Goal: Task Accomplishment & Management: Use online tool/utility

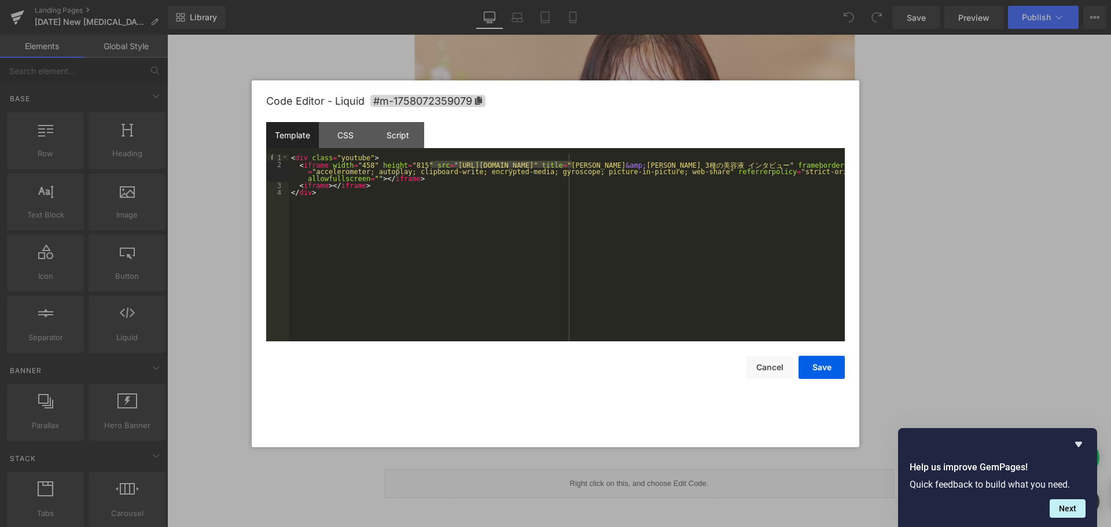
scroll to position [9120, 935]
click at [548, 163] on div "< div class = "youtube" > < iframe width = "458" height = "815" src = "https://…" at bounding box center [567, 247] width 556 height 187
drag, startPoint x: 531, startPoint y: 163, endPoint x: 430, endPoint y: 165, distance: 100.1
click at [430, 165] on div "< div class = "youtube" > < iframe width = "458" height = "815" src = "https://…" at bounding box center [567, 254] width 556 height 201
click at [343, 131] on div "CSS" at bounding box center [345, 135] width 53 height 26
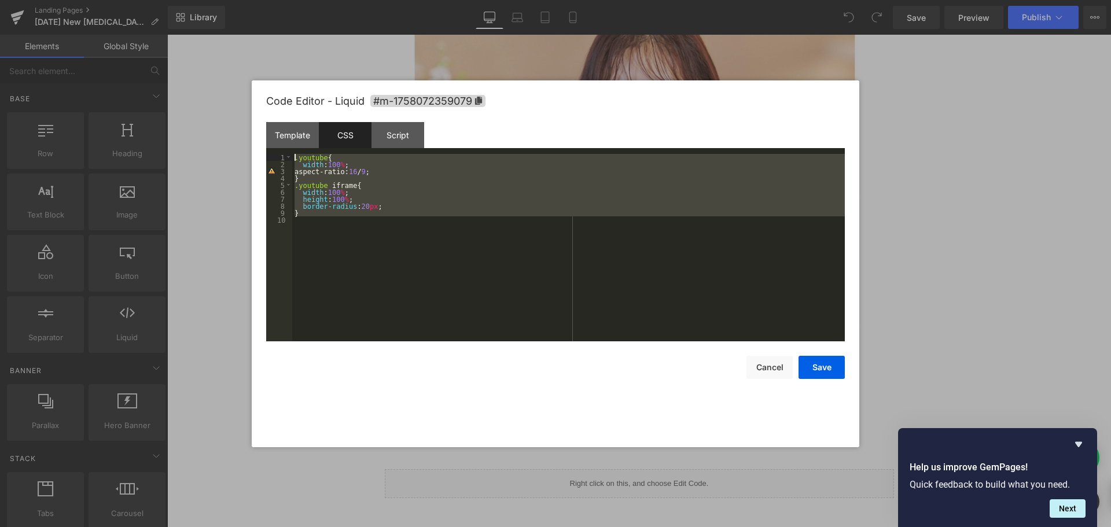
drag, startPoint x: 376, startPoint y: 223, endPoint x: 288, endPoint y: 149, distance: 115.0
click at [288, 149] on div "Template CSS Script Data 1 2 3 4 < div class = "youtube" > < iframe width = "45…" at bounding box center [555, 231] width 579 height 219
click at [397, 145] on div "Script" at bounding box center [397, 135] width 53 height 26
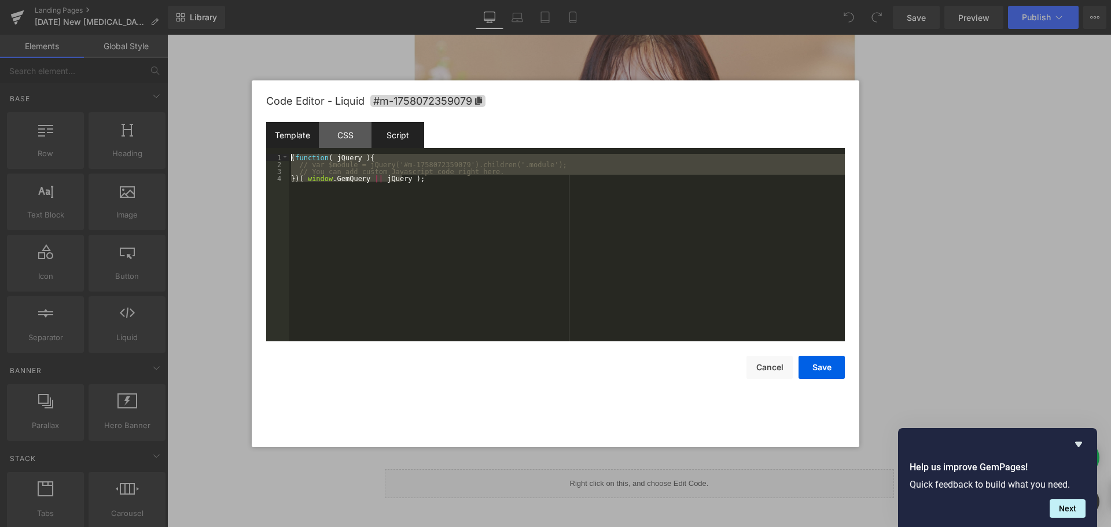
drag, startPoint x: 422, startPoint y: 214, endPoint x: 279, endPoint y: 136, distance: 162.9
click at [279, 136] on div "Template CSS Script Data 1 2 3 4 < div class = "youtube" > < iframe width = "45…" at bounding box center [555, 231] width 579 height 219
click at [342, 134] on div "CSS" at bounding box center [345, 135] width 53 height 26
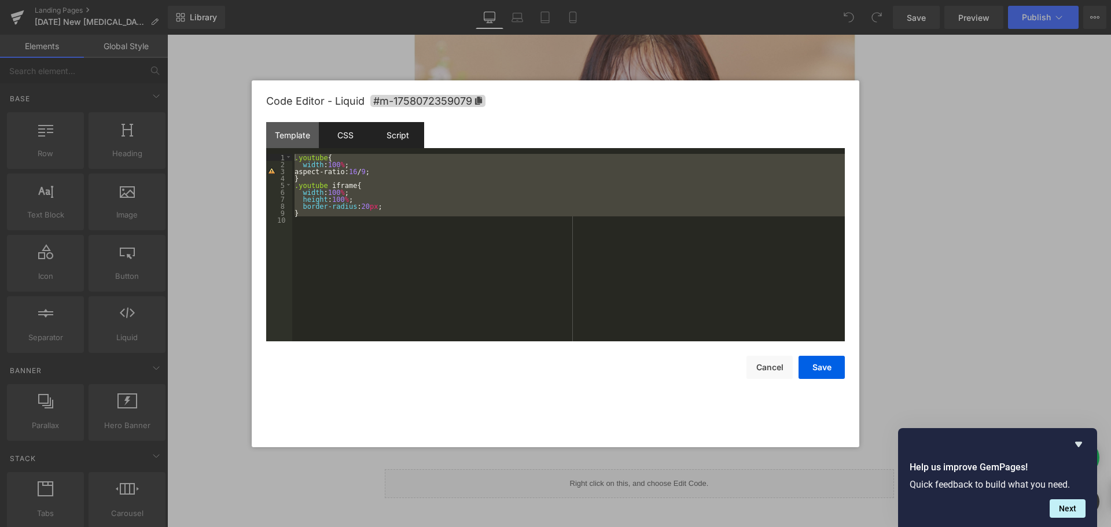
click at [406, 137] on div "Script" at bounding box center [397, 135] width 53 height 26
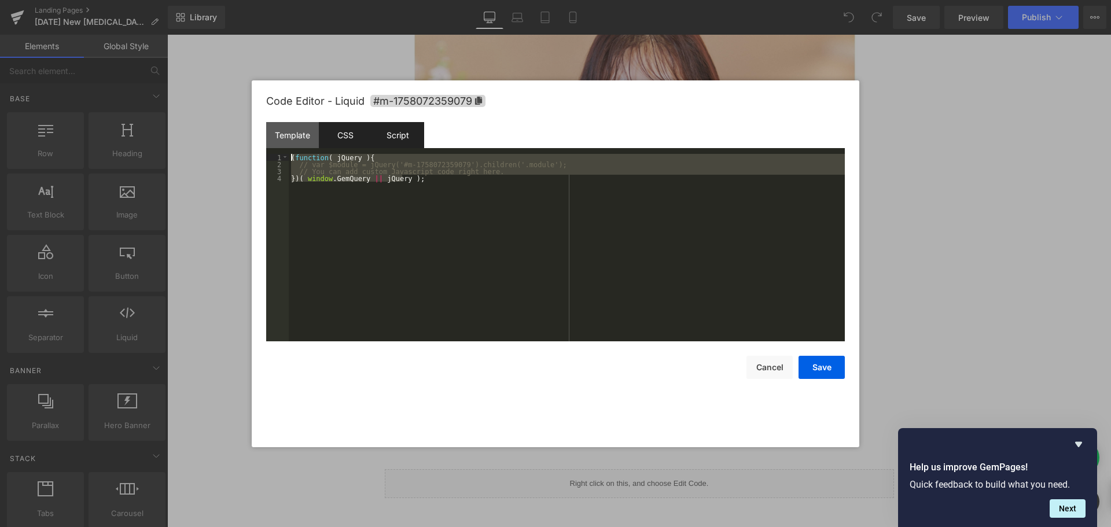
click at [359, 137] on div "CSS" at bounding box center [345, 135] width 53 height 26
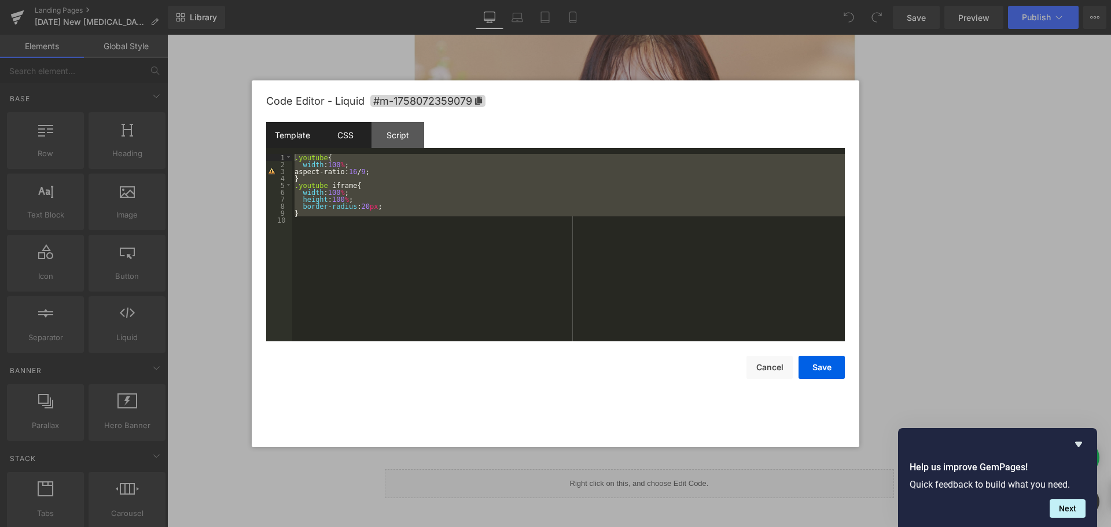
click at [312, 137] on div "Template" at bounding box center [292, 135] width 53 height 26
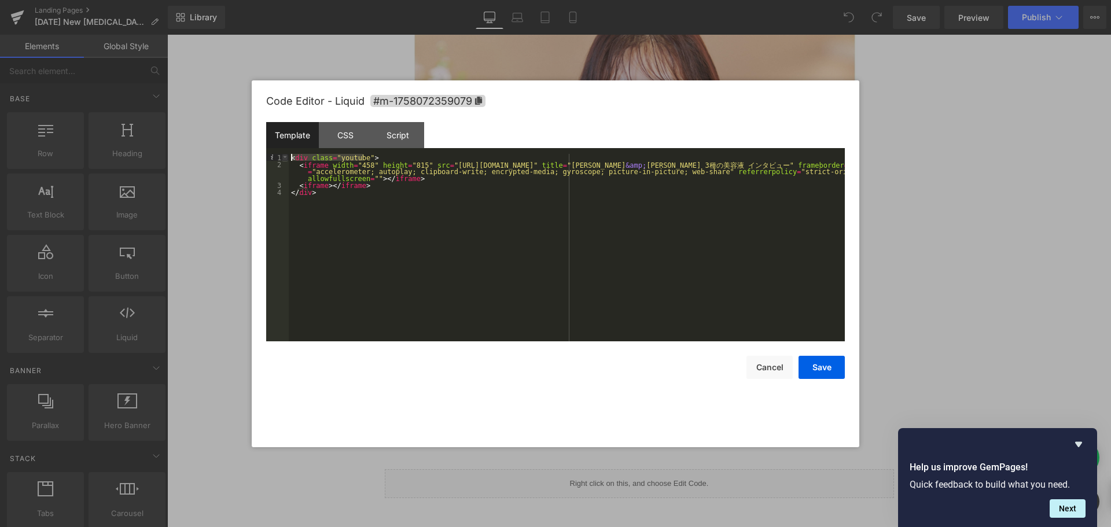
drag, startPoint x: 374, startPoint y: 156, endPoint x: 286, endPoint y: 154, distance: 88.5
click at [286, 154] on pre "1 2 3 4 < div class = "youtube" > < iframe width = "458" height = "815" src = "…" at bounding box center [555, 247] width 579 height 187
drag, startPoint x: 328, startPoint y: 196, endPoint x: 287, endPoint y: 186, distance: 42.2
click at [287, 186] on pre "1 2 3 4 < div class = "youtube" > < iframe width = "458" height = "815" src = "…" at bounding box center [555, 247] width 579 height 187
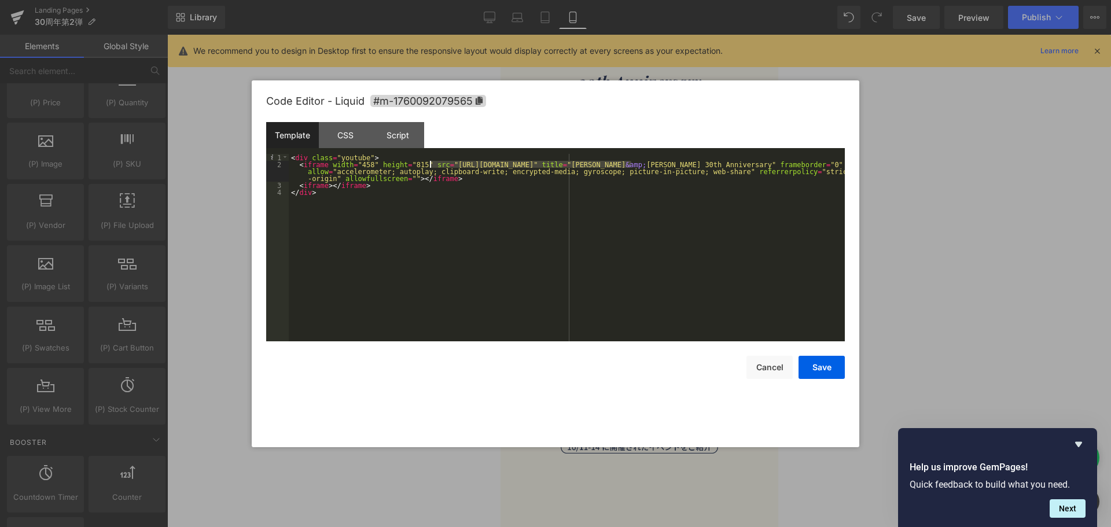
drag, startPoint x: 631, startPoint y: 163, endPoint x: 430, endPoint y: 164, distance: 200.2
click at [430, 164] on div "< div class = "youtube" > < iframe width = "458" height = "815" src = "[URL][DO…" at bounding box center [567, 254] width 556 height 201
click at [833, 367] on button "Save" at bounding box center [821, 367] width 46 height 23
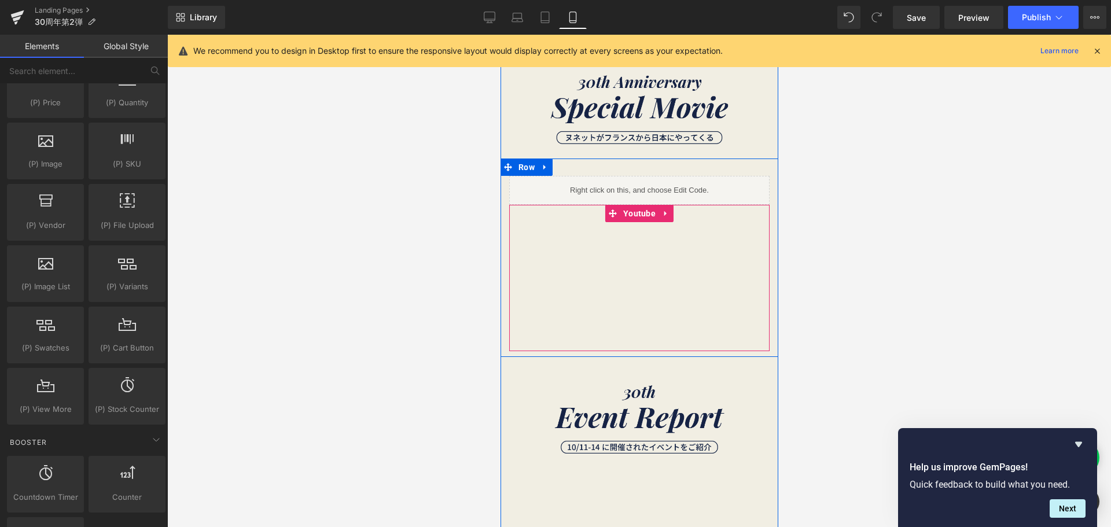
click at [663, 216] on div at bounding box center [639, 278] width 260 height 146
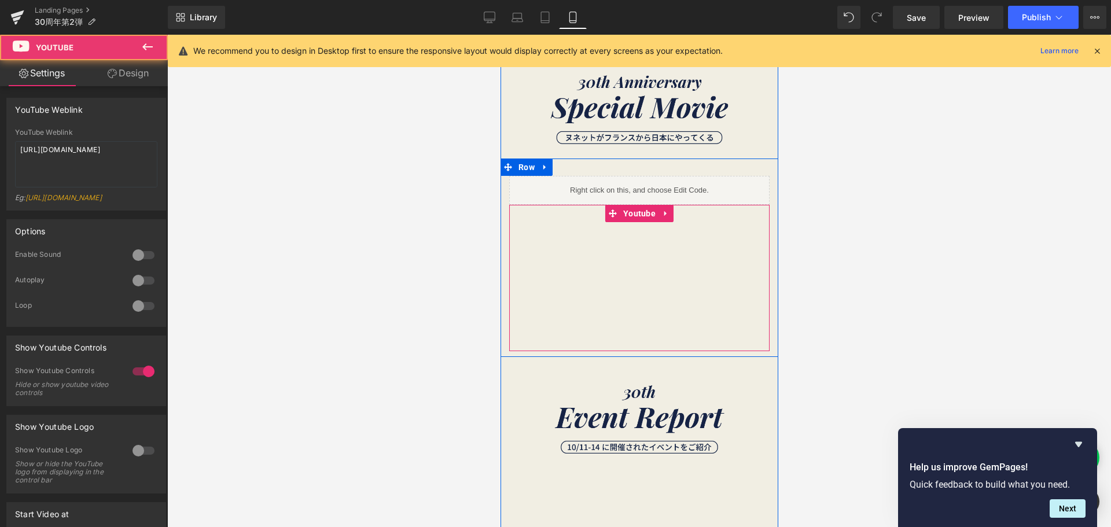
click at [662, 215] on div at bounding box center [639, 278] width 260 height 146
click at [661, 215] on div at bounding box center [639, 278] width 260 height 146
click at [658, 216] on div at bounding box center [639, 278] width 260 height 146
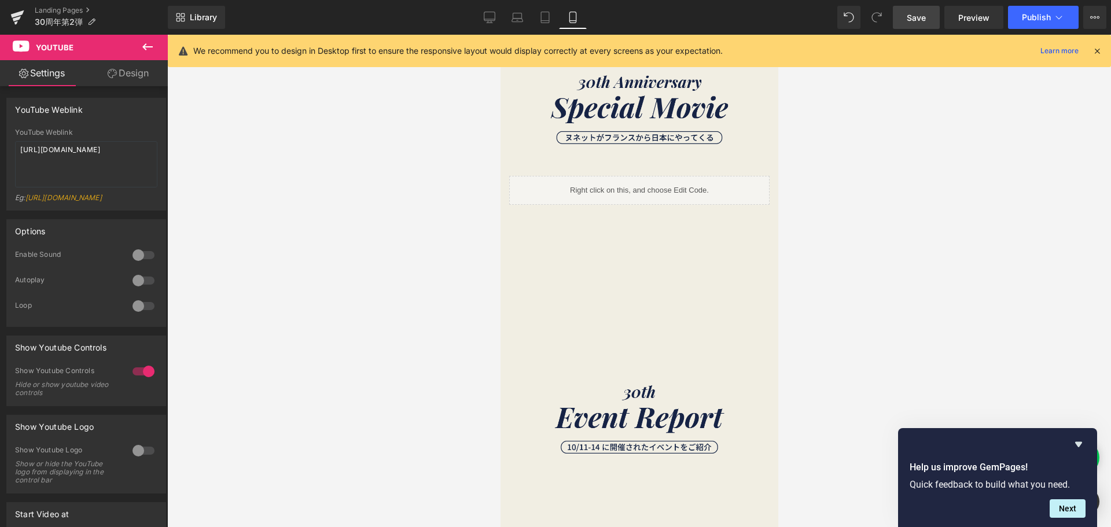
click at [914, 14] on span "Save" at bounding box center [916, 18] width 19 height 12
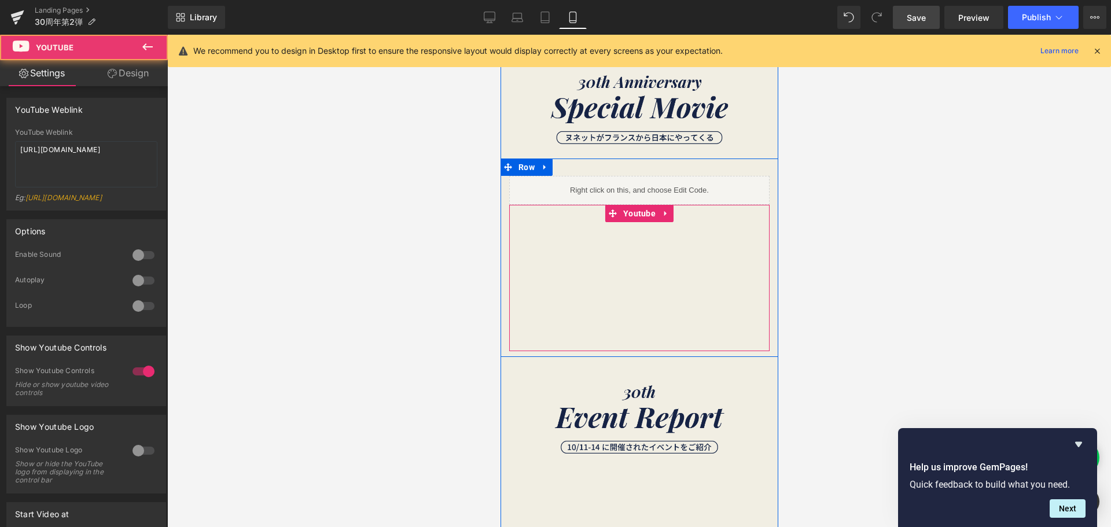
click at [658, 217] on div at bounding box center [639, 278] width 260 height 146
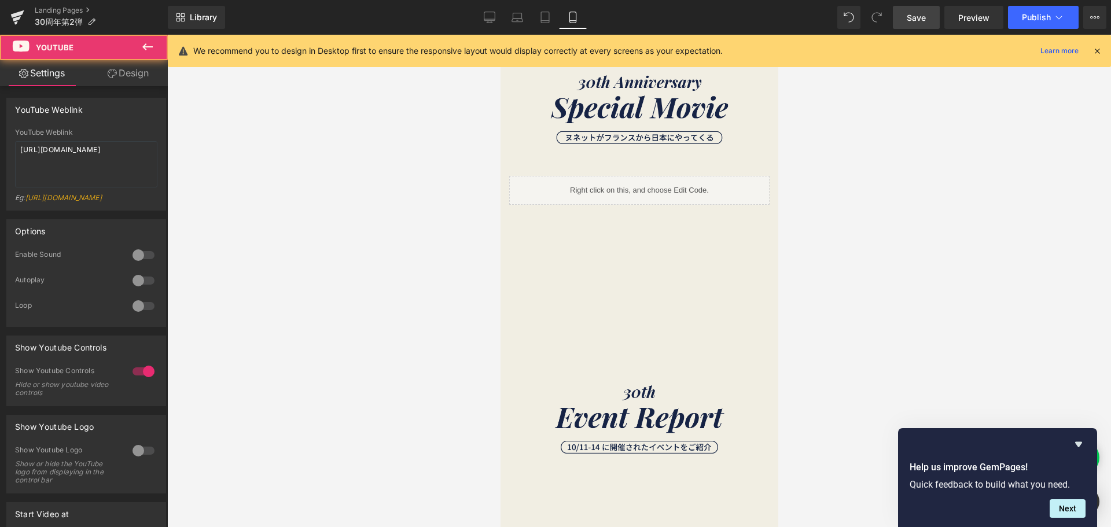
click at [148, 47] on icon at bounding box center [147, 46] width 10 height 7
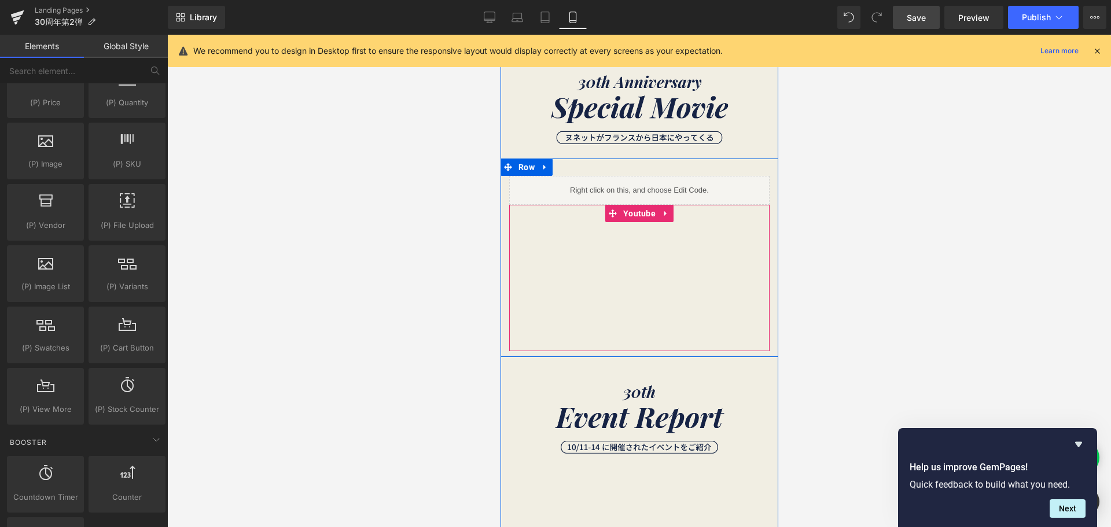
click at [660, 215] on div at bounding box center [639, 278] width 260 height 146
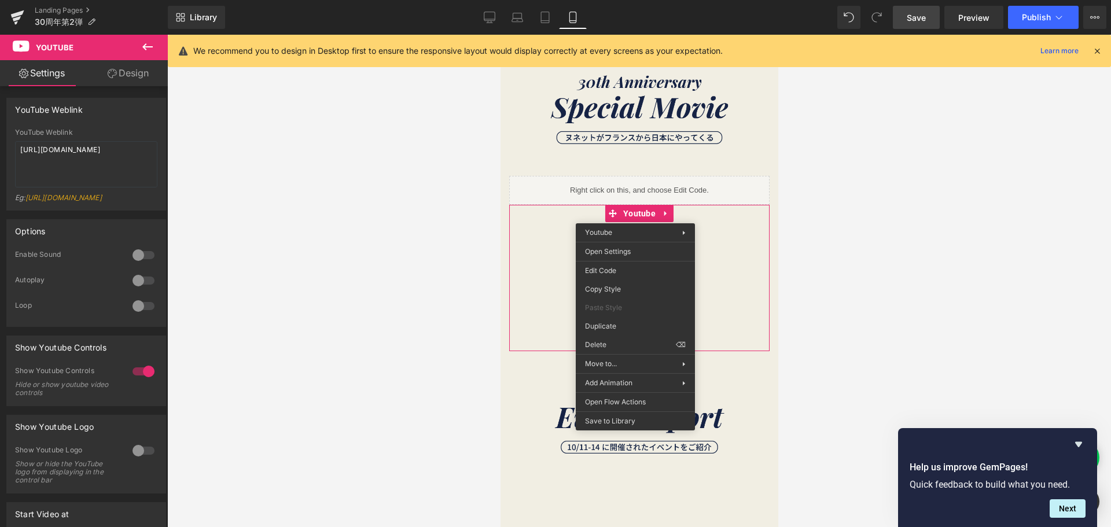
drag, startPoint x: 1131, startPoint y: 383, endPoint x: 631, endPoint y: 348, distance: 501.7
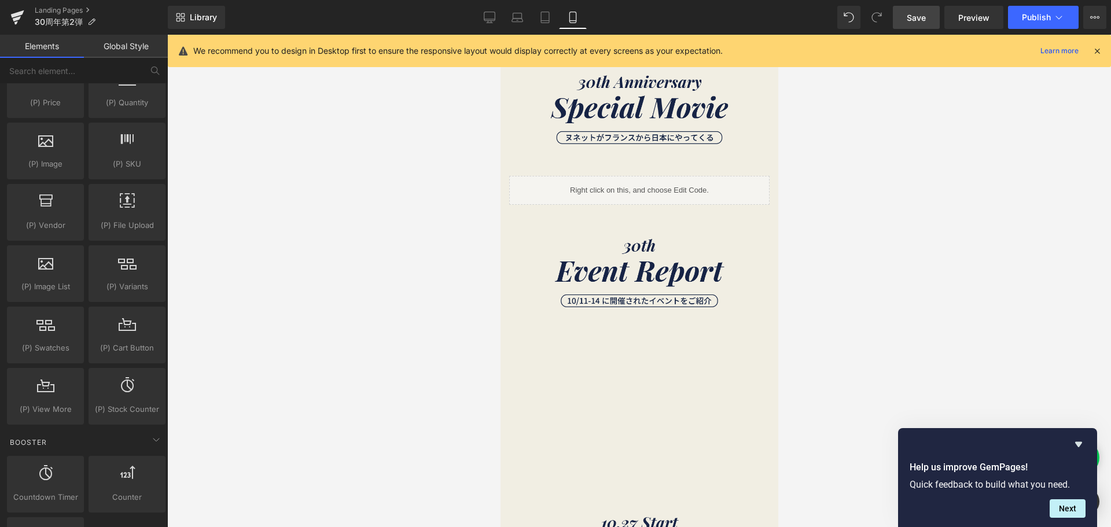
click at [923, 21] on span "Save" at bounding box center [916, 18] width 19 height 12
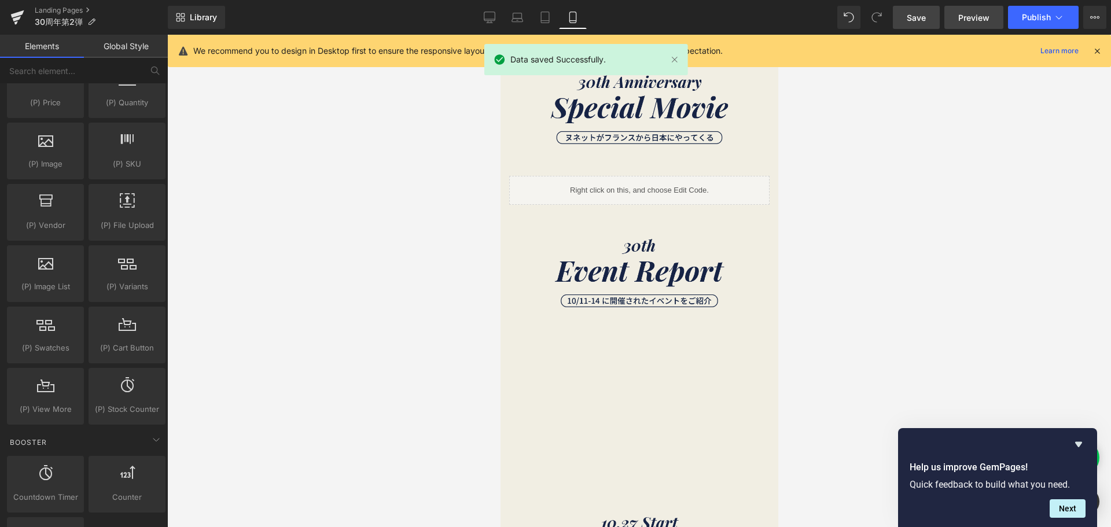
click at [974, 16] on span "Preview" at bounding box center [973, 18] width 31 height 12
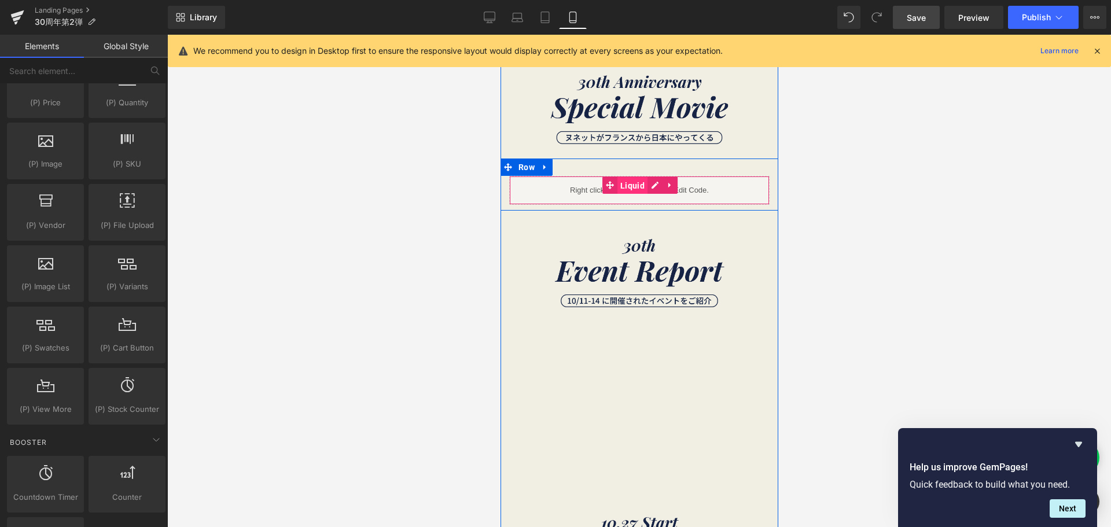
click at [634, 189] on span "Liquid" at bounding box center [632, 185] width 30 height 17
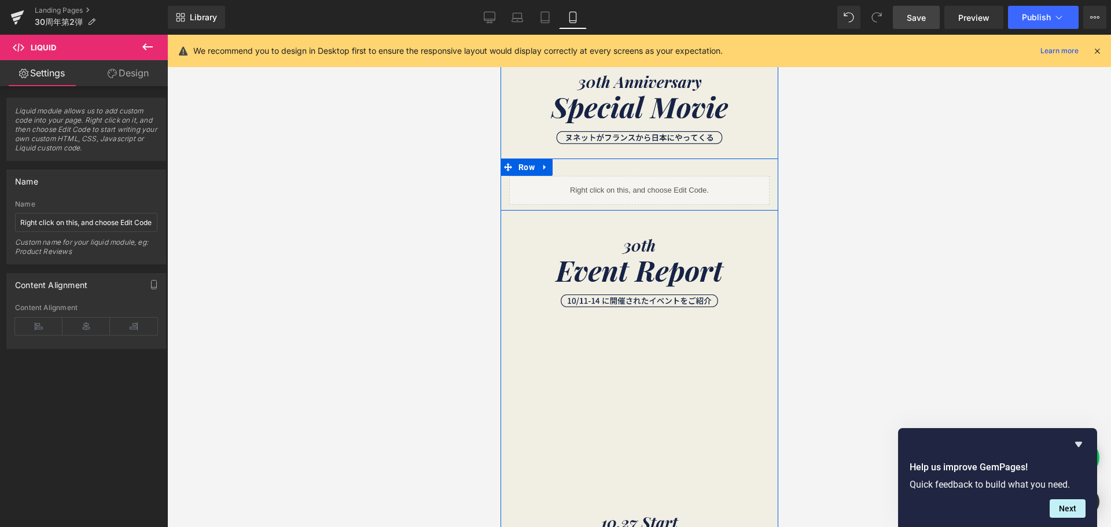
click at [646, 188] on div "Liquid" at bounding box center [639, 190] width 260 height 29
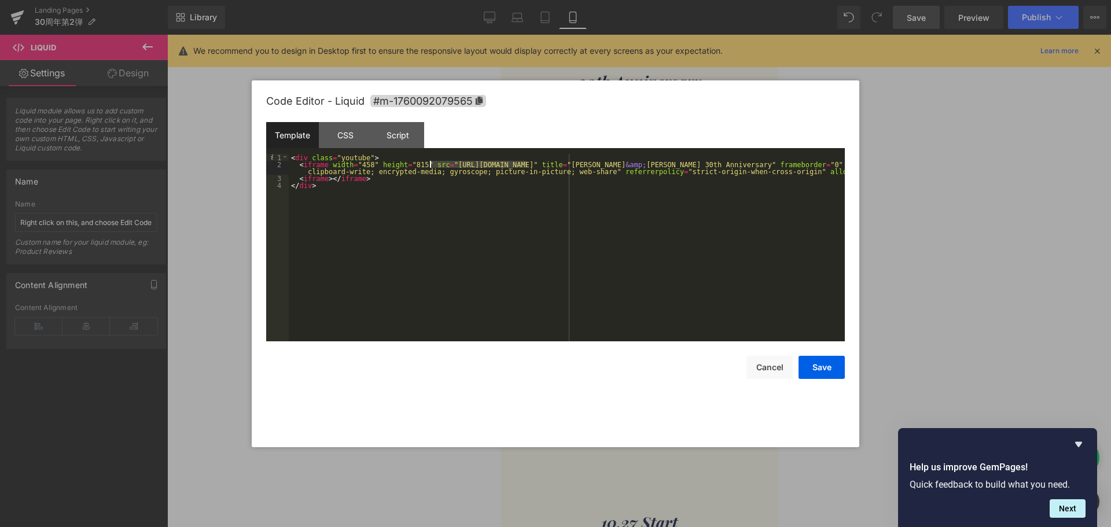
drag, startPoint x: 526, startPoint y: 164, endPoint x: 430, endPoint y: 165, distance: 95.5
click at [430, 165] on div "< div class = "youtube" > < iframe width = "458" height = "815" src = "[URL][DO…" at bounding box center [567, 254] width 556 height 201
click at [823, 366] on button "Save" at bounding box center [821, 367] width 46 height 23
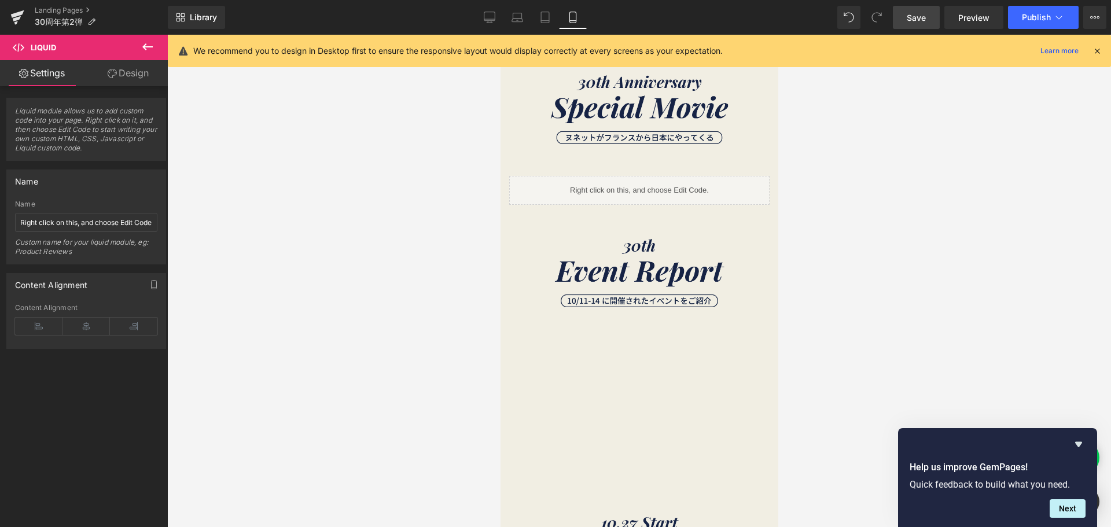
click at [925, 19] on span "Save" at bounding box center [916, 18] width 19 height 12
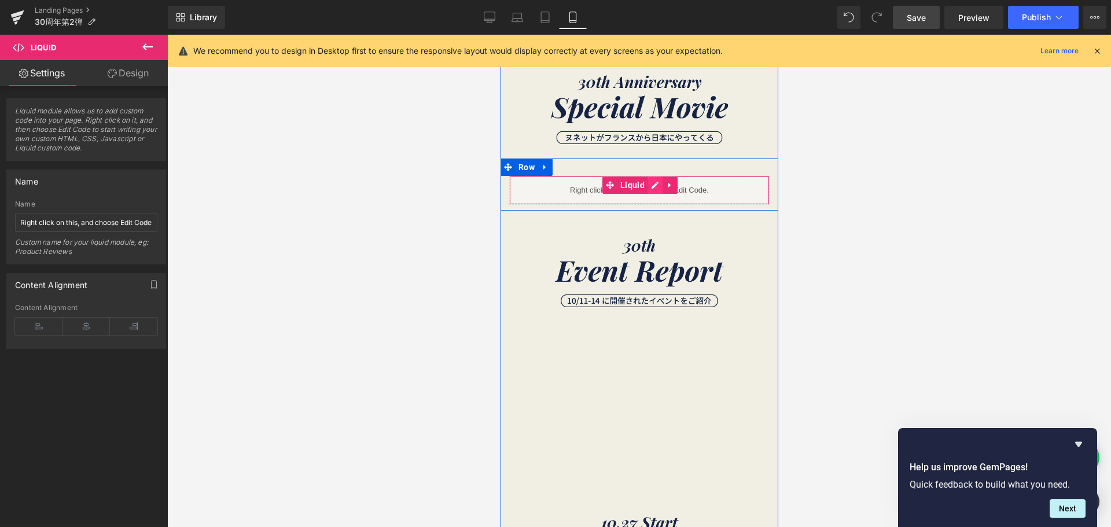
click at [644, 185] on div "Liquid" at bounding box center [639, 190] width 260 height 29
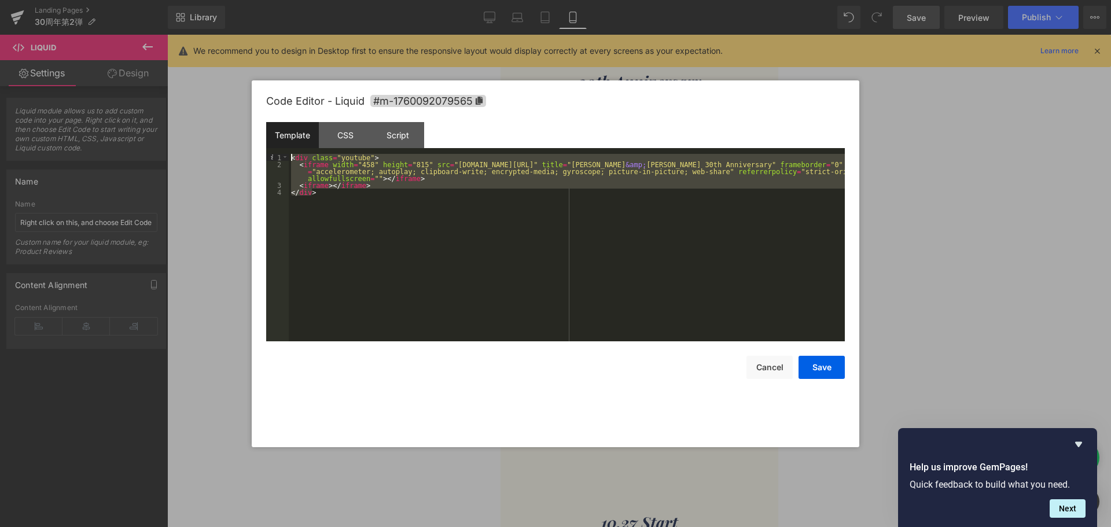
drag, startPoint x: 330, startPoint y: 211, endPoint x: 255, endPoint y: 142, distance: 102.0
click at [255, 142] on div "Code Editor - Liquid #m-1760092079565 Template CSS Script Data 1 2 3 4 < div cl…" at bounding box center [556, 263] width 608 height 367
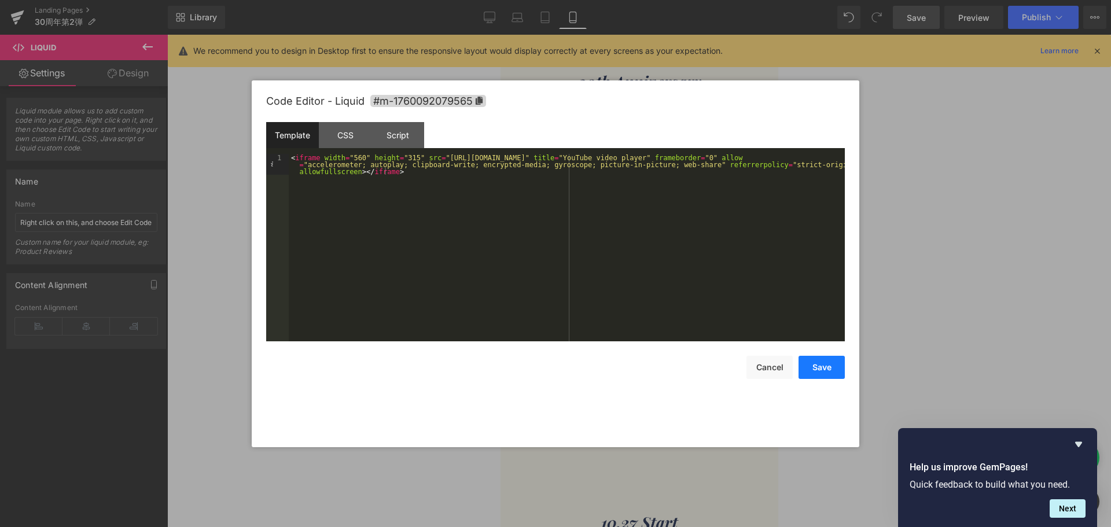
click at [820, 370] on button "Save" at bounding box center [821, 367] width 46 height 23
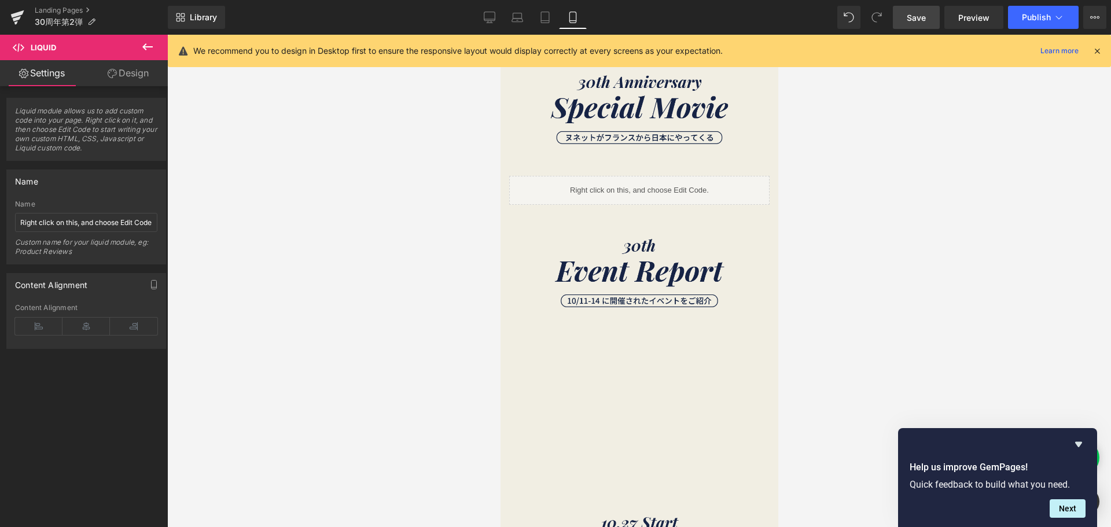
click at [919, 13] on span "Save" at bounding box center [916, 18] width 19 height 12
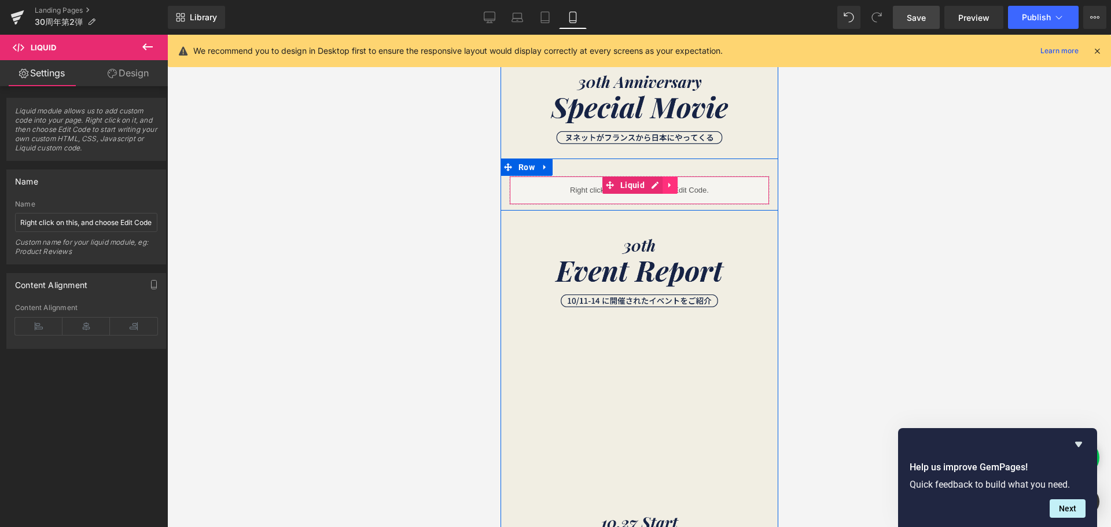
click at [669, 188] on link at bounding box center [669, 184] width 15 height 17
click at [624, 186] on div "Liquid" at bounding box center [639, 190] width 260 height 29
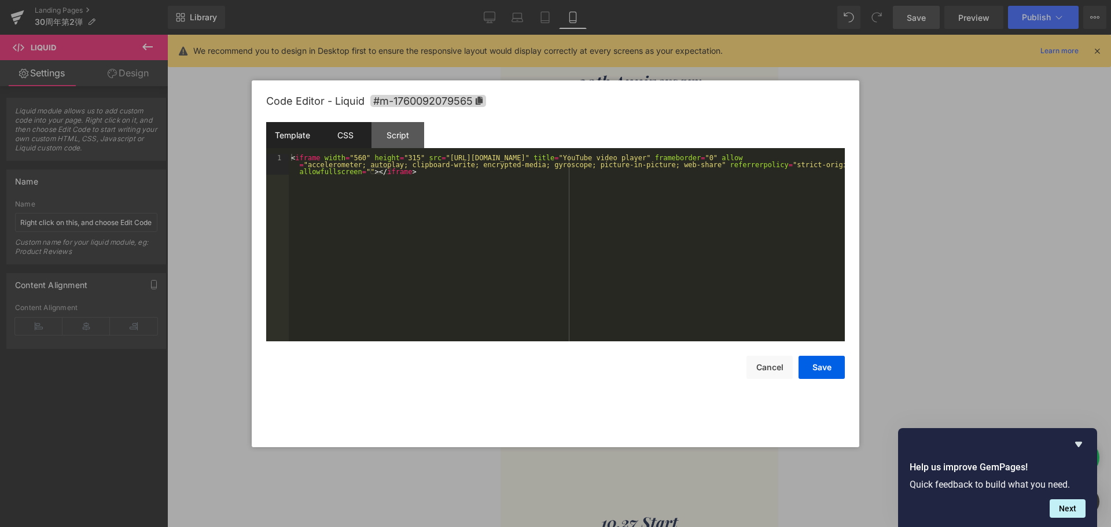
click at [350, 130] on div "CSS" at bounding box center [345, 135] width 53 height 26
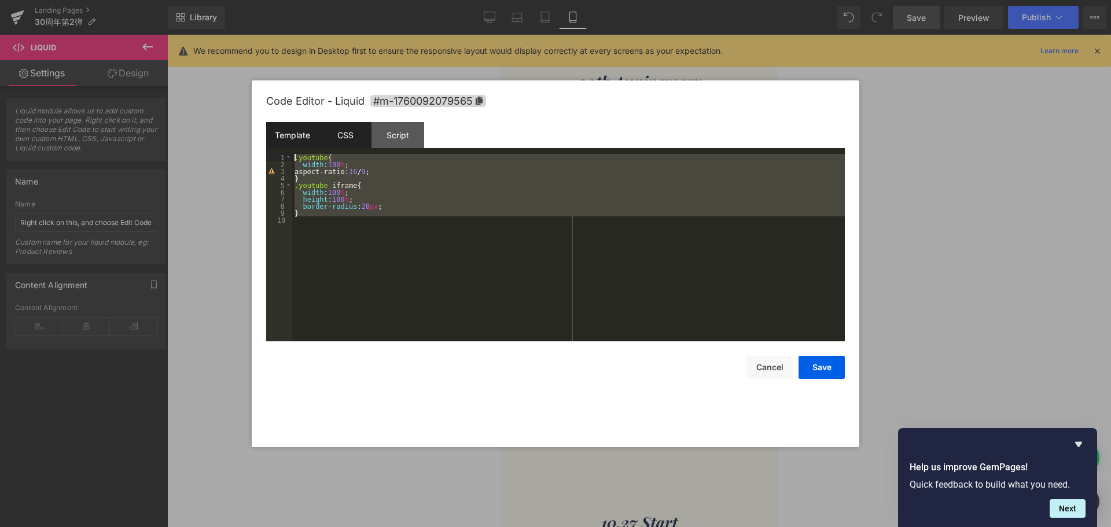
drag, startPoint x: 380, startPoint y: 225, endPoint x: 271, endPoint y: 131, distance: 144.0
click at [271, 131] on div "Template CSS Script Data 1 < iframe width = "560" height = "315" src = "[URL][D…" at bounding box center [555, 231] width 579 height 219
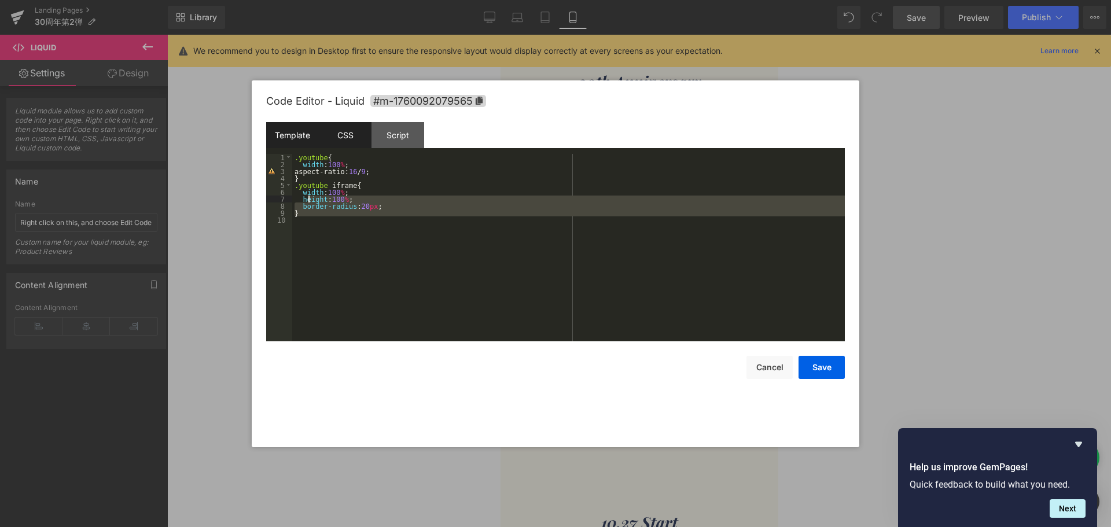
drag, startPoint x: 391, startPoint y: 224, endPoint x: 296, endPoint y: 127, distance: 136.2
click at [296, 127] on div "Template CSS Script Data 1 < iframe width = "560" height = "315" src = "[URL][D…" at bounding box center [555, 231] width 579 height 219
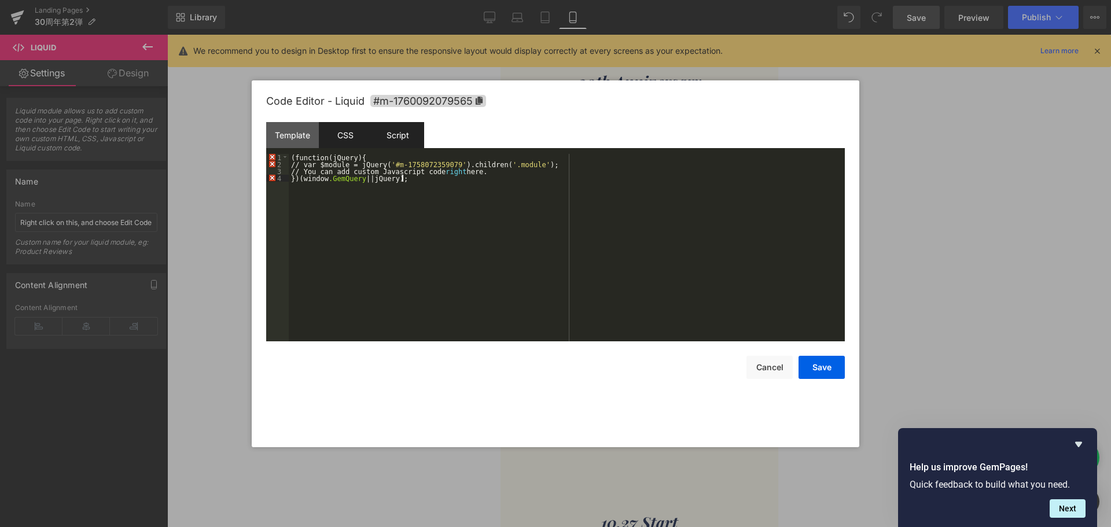
click at [403, 137] on div "Script" at bounding box center [397, 135] width 53 height 26
click at [399, 135] on div "Script" at bounding box center [397, 135] width 53 height 26
click at [360, 131] on div "CSS" at bounding box center [345, 135] width 53 height 26
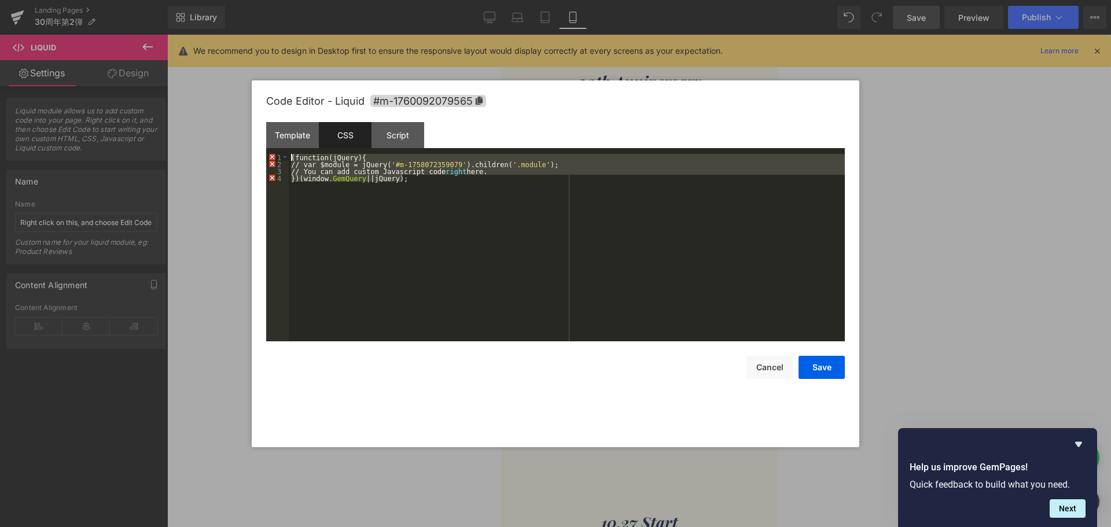
drag, startPoint x: 372, startPoint y: 200, endPoint x: 257, endPoint y: 123, distance: 138.8
click at [264, 131] on div "Code Editor - Liquid #m-1760092079565 Template CSS Script Data 1 < iframe width…" at bounding box center [556, 263] width 608 height 367
drag, startPoint x: 387, startPoint y: 197, endPoint x: 209, endPoint y: 136, distance: 187.7
click at [209, 136] on body "Liquid You are previewing how the will restyle your page. You can not edit Elem…" at bounding box center [555, 263] width 1111 height 527
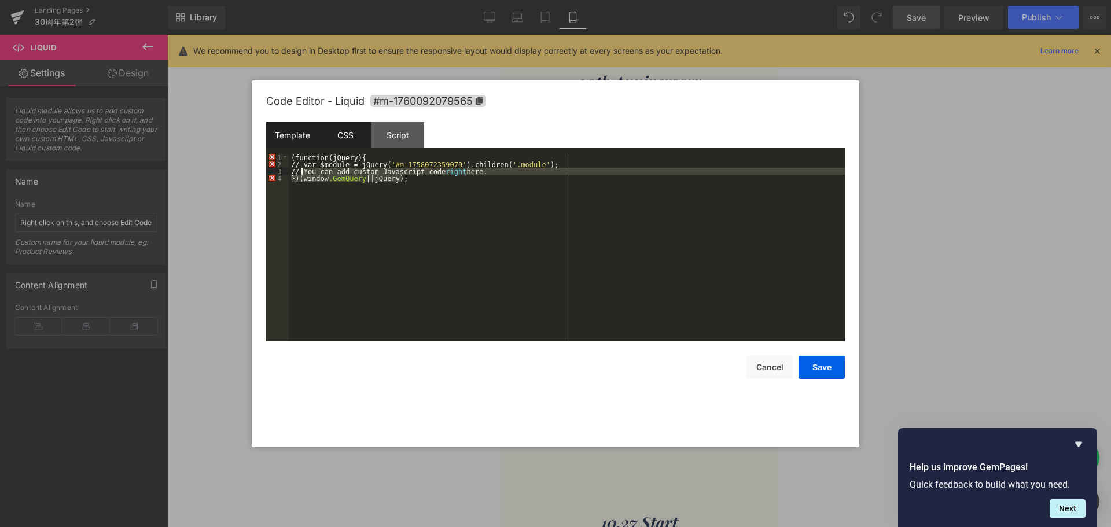
drag, startPoint x: 429, startPoint y: 206, endPoint x: 278, endPoint y: 141, distance: 164.6
click at [278, 141] on div "Template CSS Script Data 1 < iframe width = "560" height = "315" src = "[URL][D…" at bounding box center [555, 231] width 579 height 219
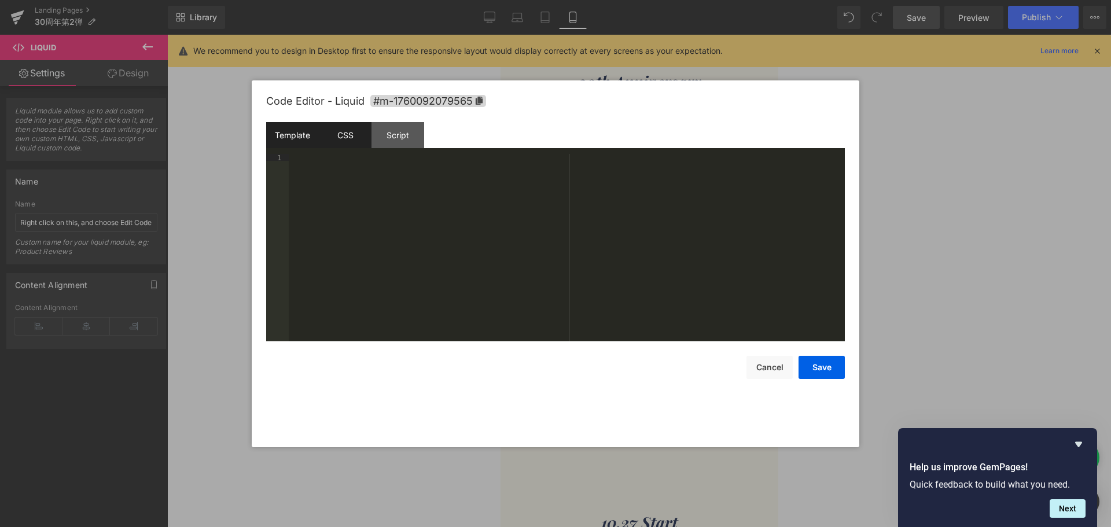
click at [297, 142] on div "Template" at bounding box center [292, 135] width 53 height 26
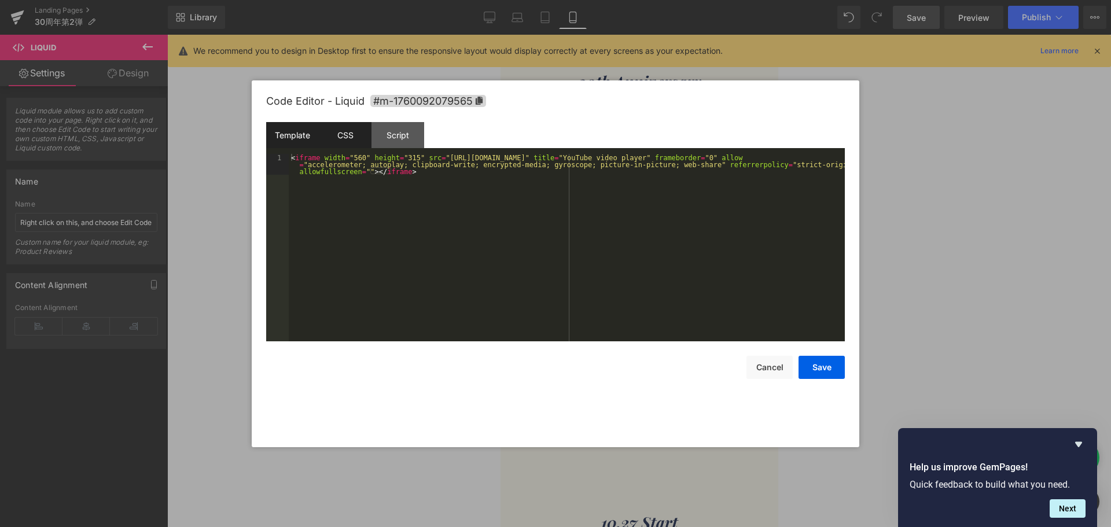
click at [339, 138] on div "CSS" at bounding box center [345, 135] width 53 height 26
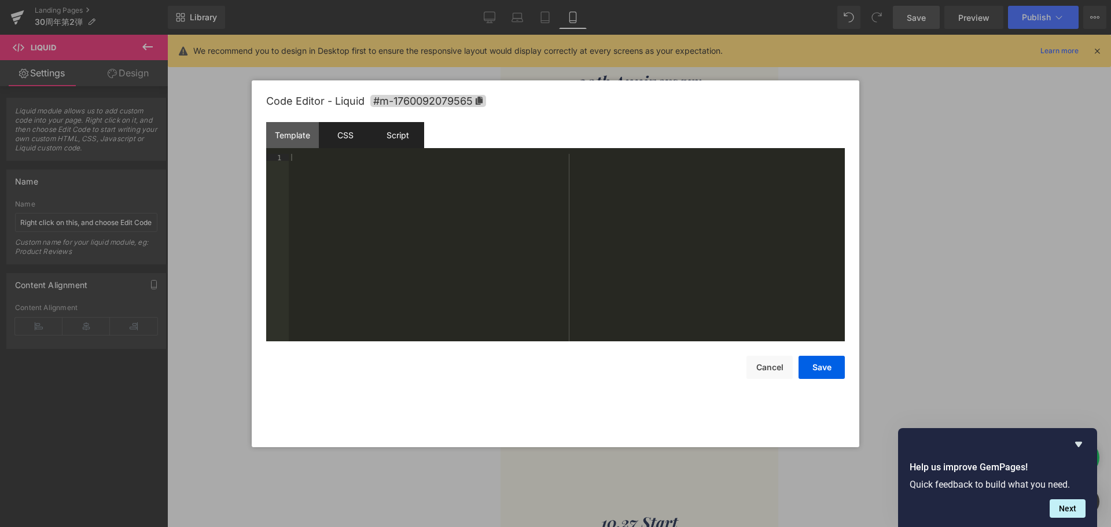
click at [391, 138] on div "Script" at bounding box center [397, 135] width 53 height 26
click at [819, 373] on button "Save" at bounding box center [821, 367] width 46 height 23
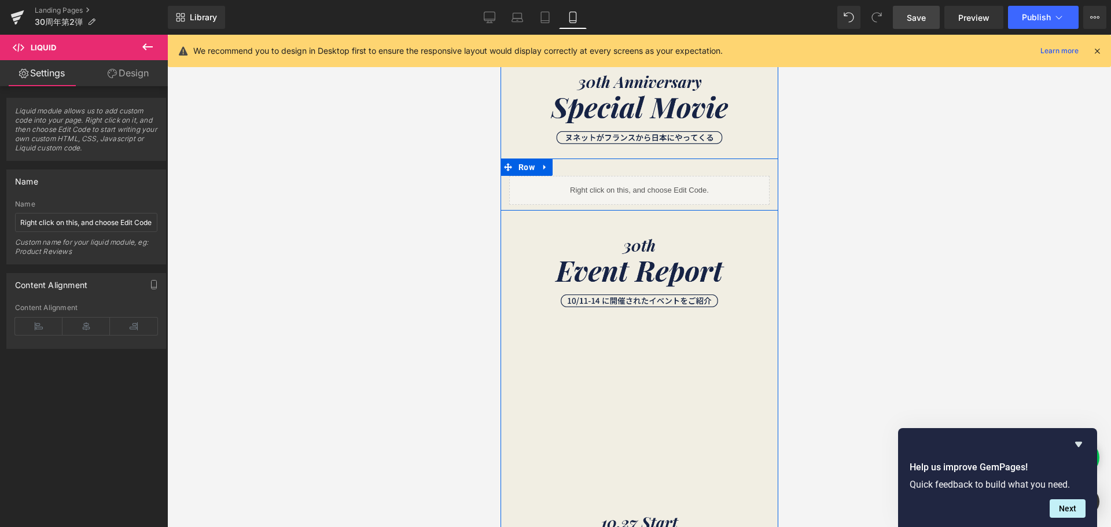
click at [648, 186] on div "Liquid" at bounding box center [639, 190] width 260 height 29
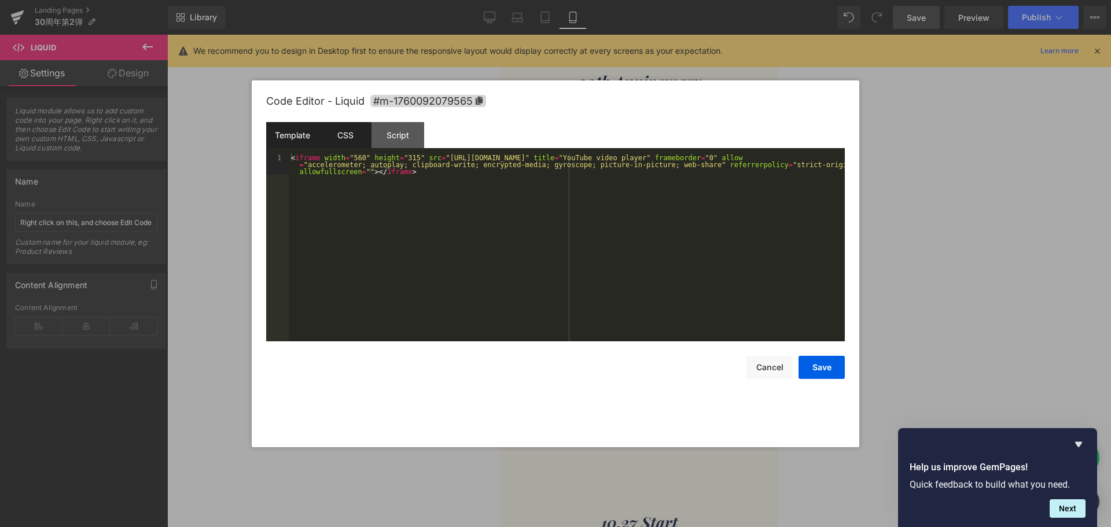
click at [356, 133] on div "CSS" at bounding box center [345, 135] width 53 height 26
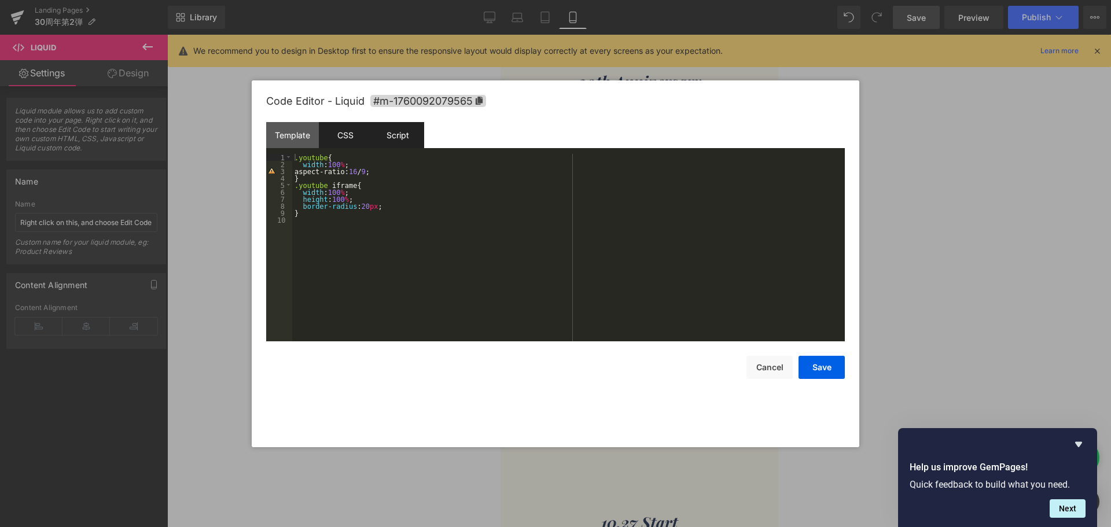
click at [397, 134] on div "Script" at bounding box center [397, 135] width 53 height 26
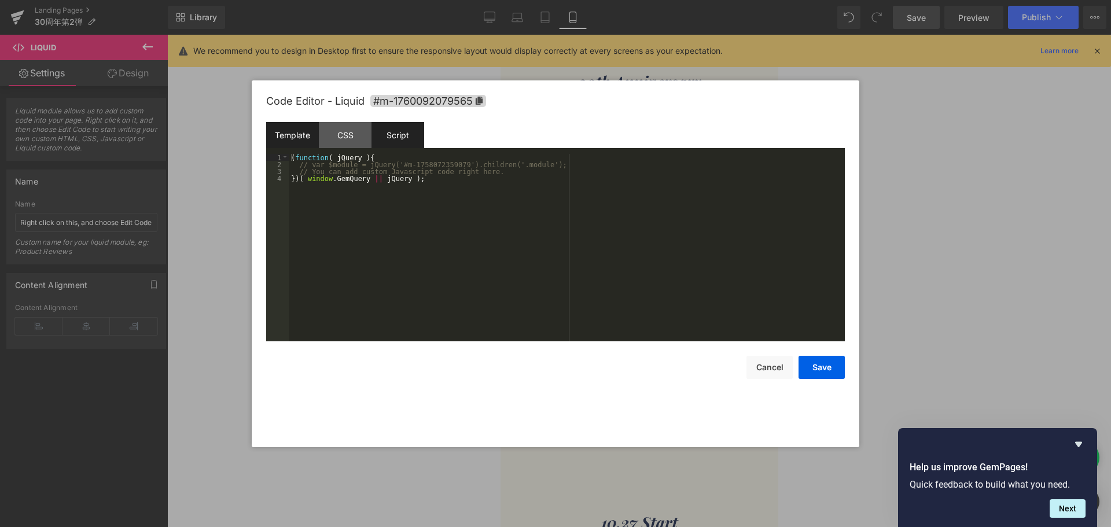
click at [299, 138] on div "Template" at bounding box center [292, 135] width 53 height 26
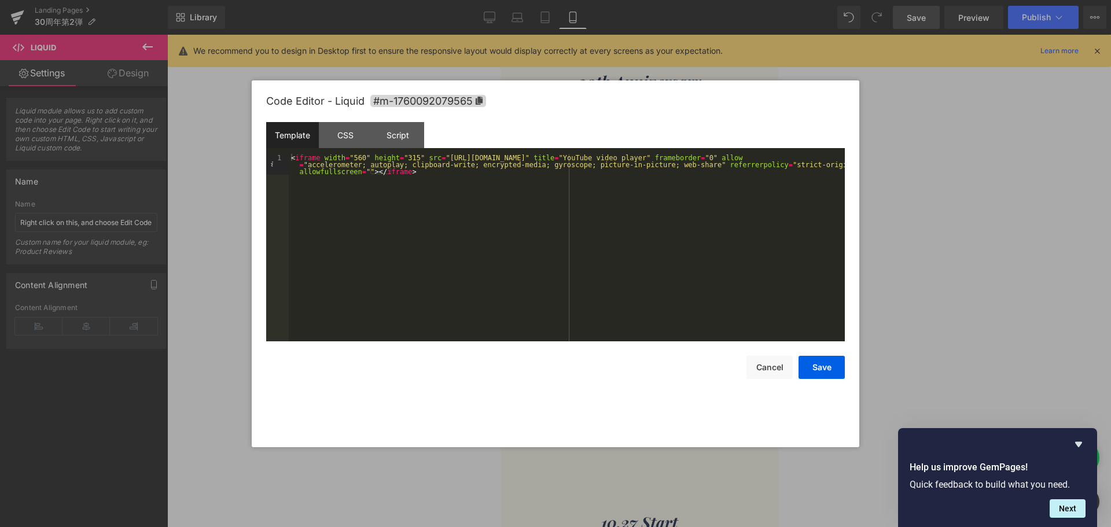
click at [351, 156] on div "< iframe width = "560" height = "315" src = "[URL][DOMAIN_NAME]" title = "YouTu…" at bounding box center [567, 268] width 556 height 229
click at [397, 159] on div "< iframe width = "458" height = "315" src = "[URL][DOMAIN_NAME]" title = "YouTu…" at bounding box center [567, 268] width 556 height 229
click at [833, 364] on button "Save" at bounding box center [821, 367] width 46 height 23
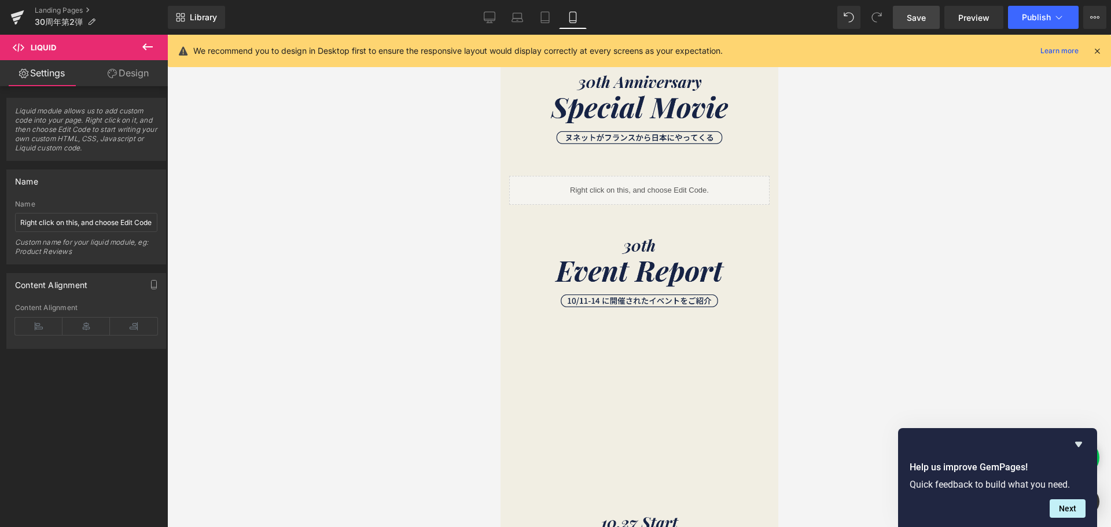
click at [911, 12] on span "Save" at bounding box center [916, 18] width 19 height 12
click at [918, 19] on span "Save" at bounding box center [916, 18] width 19 height 12
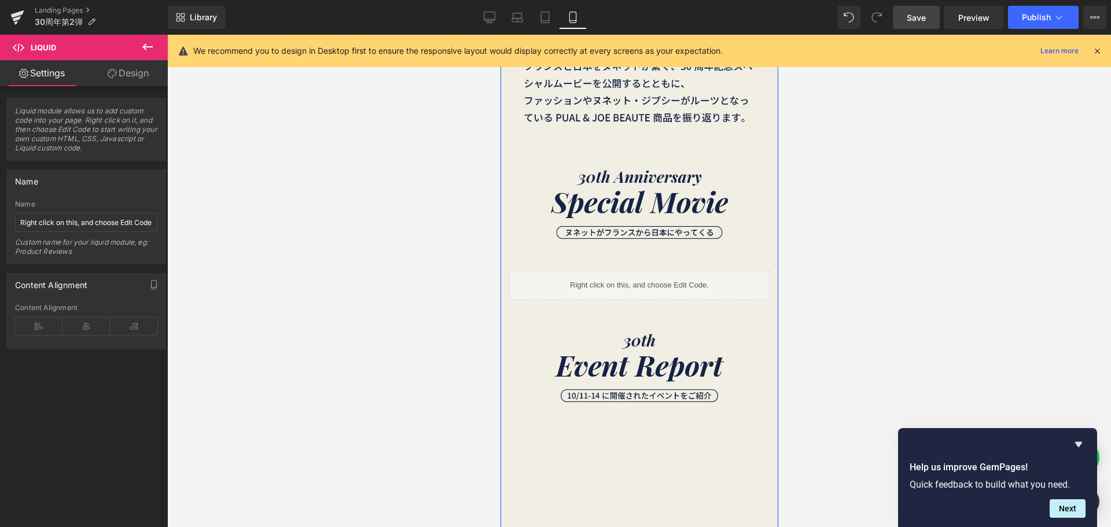
scroll to position [347, 0]
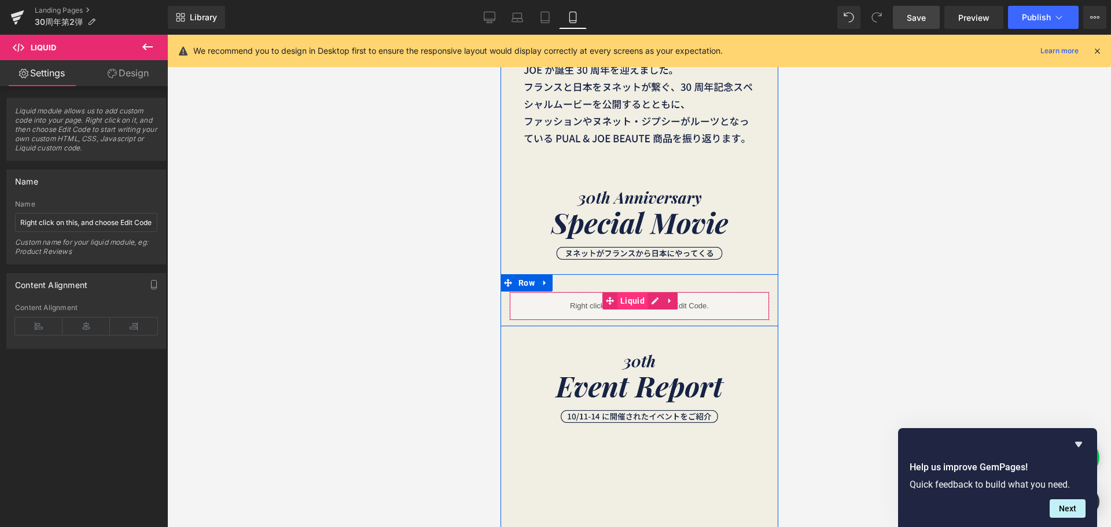
click at [634, 300] on span "Liquid" at bounding box center [632, 300] width 30 height 17
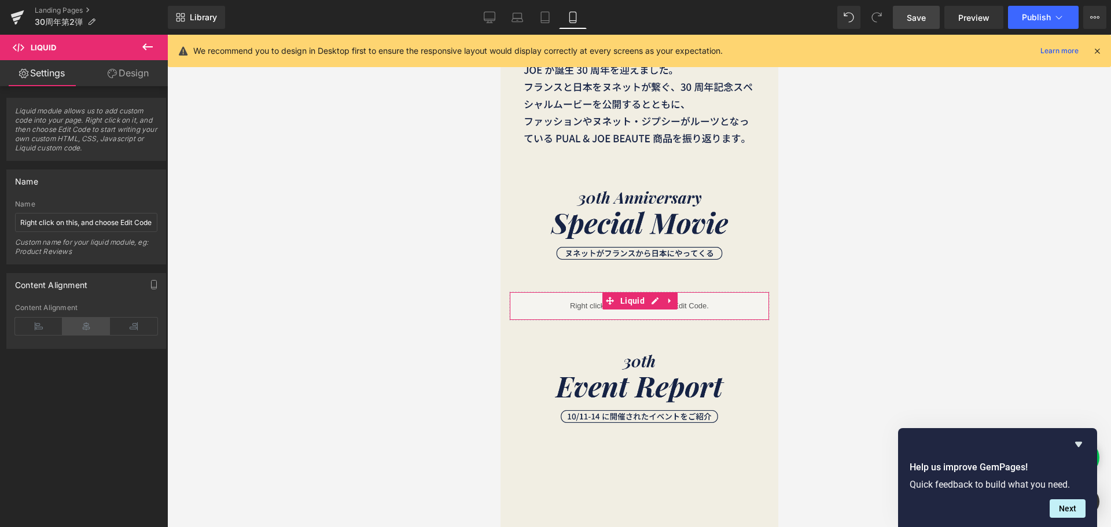
click at [86, 326] on icon at bounding box center [85, 326] width 47 height 17
click at [489, 22] on icon at bounding box center [490, 18] width 12 height 12
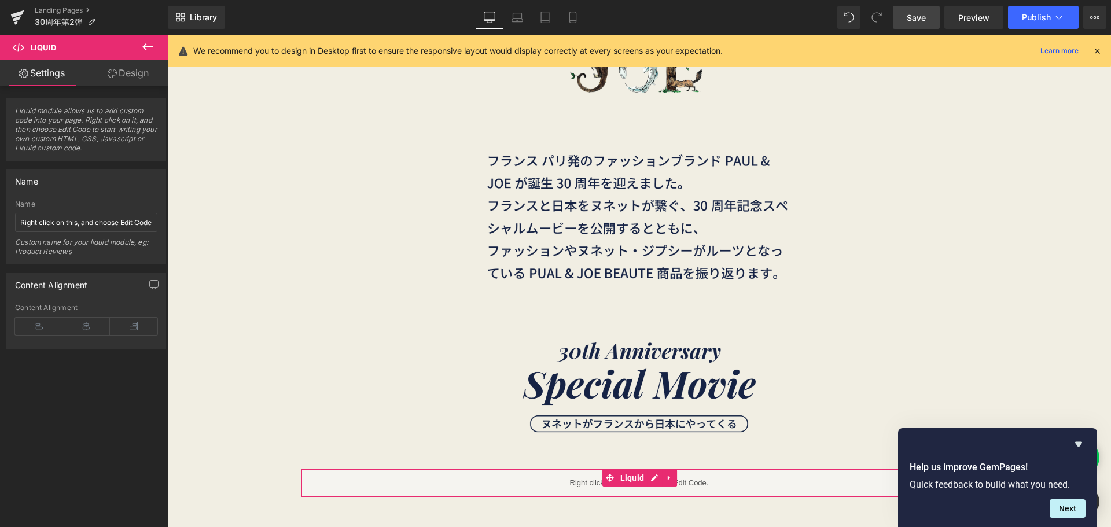
scroll to position [524, 0]
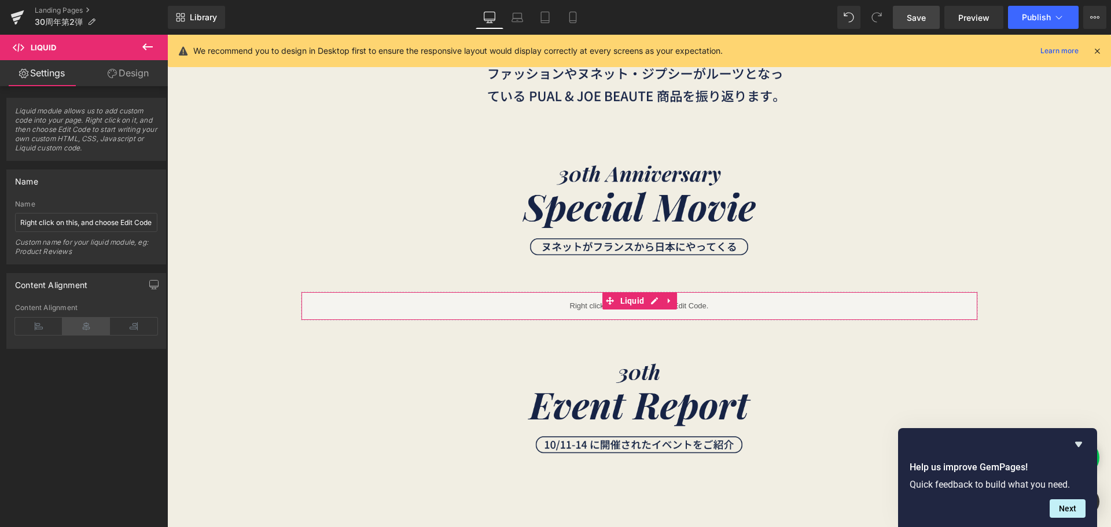
click at [83, 323] on icon at bounding box center [85, 326] width 47 height 17
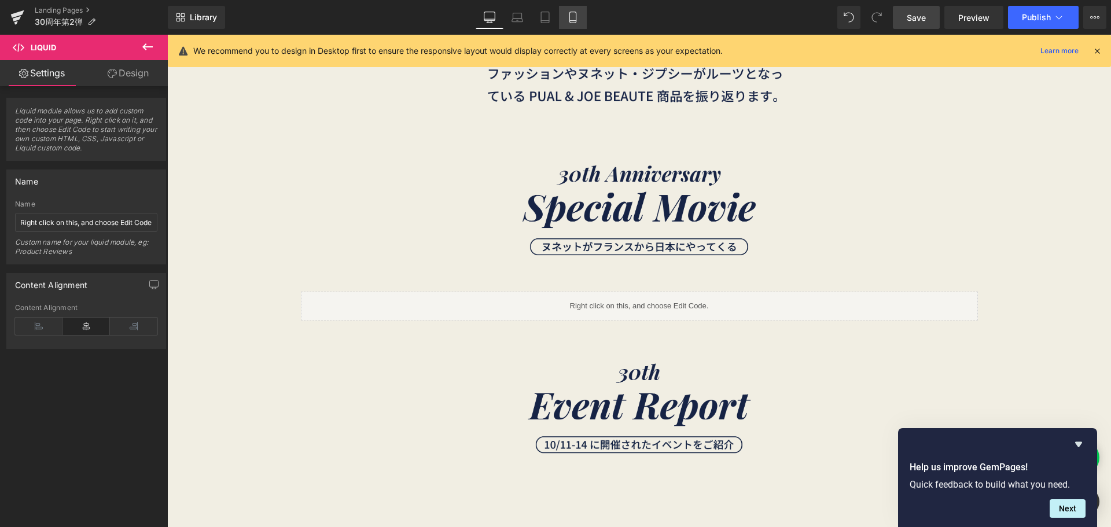
click at [575, 21] on icon at bounding box center [573, 18] width 12 height 12
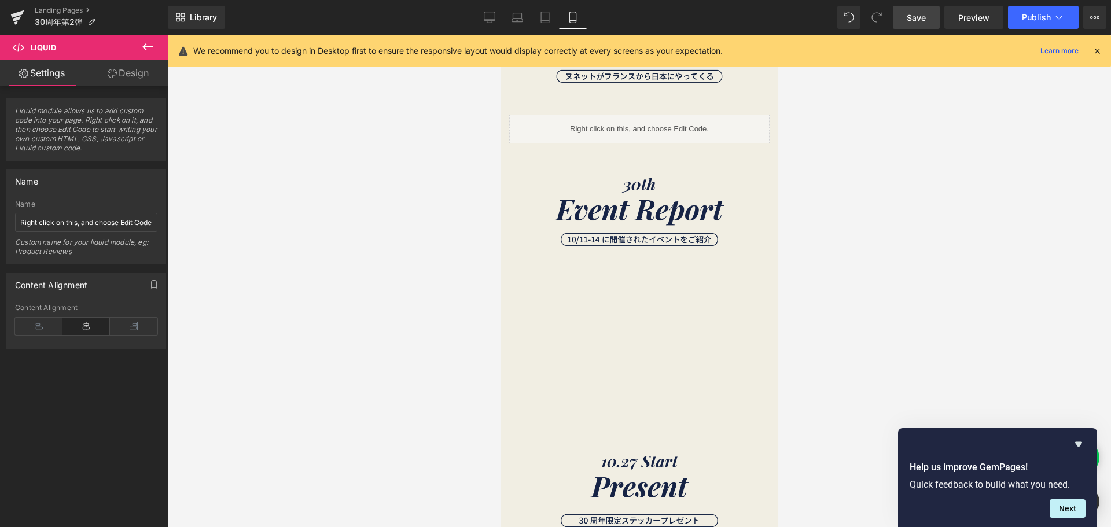
scroll to position [347, 0]
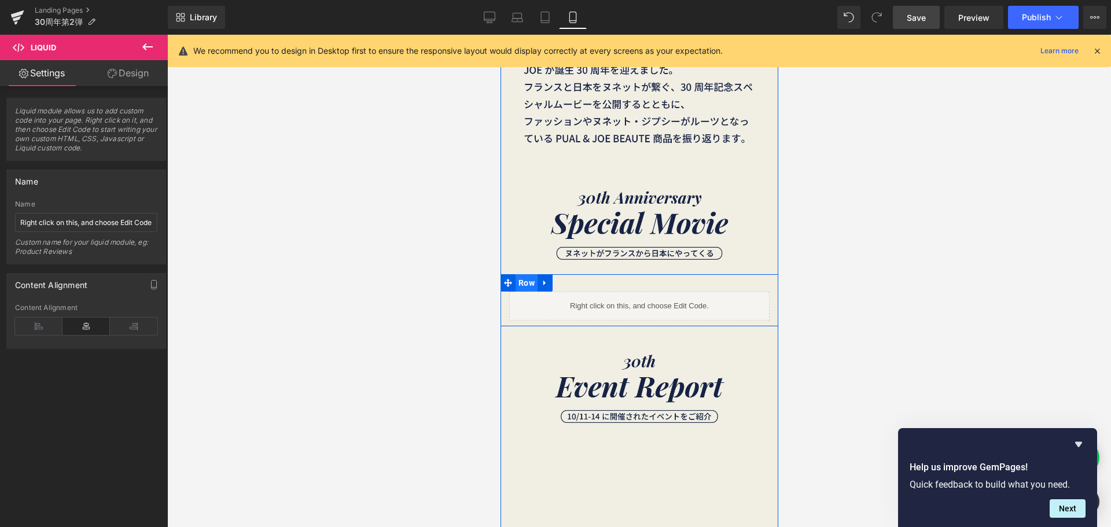
click at [522, 288] on span "Row" at bounding box center [526, 282] width 22 height 17
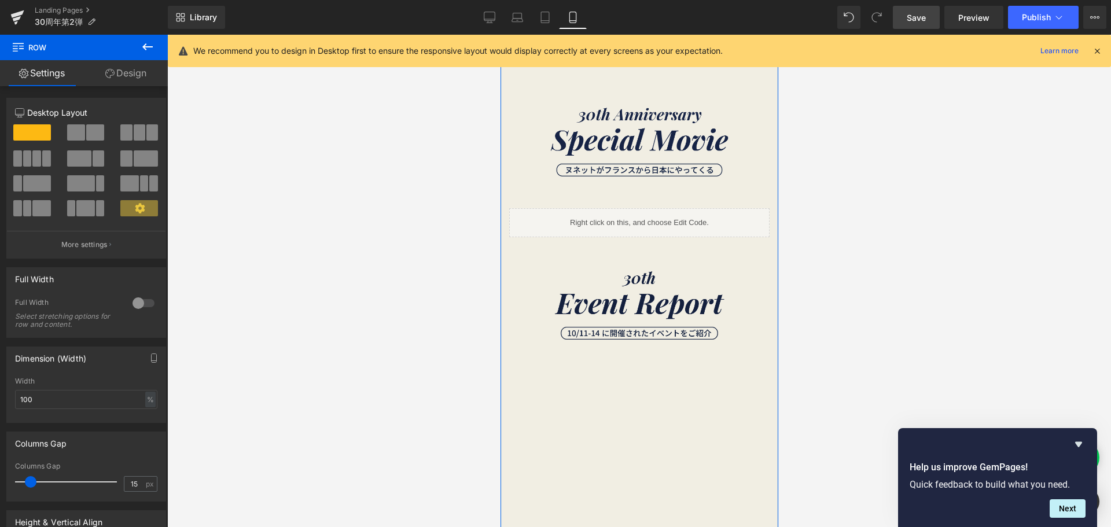
scroll to position [521, 0]
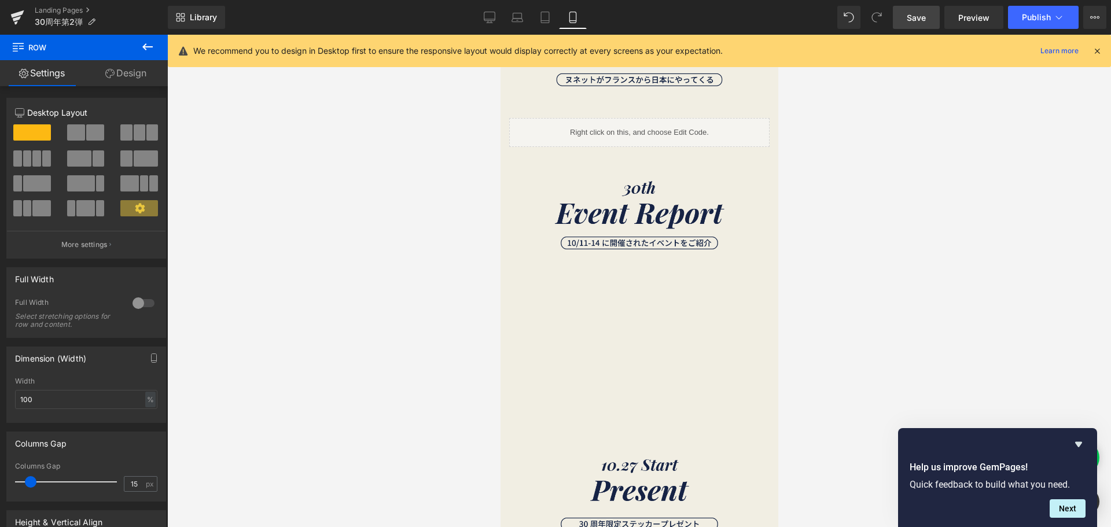
click at [919, 21] on span "Save" at bounding box center [916, 18] width 19 height 12
click at [964, 20] on span "Preview" at bounding box center [973, 18] width 31 height 12
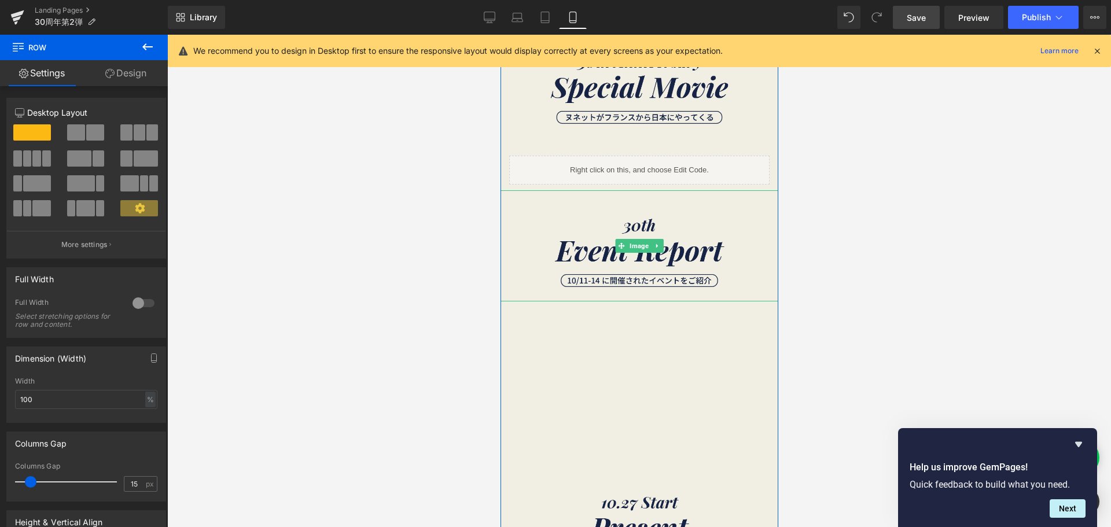
scroll to position [463, 0]
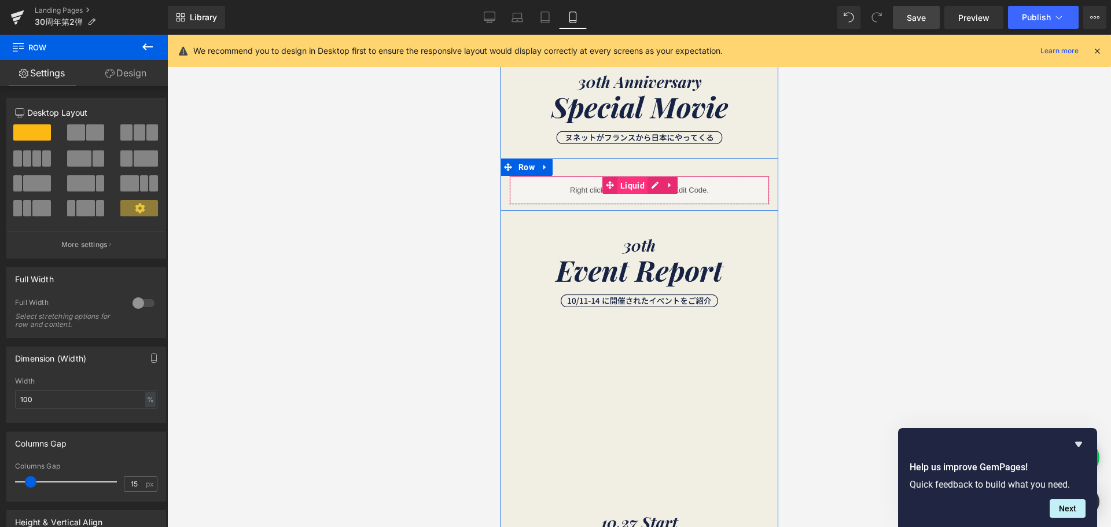
click at [627, 182] on span "Liquid" at bounding box center [632, 185] width 30 height 17
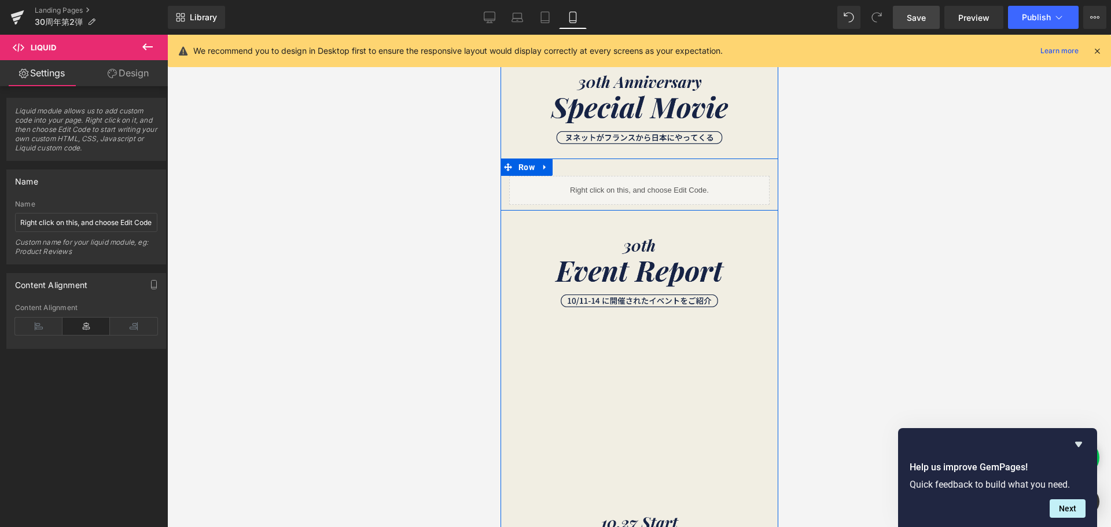
click at [649, 186] on div "Liquid" at bounding box center [639, 190] width 260 height 29
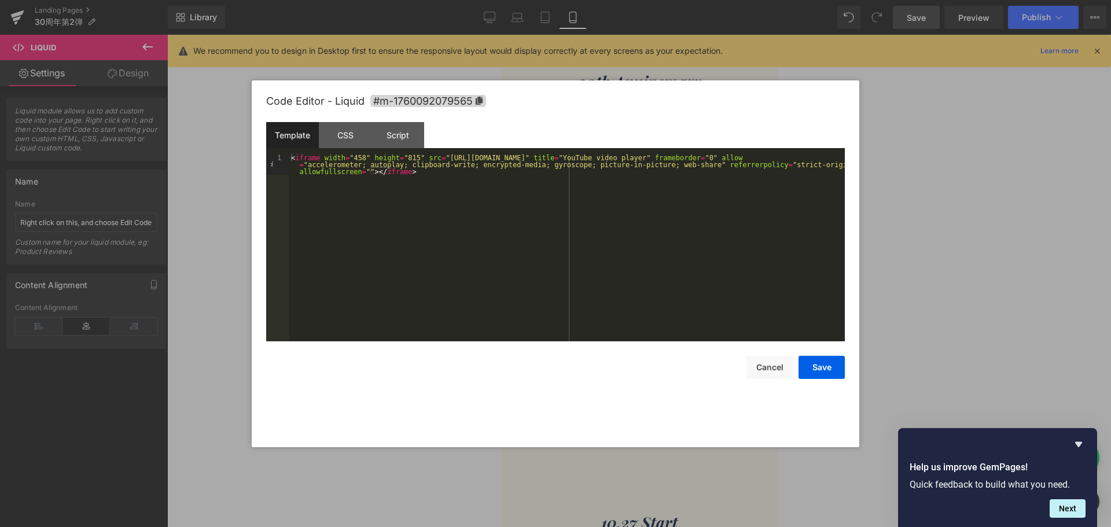
click at [291, 156] on div "< iframe width = "458" height = "815" src = "[URL][DOMAIN_NAME]" title = "YouTu…" at bounding box center [567, 268] width 556 height 229
paste textarea
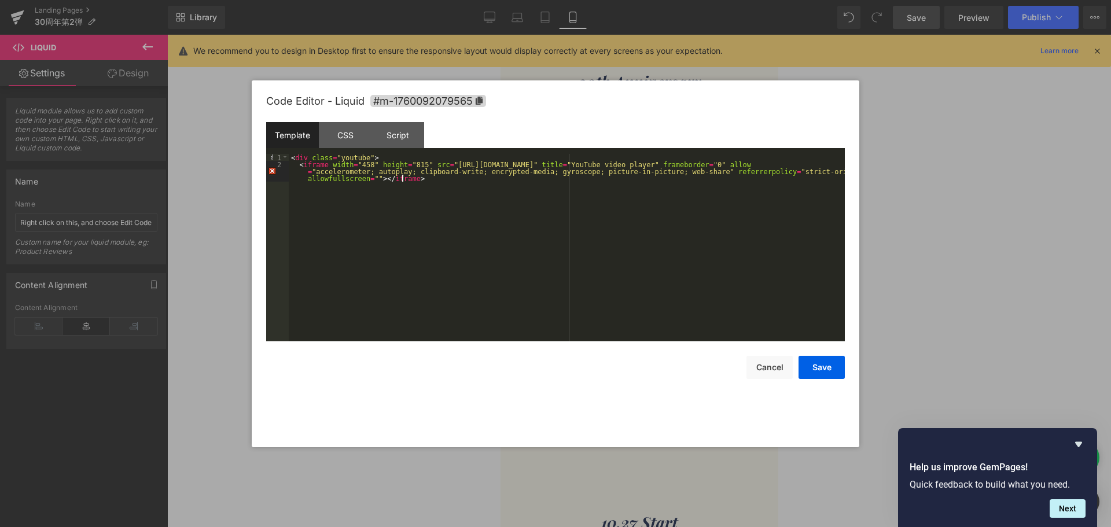
click at [422, 185] on div "< div class = "youtube" > < iframe width = "458" height = "815" src = "[URL][DO…" at bounding box center [567, 261] width 556 height 215
click at [820, 369] on button "Save" at bounding box center [821, 367] width 46 height 23
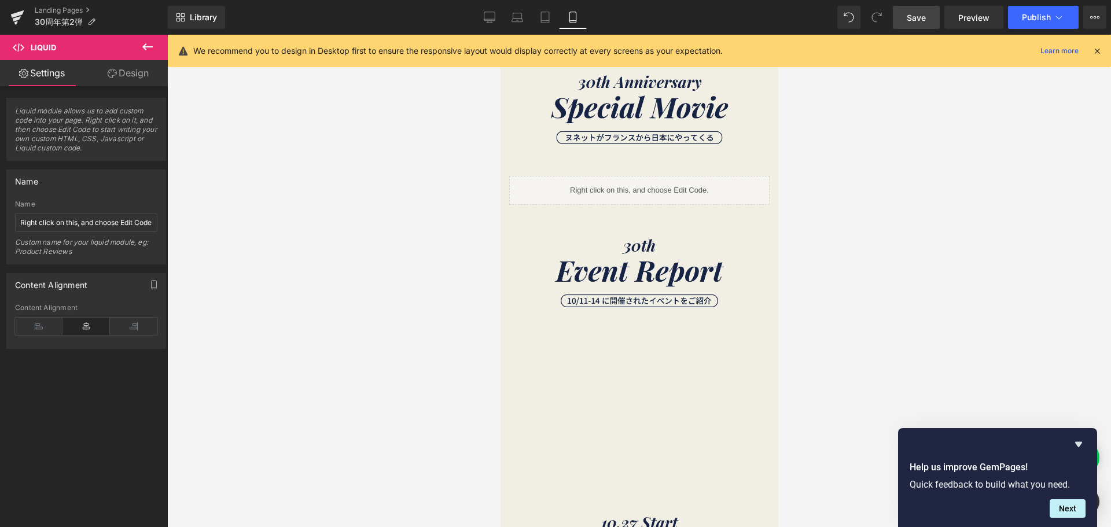
click at [908, 17] on span "Save" at bounding box center [916, 18] width 19 height 12
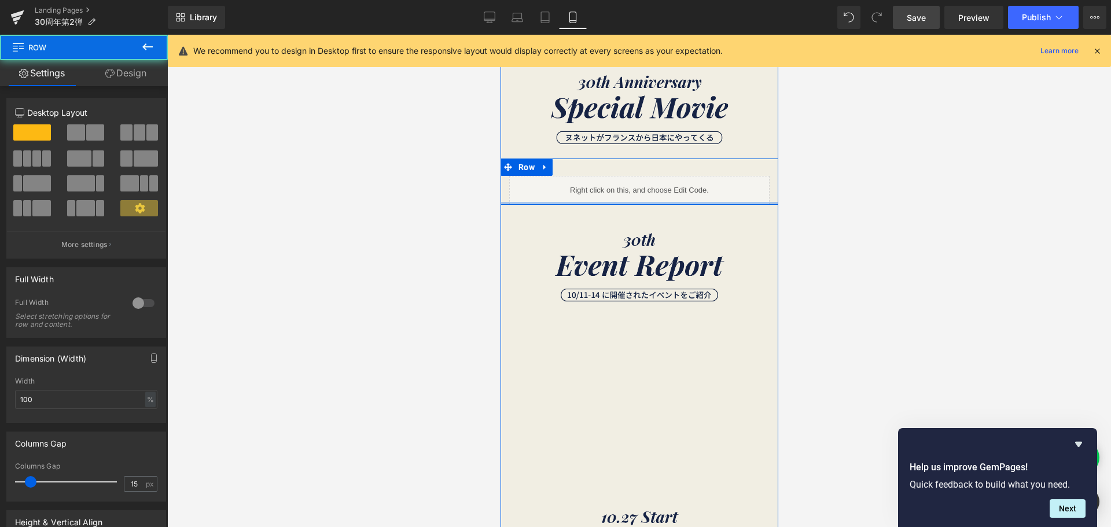
drag, startPoint x: 632, startPoint y: 209, endPoint x: 629, endPoint y: 195, distance: 14.3
click at [629, 195] on div "Liquid Row" at bounding box center [639, 182] width 278 height 46
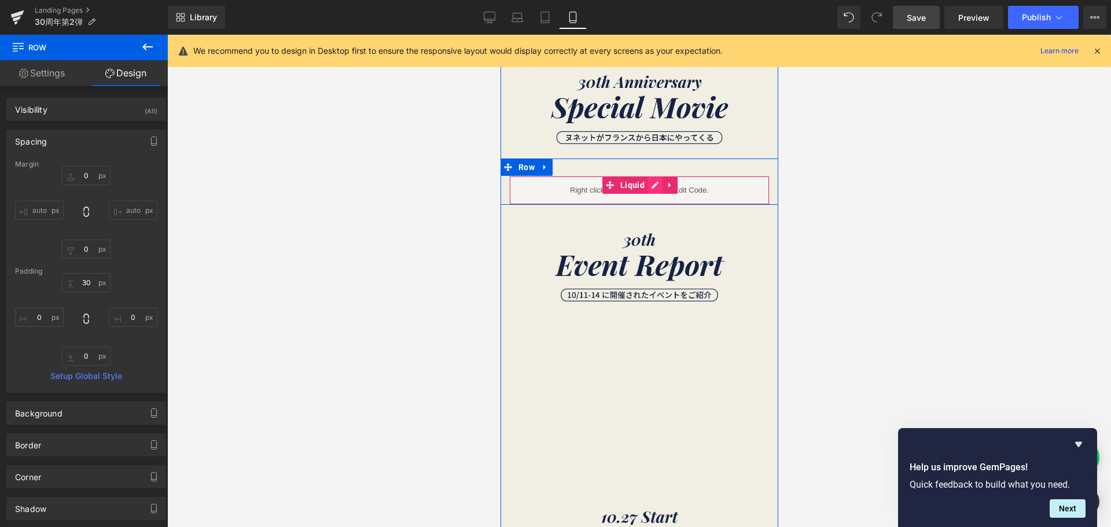
click at [651, 189] on div "Liquid" at bounding box center [639, 190] width 260 height 29
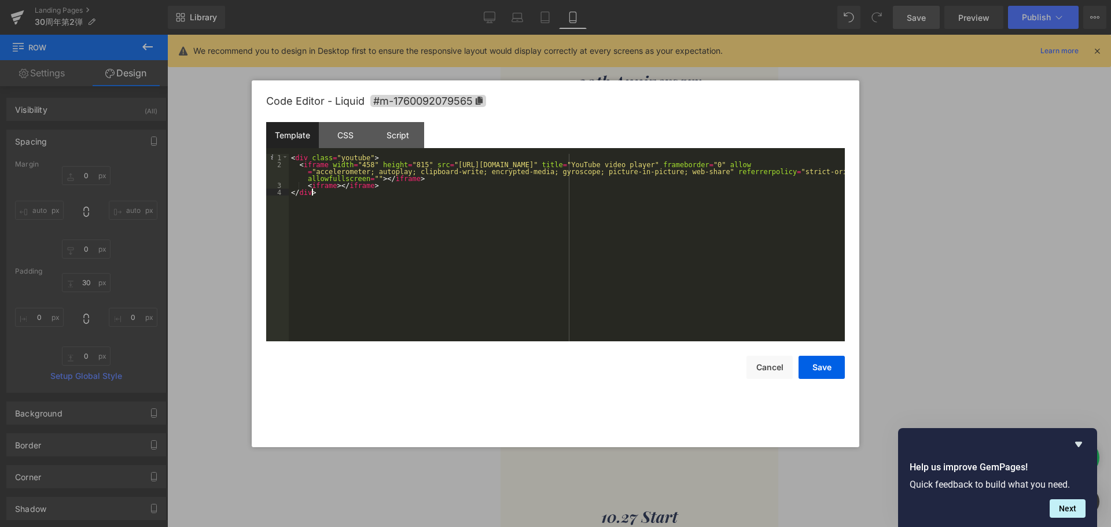
click at [319, 195] on div "< div class = "youtube" > < iframe width = "458" height = "815" src = "[URL][DO…" at bounding box center [567, 254] width 556 height 201
click at [820, 369] on button "Save" at bounding box center [821, 367] width 46 height 23
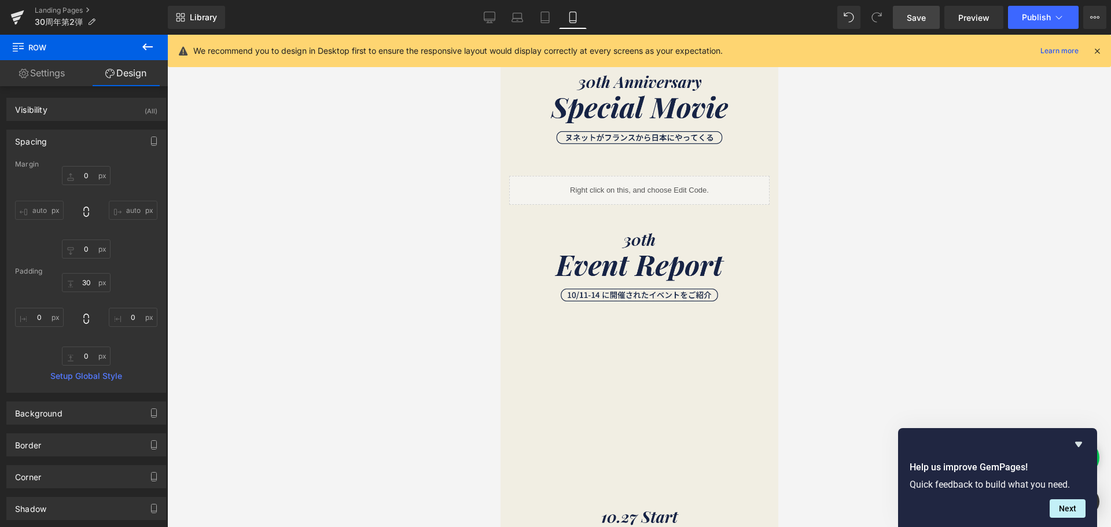
click at [922, 13] on span "Save" at bounding box center [916, 18] width 19 height 12
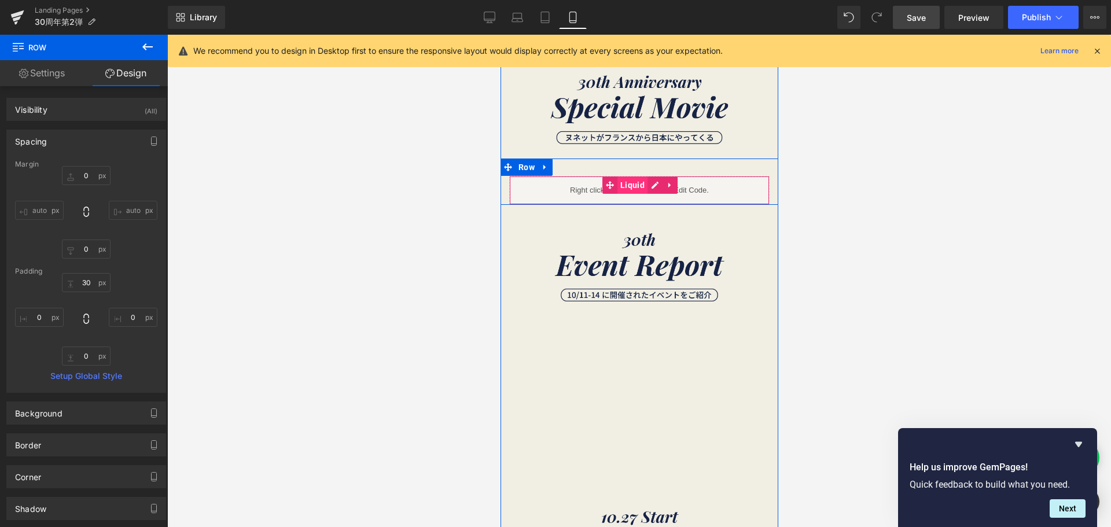
click at [635, 182] on span "Liquid" at bounding box center [632, 184] width 30 height 17
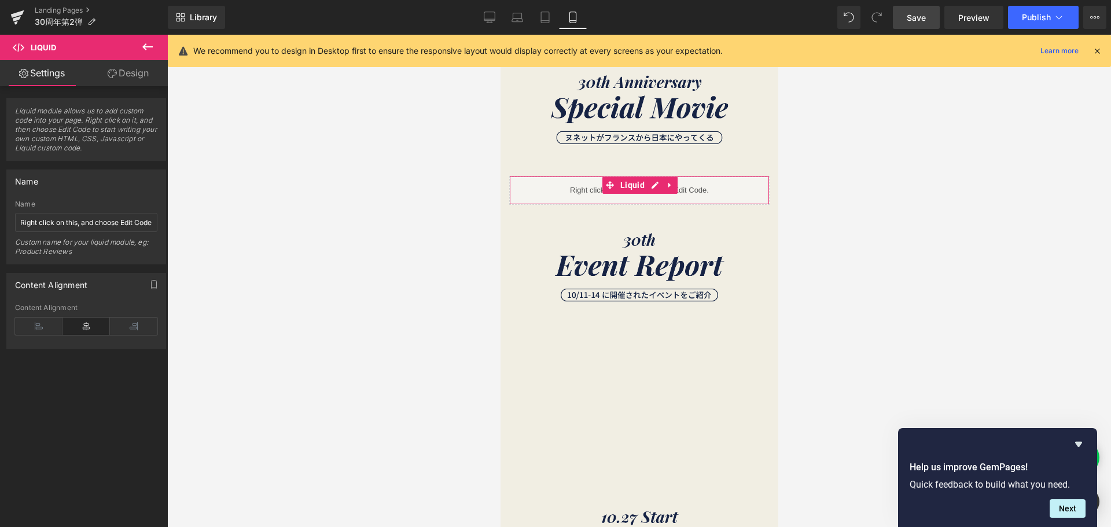
click at [147, 76] on link "Design" at bounding box center [128, 73] width 84 height 26
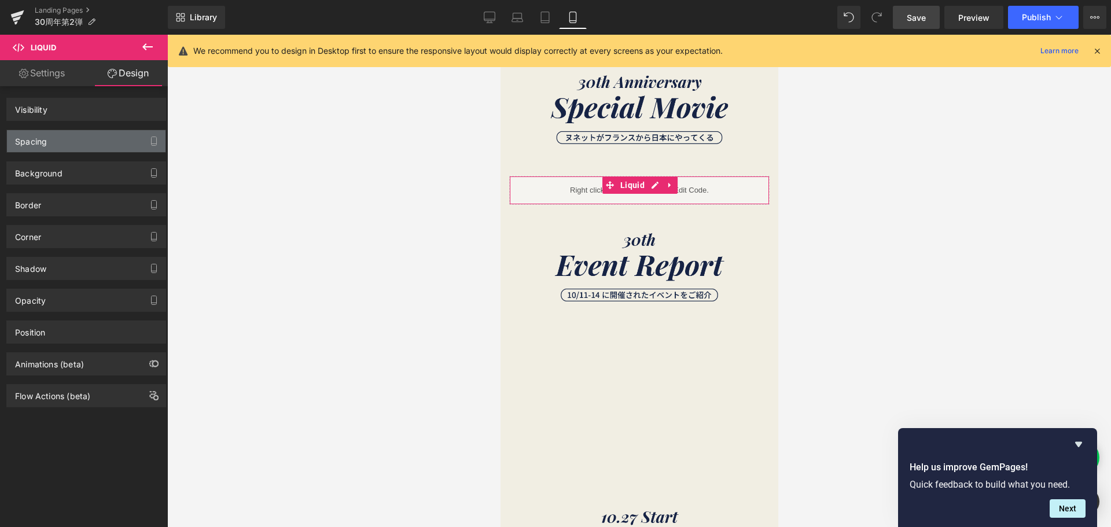
click at [118, 134] on div "Spacing" at bounding box center [86, 141] width 159 height 22
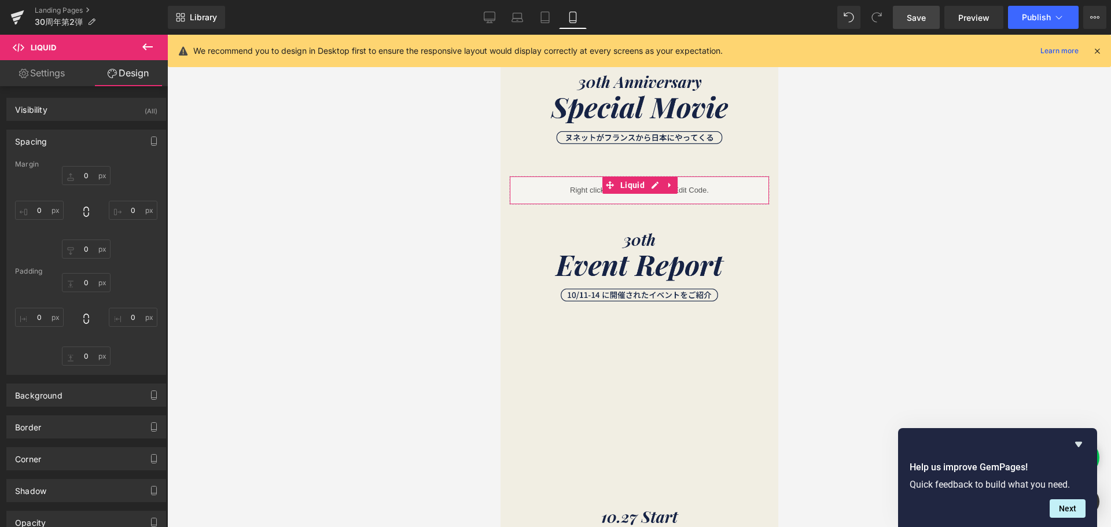
click at [113, 142] on div "Spacing" at bounding box center [86, 141] width 159 height 22
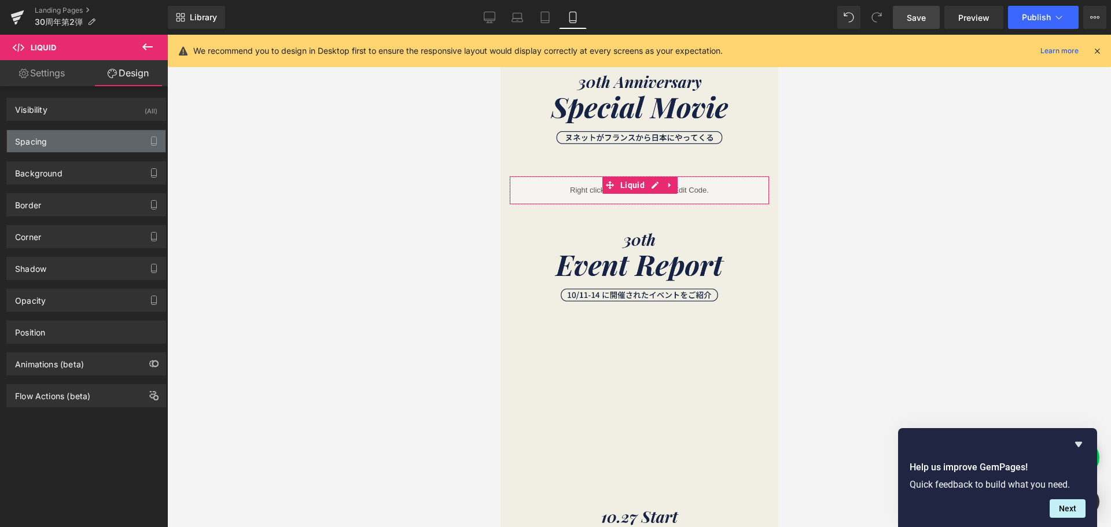
click at [115, 147] on div "Spacing" at bounding box center [86, 141] width 159 height 22
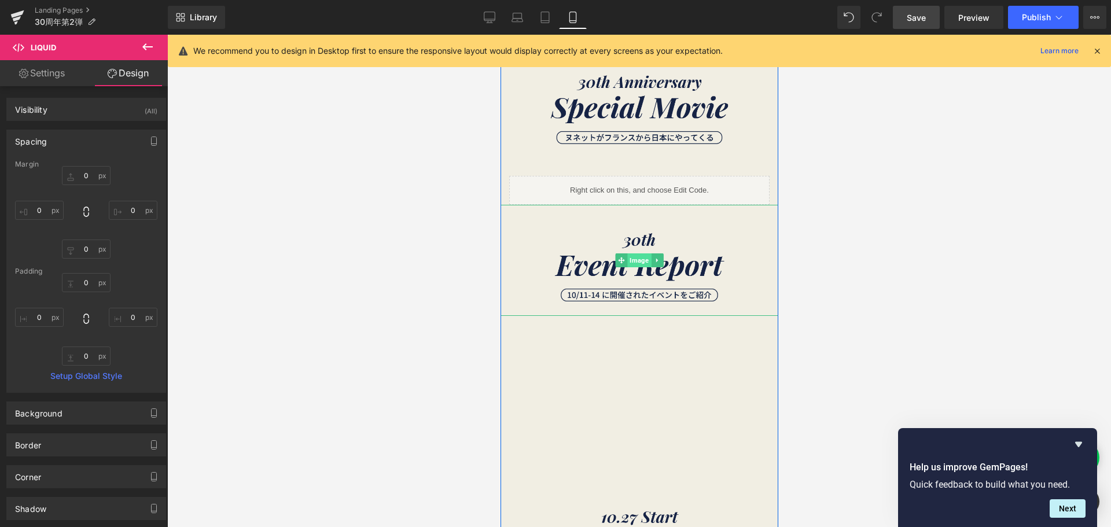
click at [636, 260] on span "Image" at bounding box center [639, 260] width 24 height 14
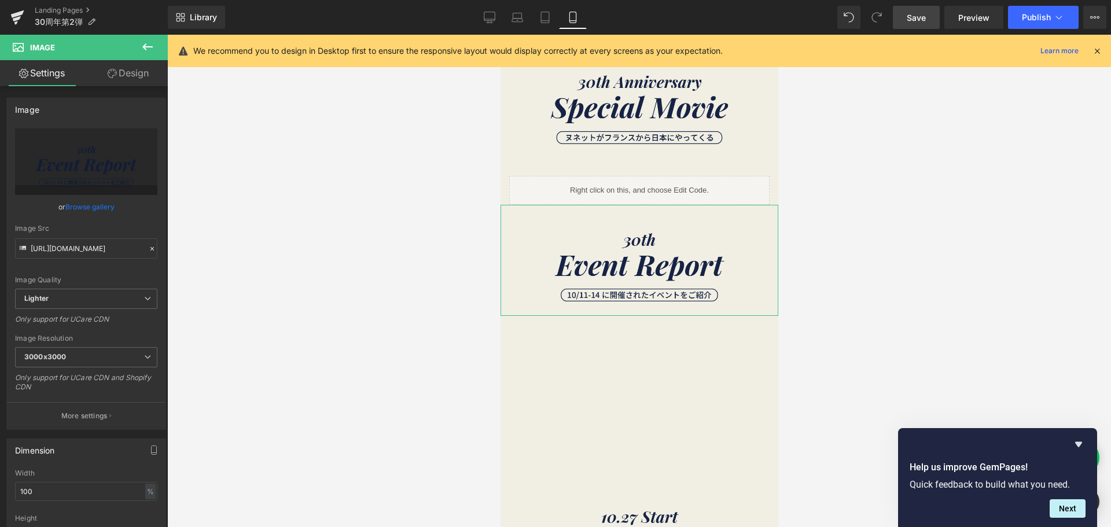
click at [143, 72] on link "Design" at bounding box center [128, 73] width 84 height 26
click at [0, 0] on div "Spacing" at bounding box center [0, 0] width 0 height 0
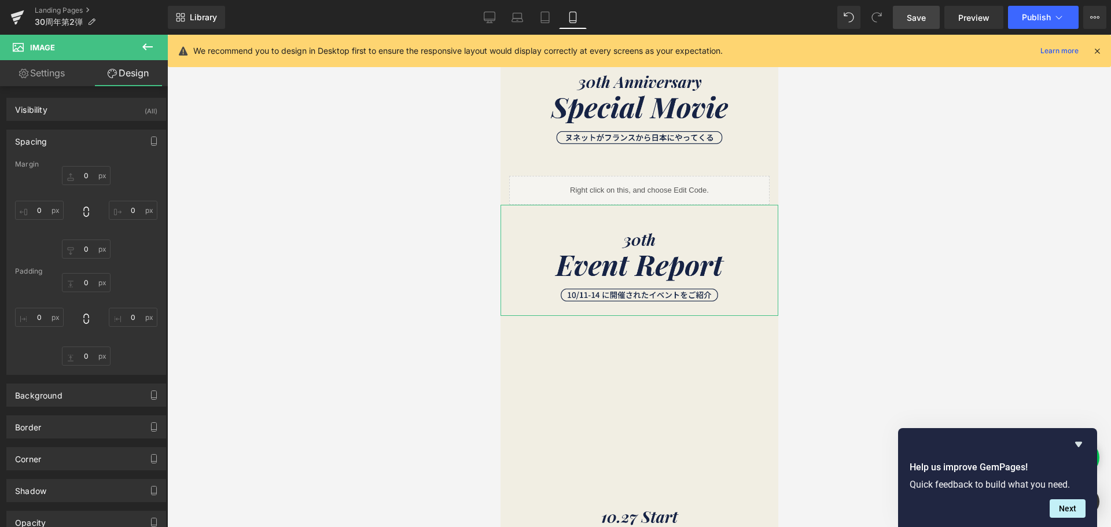
type input "0"
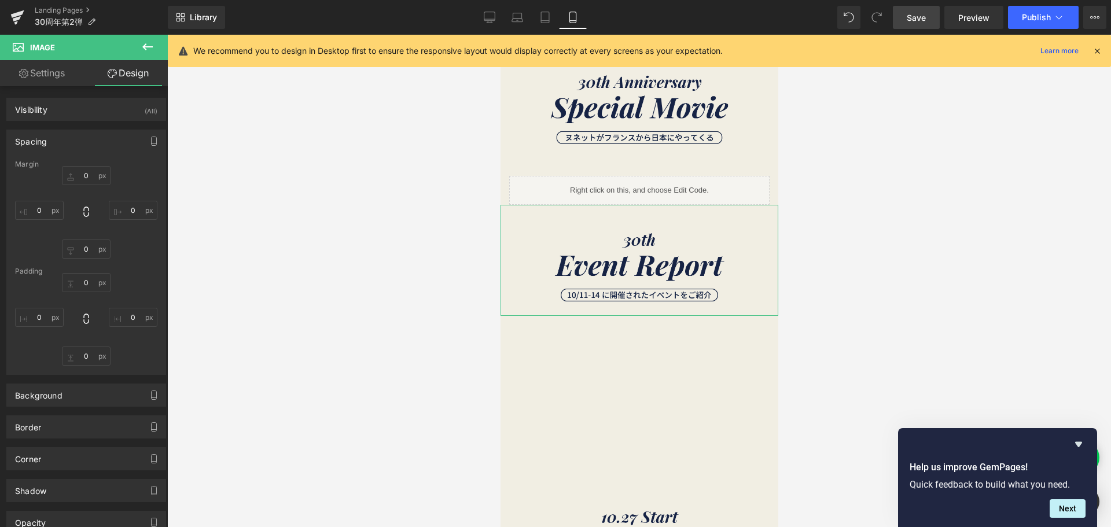
type input "0"
click at [99, 178] on input "0" at bounding box center [86, 175] width 49 height 19
type input "-50"
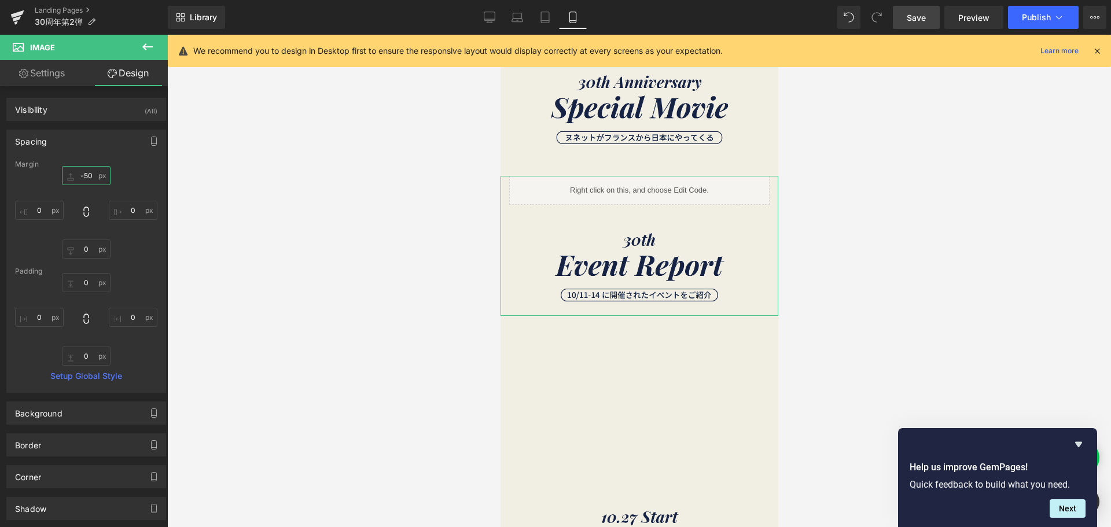
type input "-50"
click at [915, 18] on span "Save" at bounding box center [916, 18] width 19 height 12
click at [96, 179] on input "-50" at bounding box center [86, 175] width 49 height 19
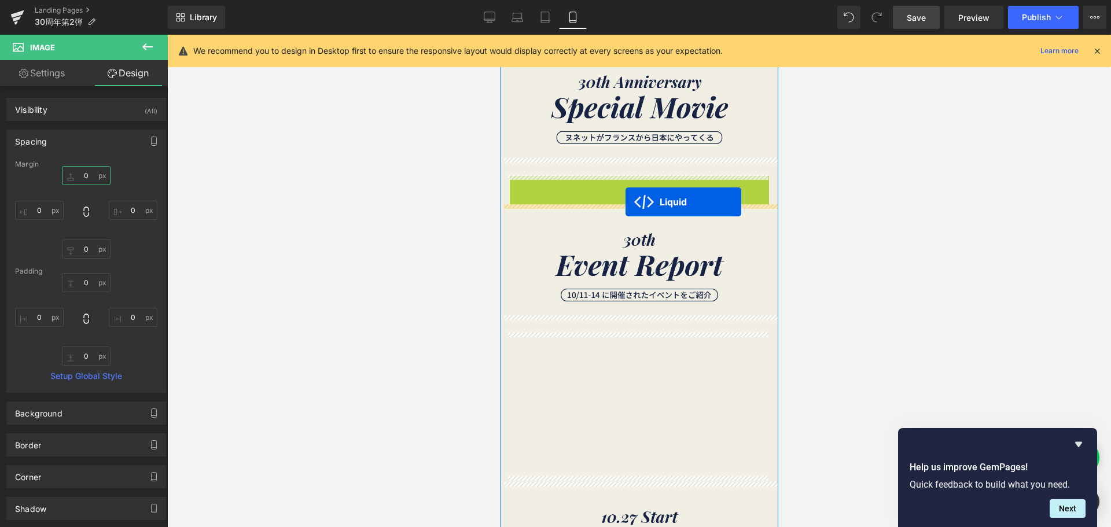
drag, startPoint x: 627, startPoint y: 182, endPoint x: 625, endPoint y: 202, distance: 19.8
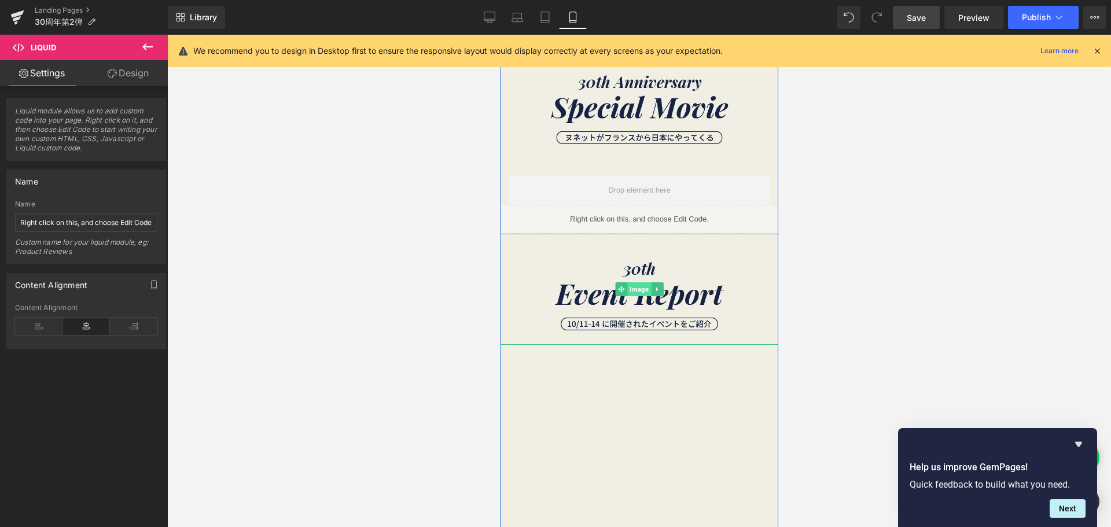
click at [630, 290] on span "Image" at bounding box center [639, 289] width 24 height 14
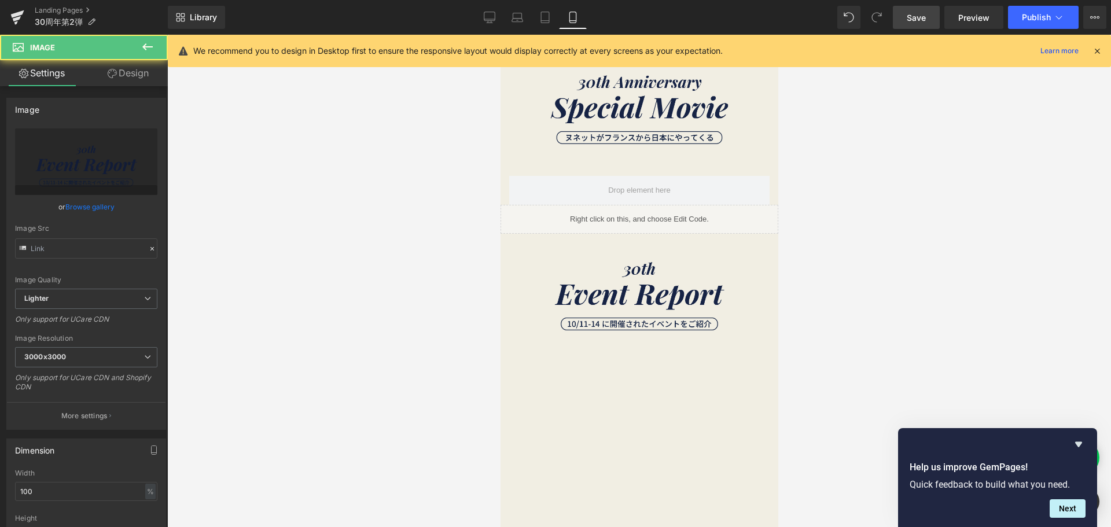
type input "[URL][DOMAIN_NAME]"
click at [132, 77] on link "Design" at bounding box center [128, 73] width 84 height 26
click at [0, 0] on div "Spacing" at bounding box center [0, 0] width 0 height 0
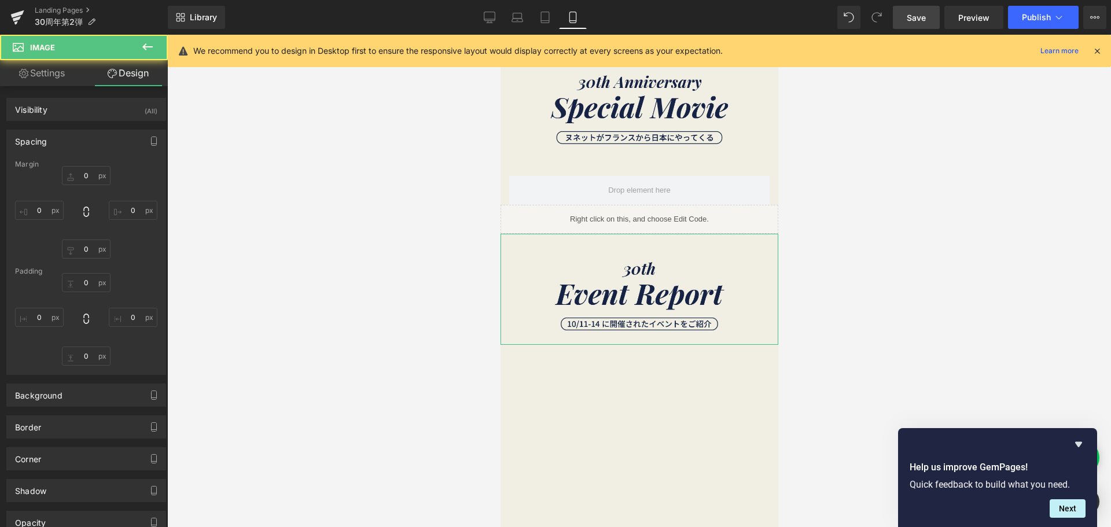
type input "0"
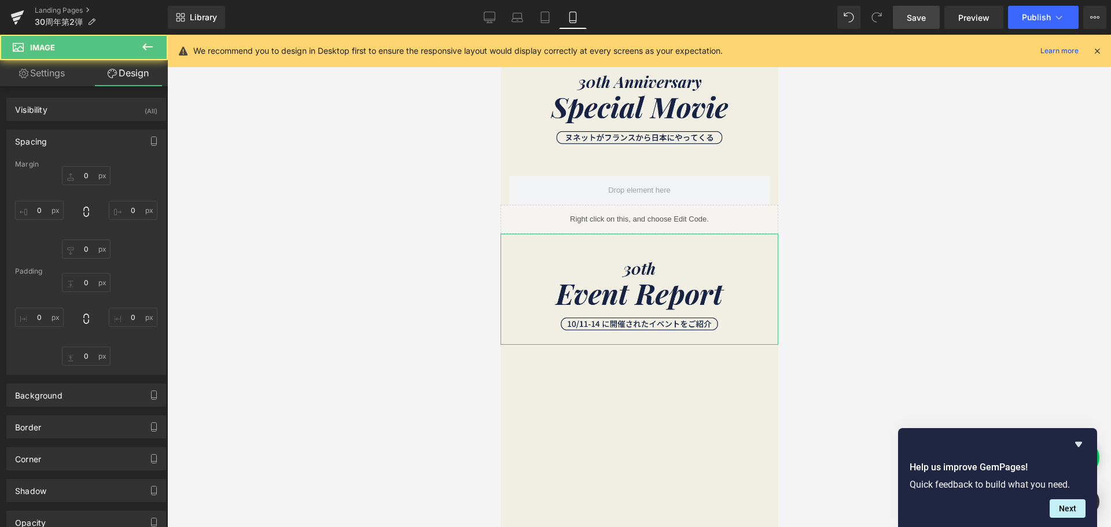
type input "0"
click at [97, 137] on div "Spacing" at bounding box center [86, 141] width 159 height 22
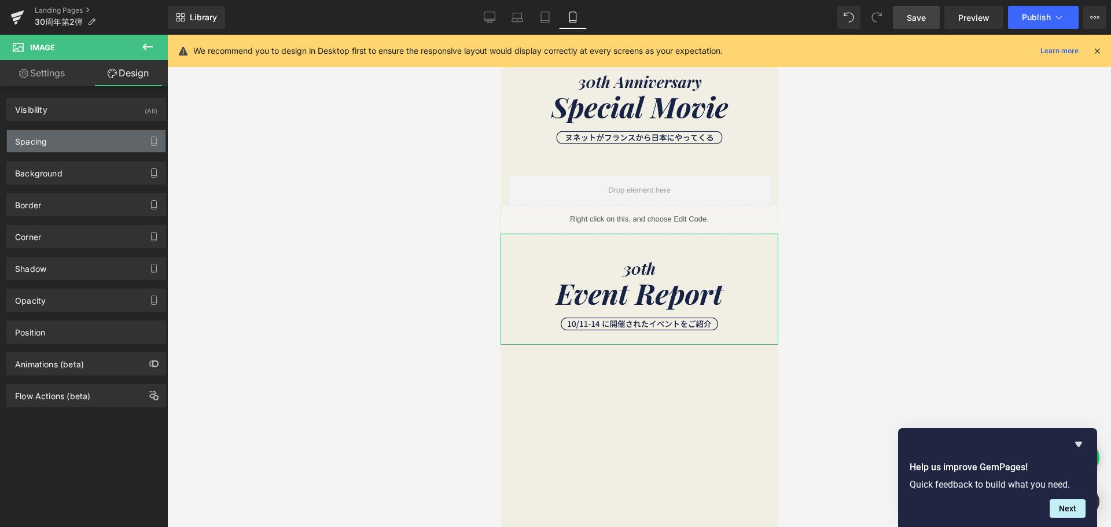
click at [93, 136] on div "Spacing" at bounding box center [86, 141] width 159 height 22
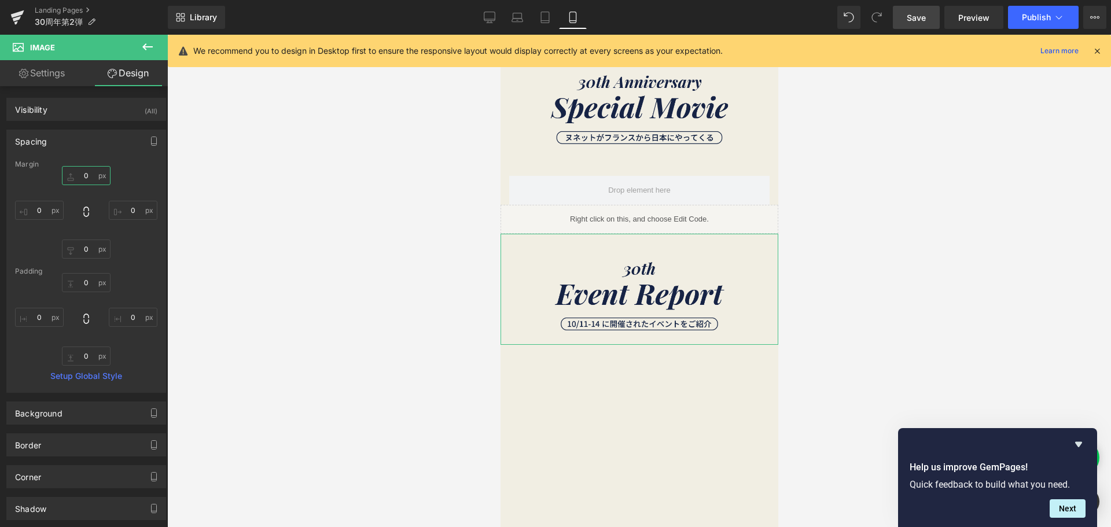
click at [90, 172] on input "0" at bounding box center [86, 175] width 49 height 19
click at [914, 19] on span "Save" at bounding box center [916, 18] width 19 height 12
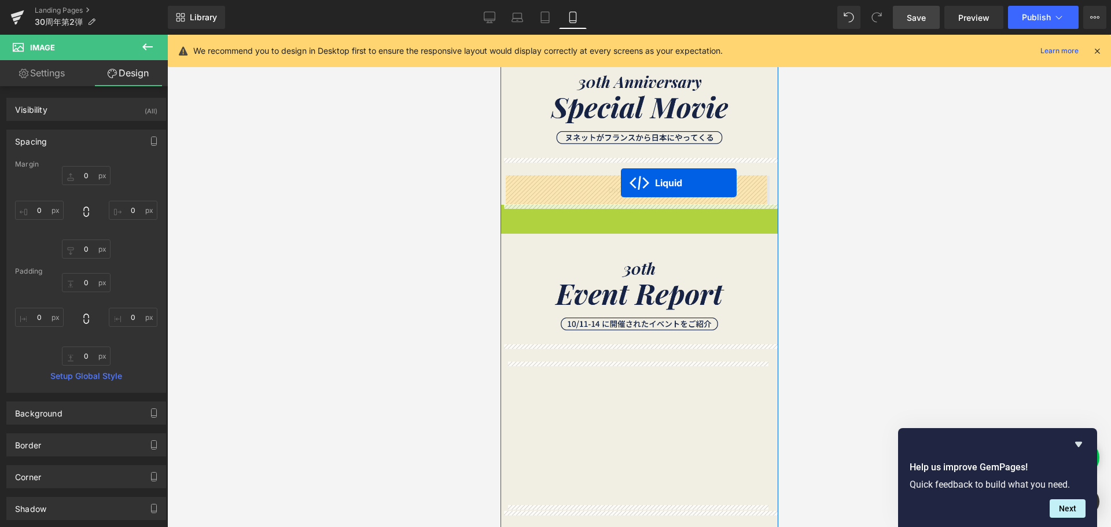
drag, startPoint x: 621, startPoint y: 209, endPoint x: 620, endPoint y: 183, distance: 26.1
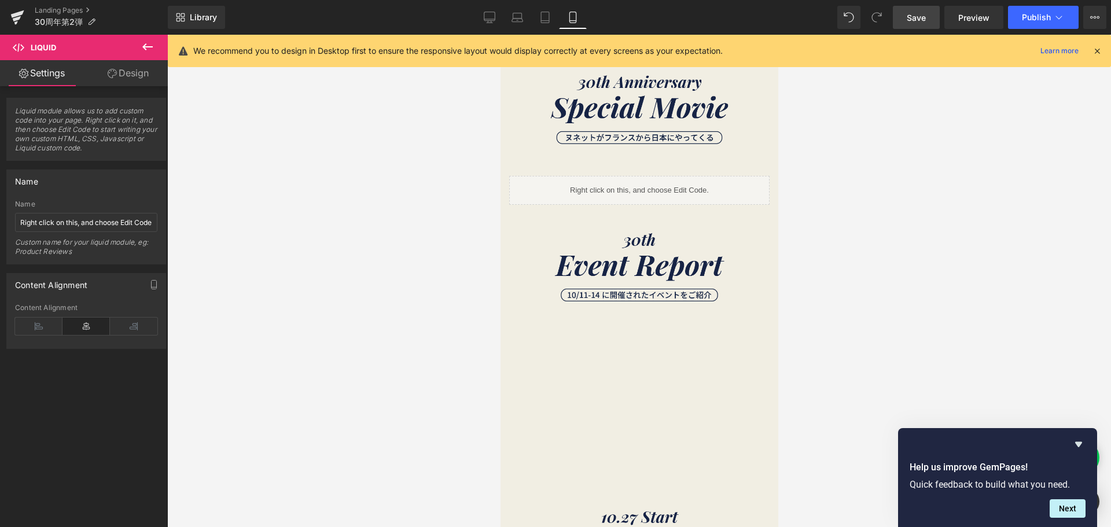
click at [914, 21] on span "Save" at bounding box center [916, 18] width 19 height 12
click at [493, 14] on icon at bounding box center [490, 18] width 12 height 12
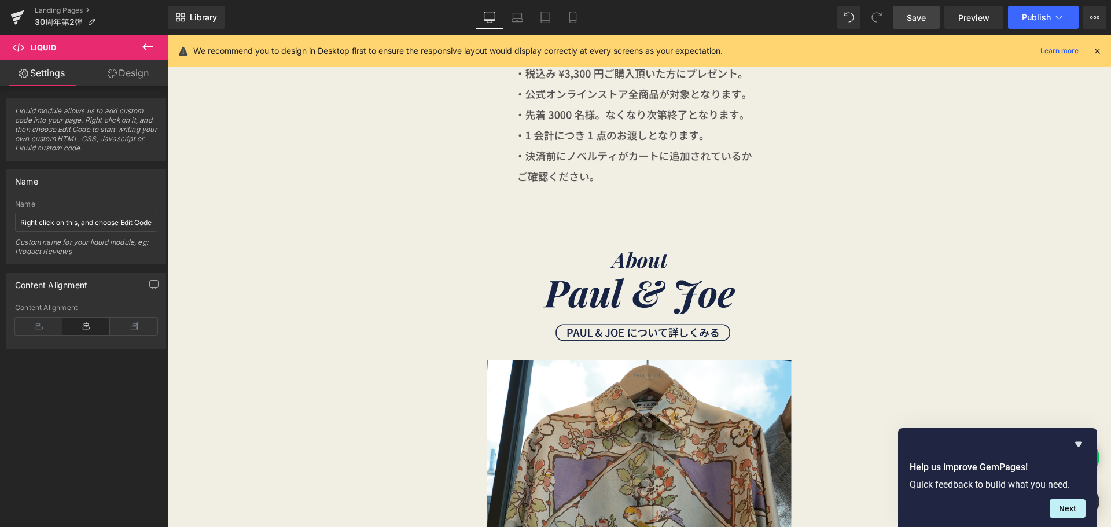
scroll to position [1681, 0]
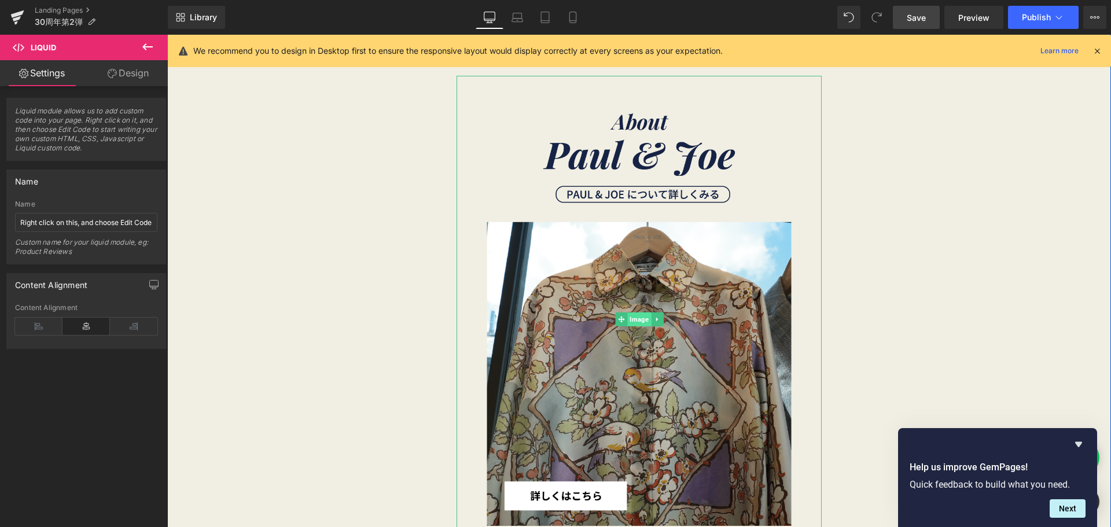
click at [637, 320] on span "Image" at bounding box center [639, 319] width 24 height 14
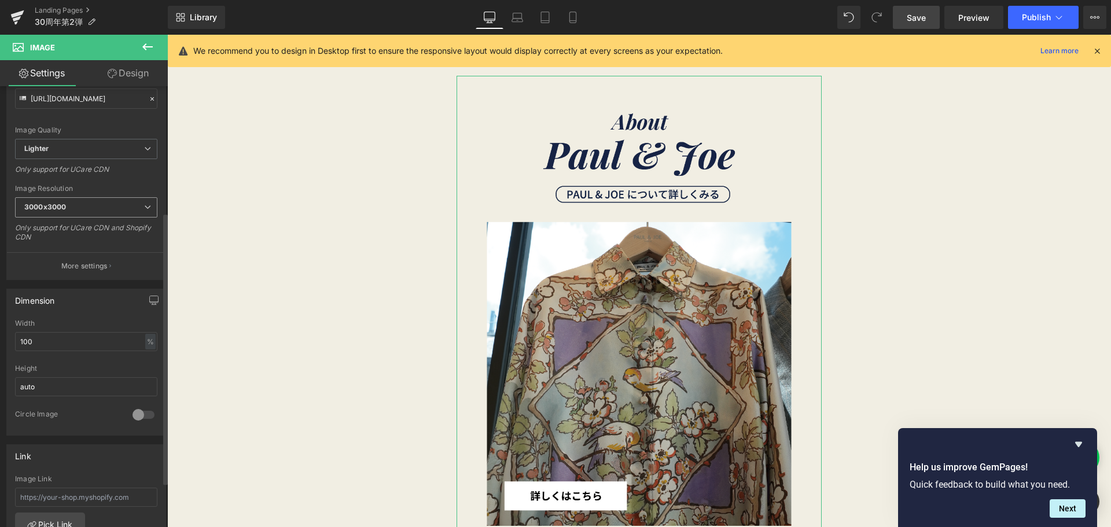
scroll to position [231, 0]
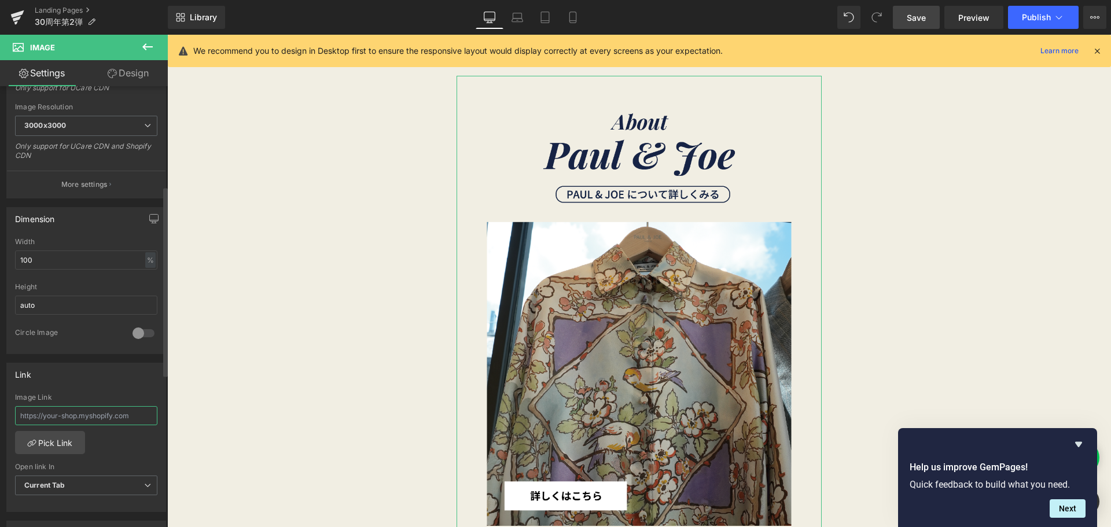
click at [66, 416] on input "text" at bounding box center [86, 415] width 142 height 19
paste input "[URL][DOMAIN_NAME][PERSON_NAME]"
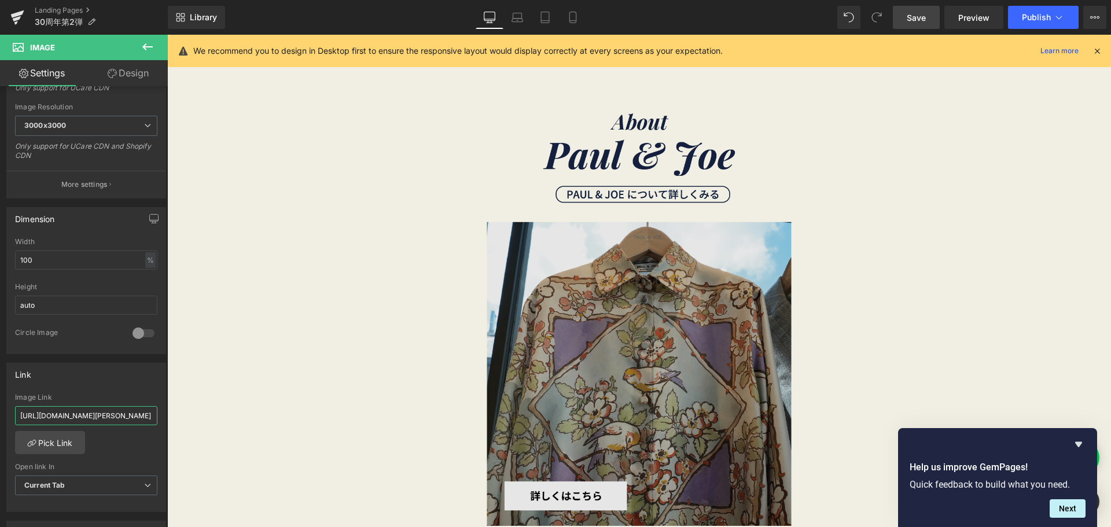
type input "[URL][DOMAIN_NAME][PERSON_NAME]"
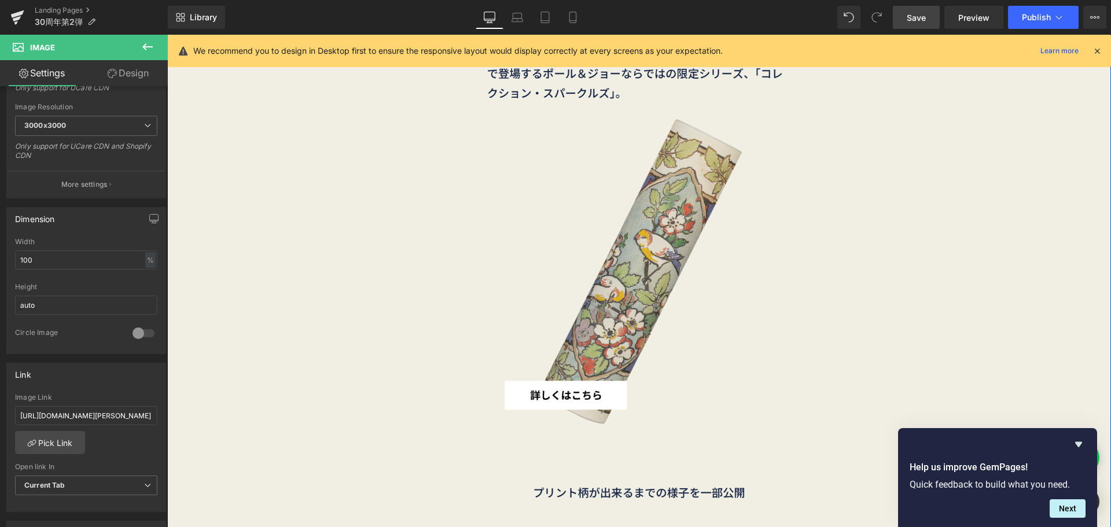
scroll to position [2434, 0]
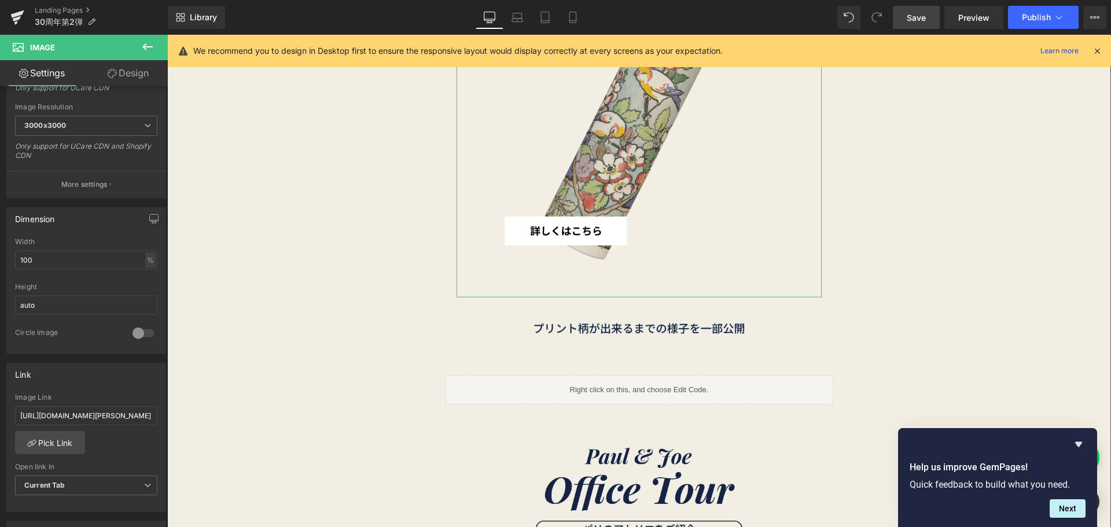
drag, startPoint x: 579, startPoint y: 157, endPoint x: 224, endPoint y: 244, distance: 365.3
click at [579, 157] on img at bounding box center [639, 53] width 365 height 487
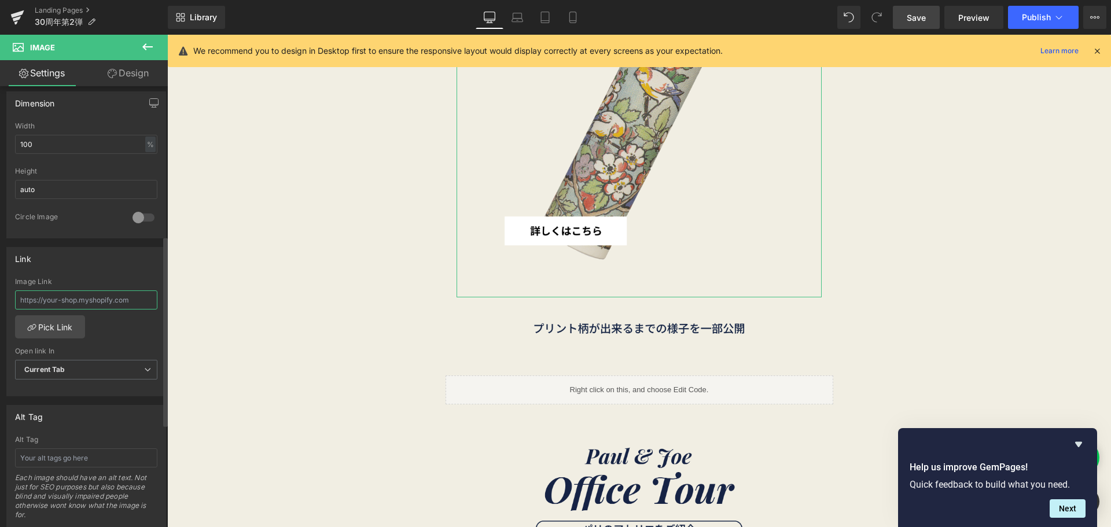
click at [84, 301] on input "text" at bounding box center [86, 299] width 142 height 19
paste input "[URL][DOMAIN_NAME][PERSON_NAME]"
type input "[URL][DOMAIN_NAME][PERSON_NAME]"
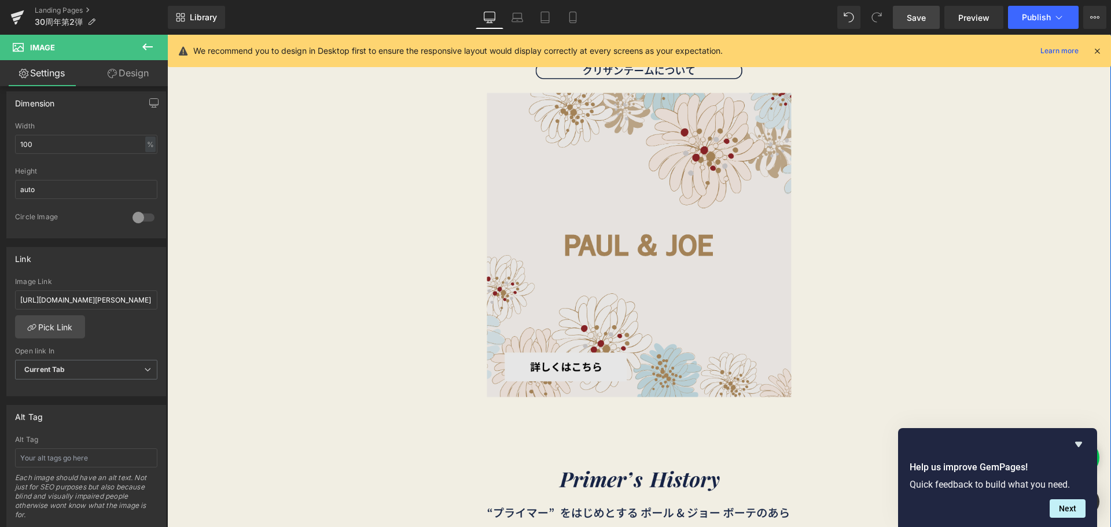
scroll to position [3533, 0]
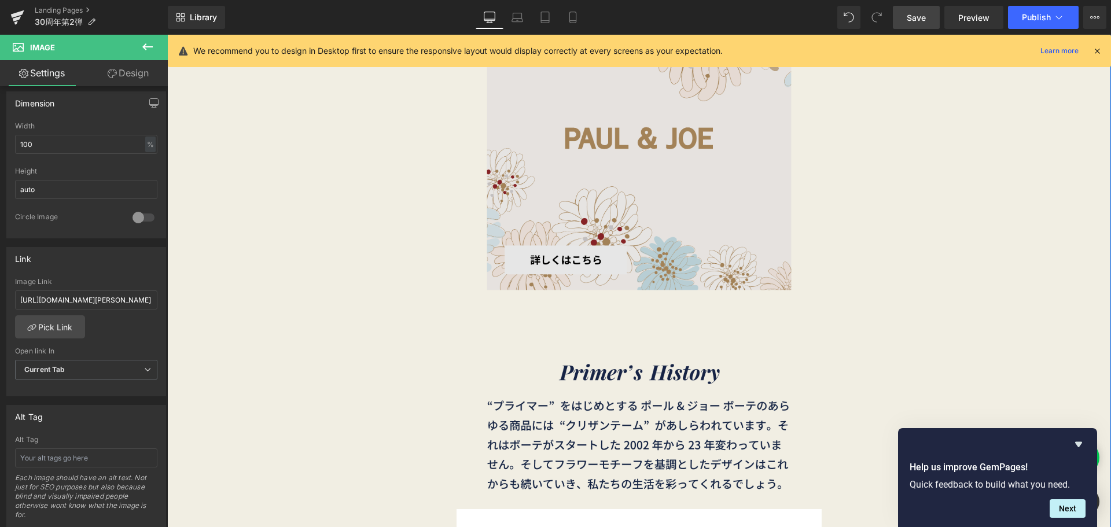
click at [531, 222] on img at bounding box center [639, 83] width 365 height 487
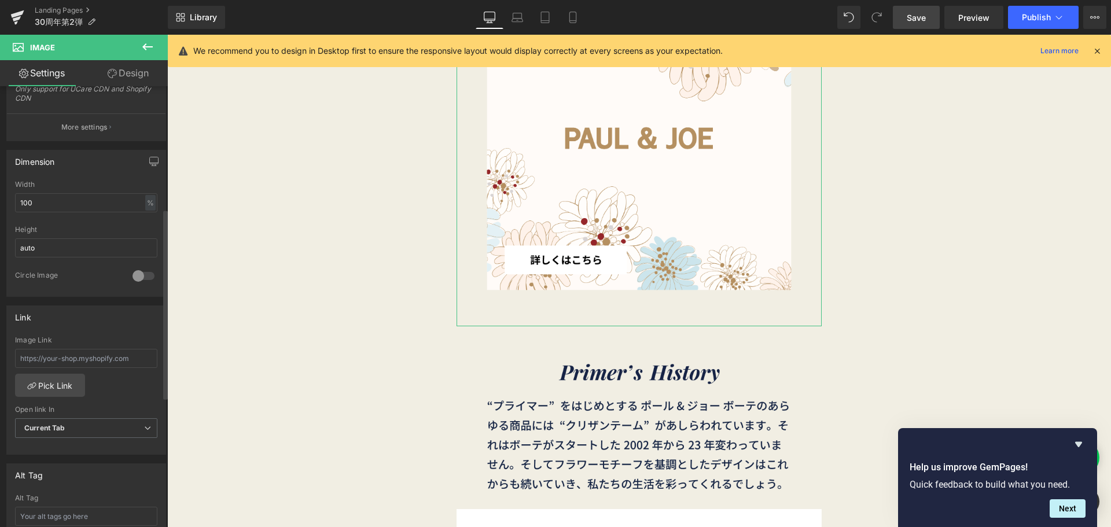
scroll to position [289, 0]
click at [68, 356] on input "text" at bounding box center [86, 357] width 142 height 19
paste input "[URL][DOMAIN_NAME][PERSON_NAME]"
type input "[URL][DOMAIN_NAME][PERSON_NAME]"
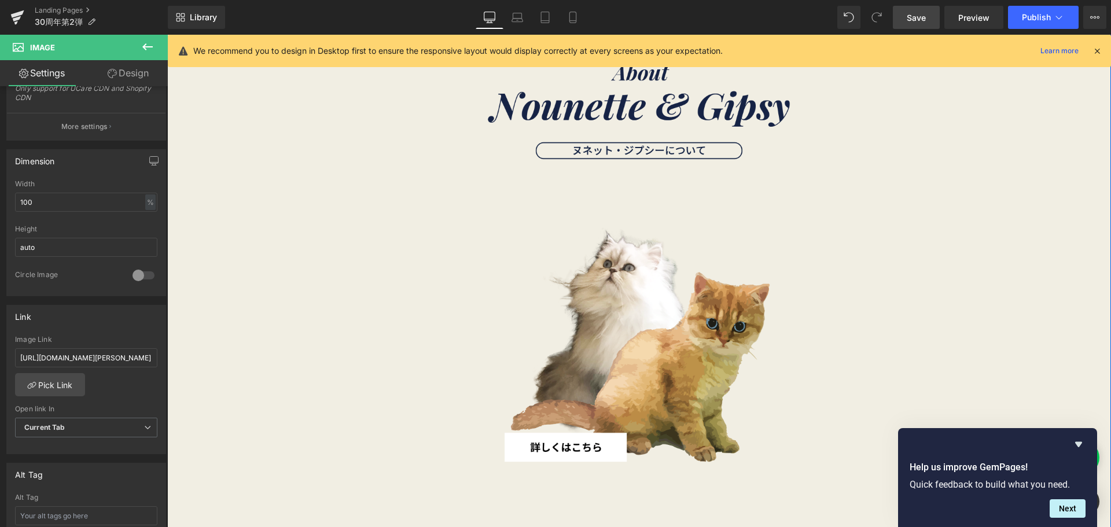
scroll to position [4806, 0]
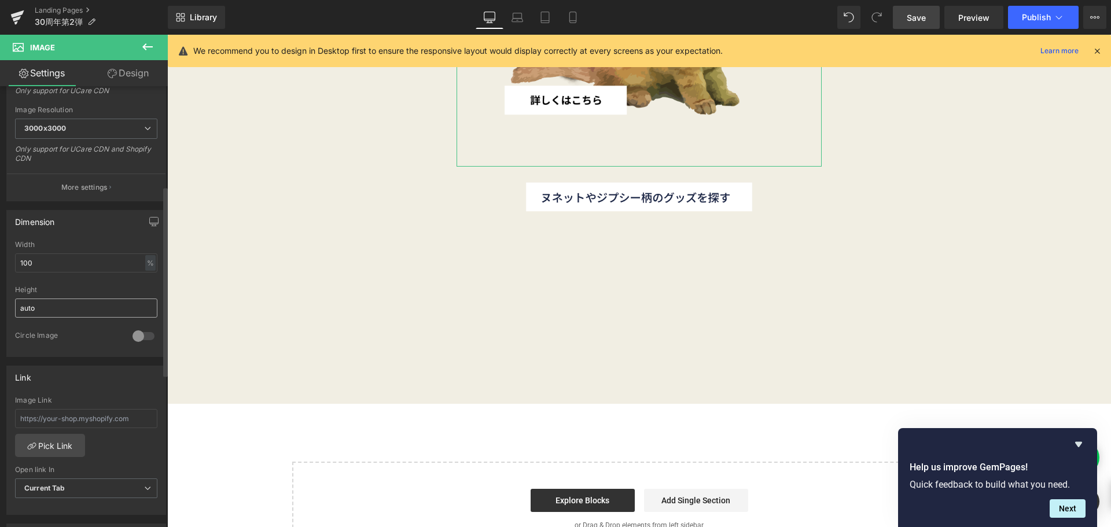
scroll to position [231, 0]
click at [96, 412] on input "text" at bounding box center [86, 415] width 142 height 19
paste input "[URL][DOMAIN_NAME][PERSON_NAME]"
type input "[URL][DOMAIN_NAME][PERSON_NAME]"
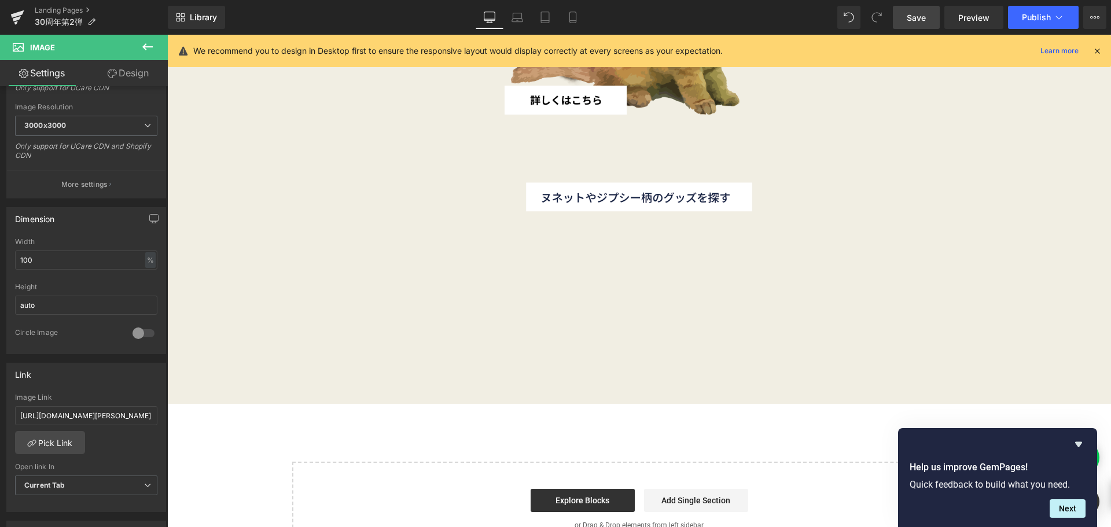
click at [910, 19] on span "Save" at bounding box center [916, 18] width 19 height 12
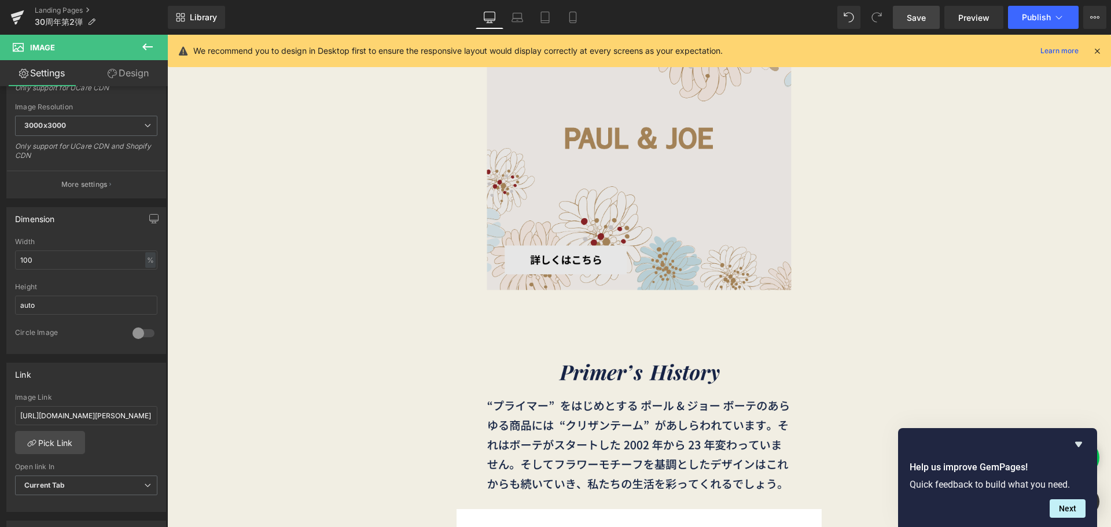
scroll to position [3186, 0]
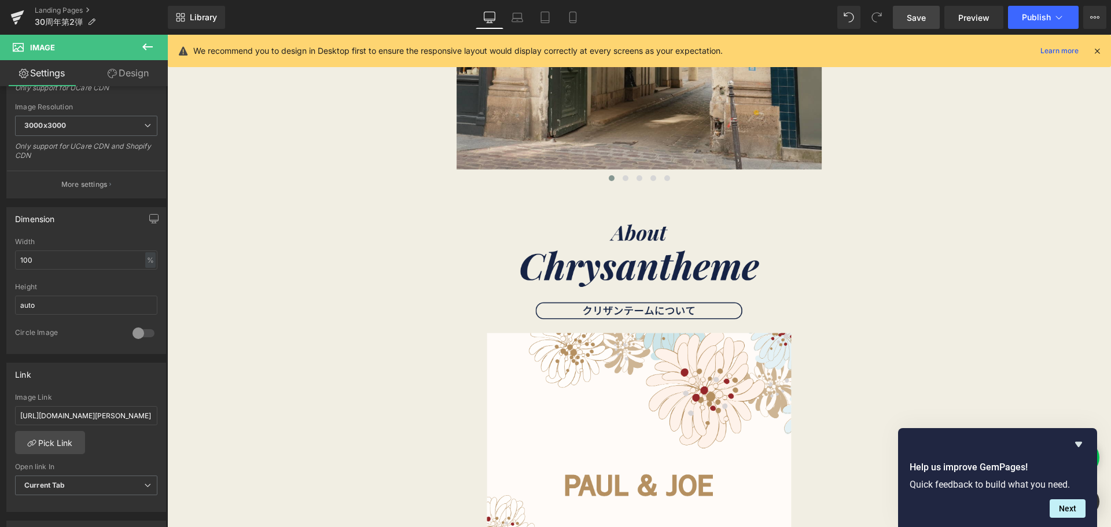
drag, startPoint x: 608, startPoint y: 483, endPoint x: 431, endPoint y: 385, distance: 202.5
click at [608, 483] on img at bounding box center [639, 430] width 365 height 487
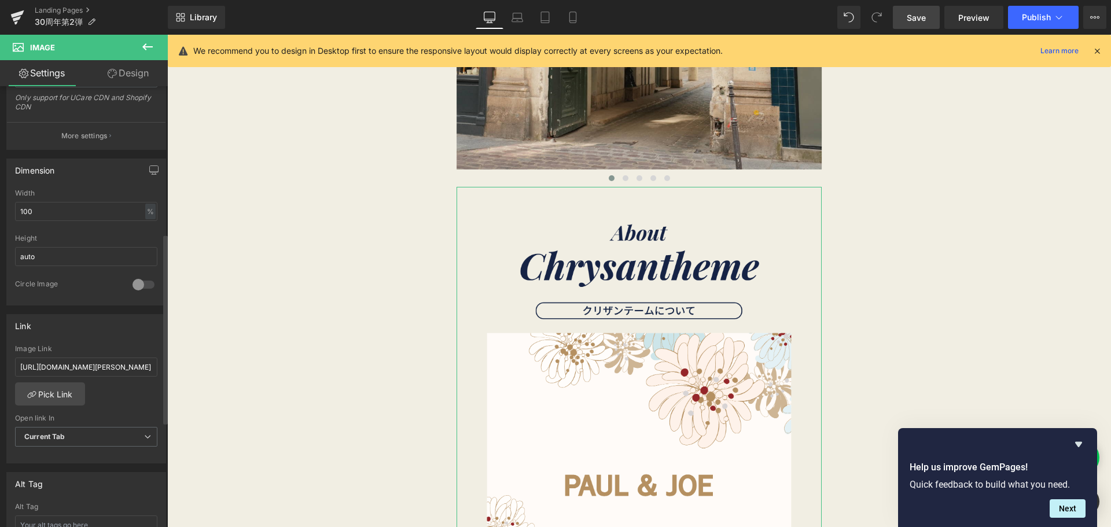
scroll to position [347, 0]
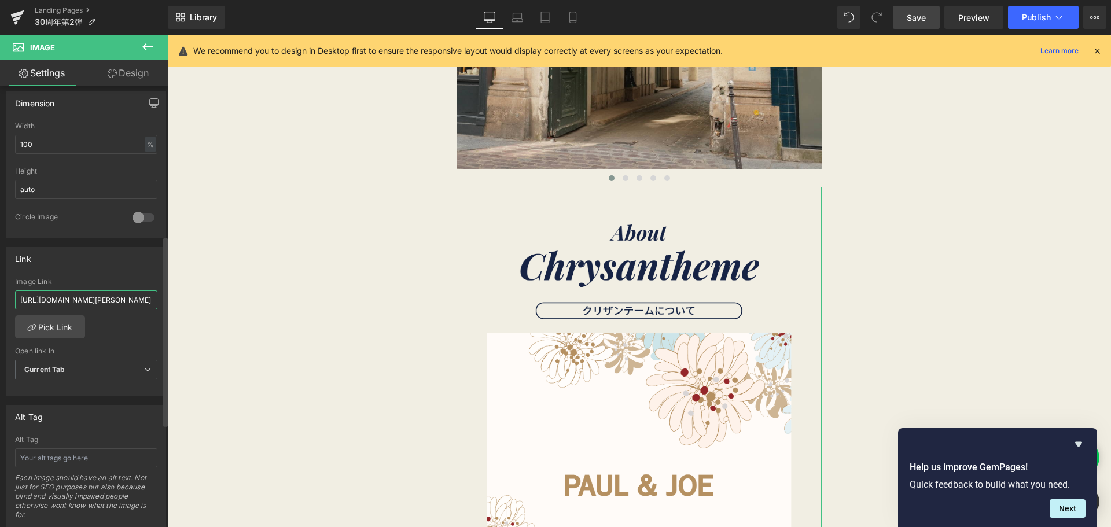
click at [99, 296] on input "[URL][DOMAIN_NAME][PERSON_NAME]" at bounding box center [86, 299] width 142 height 19
type input "[URL][DOMAIN_NAME][PERSON_NAME]"
click at [920, 12] on span "Save" at bounding box center [916, 18] width 19 height 12
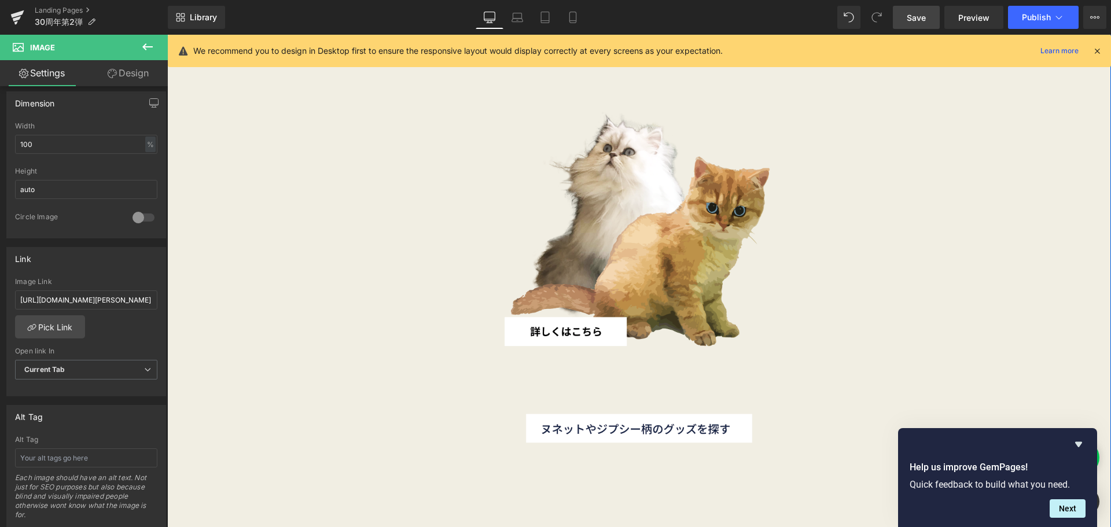
scroll to position [4343, 0]
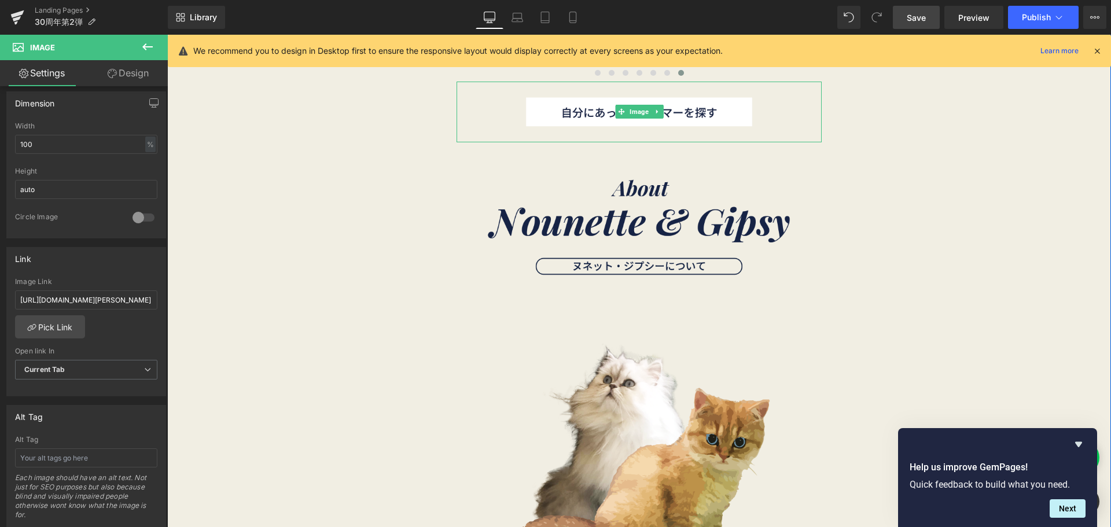
drag, startPoint x: 629, startPoint y: 107, endPoint x: 201, endPoint y: 223, distance: 443.7
click at [629, 107] on span "Image" at bounding box center [639, 112] width 24 height 14
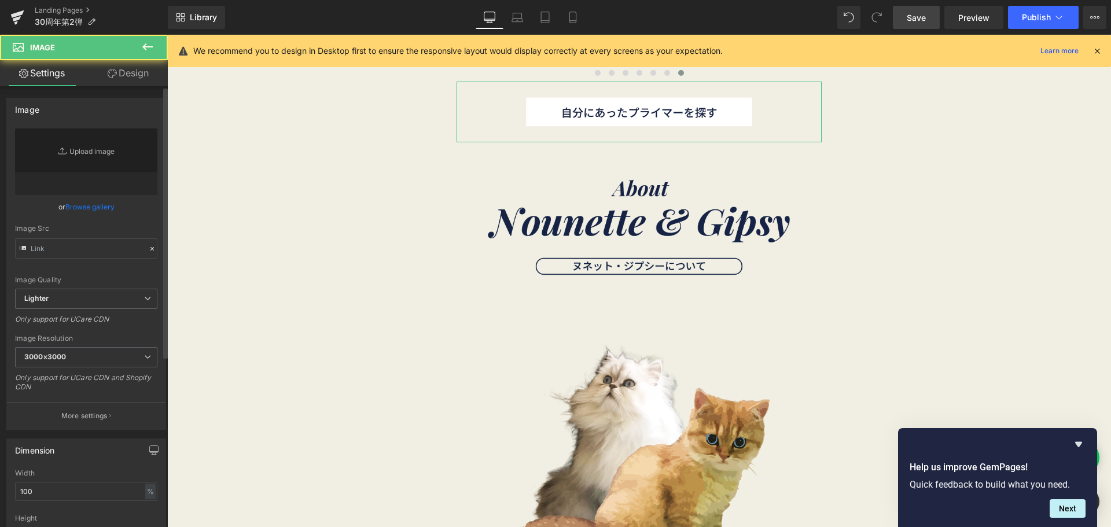
type input "[URL][DOMAIN_NAME]"
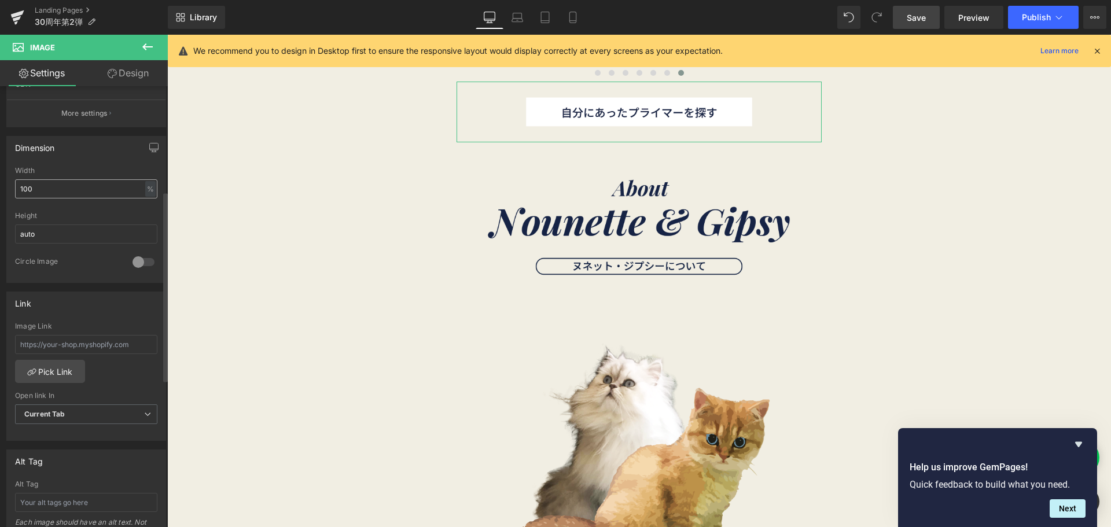
scroll to position [347, 0]
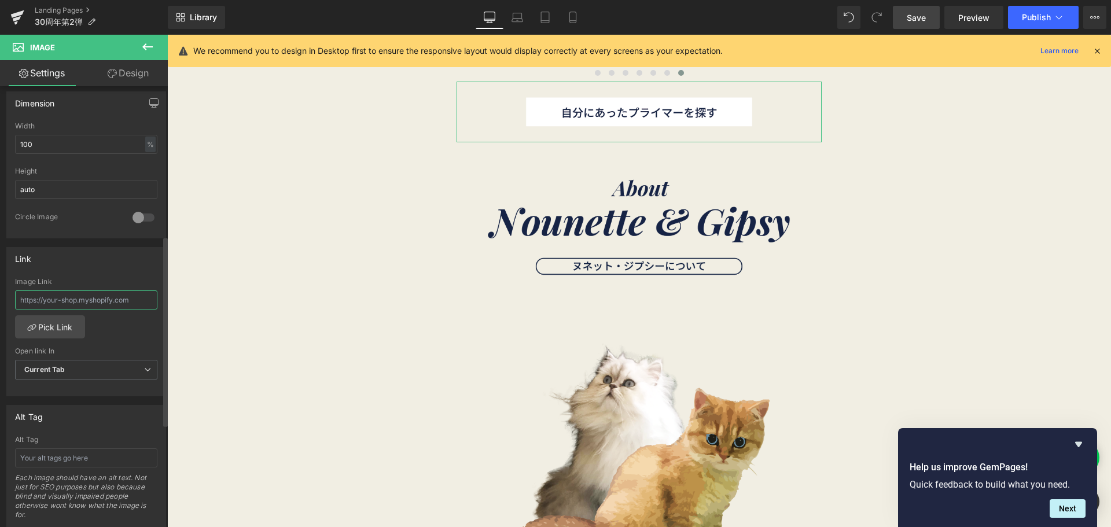
click at [100, 301] on input "text" at bounding box center [86, 299] width 142 height 19
paste input "[URL][DOMAIN_NAME][PERSON_NAME]"
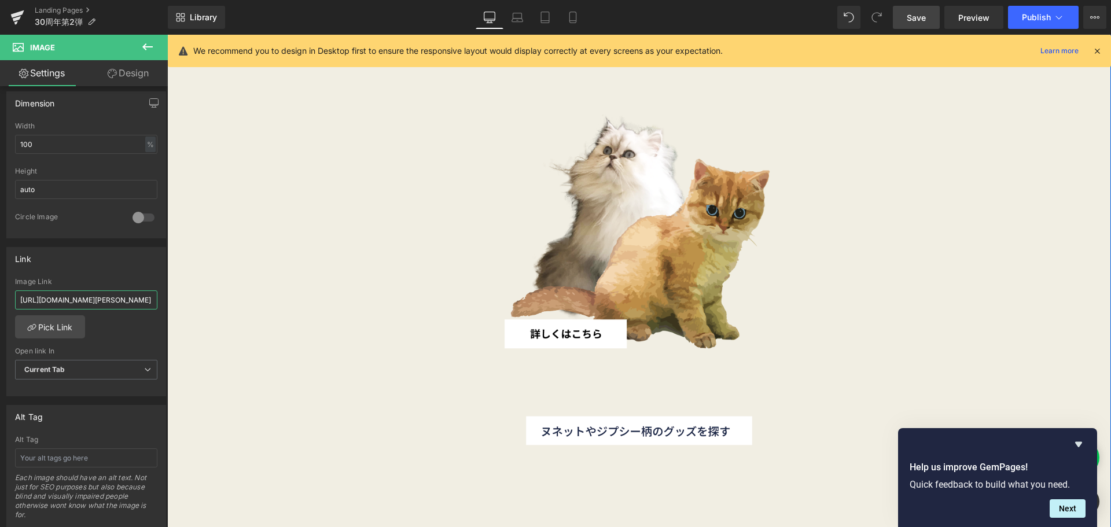
scroll to position [4574, 0]
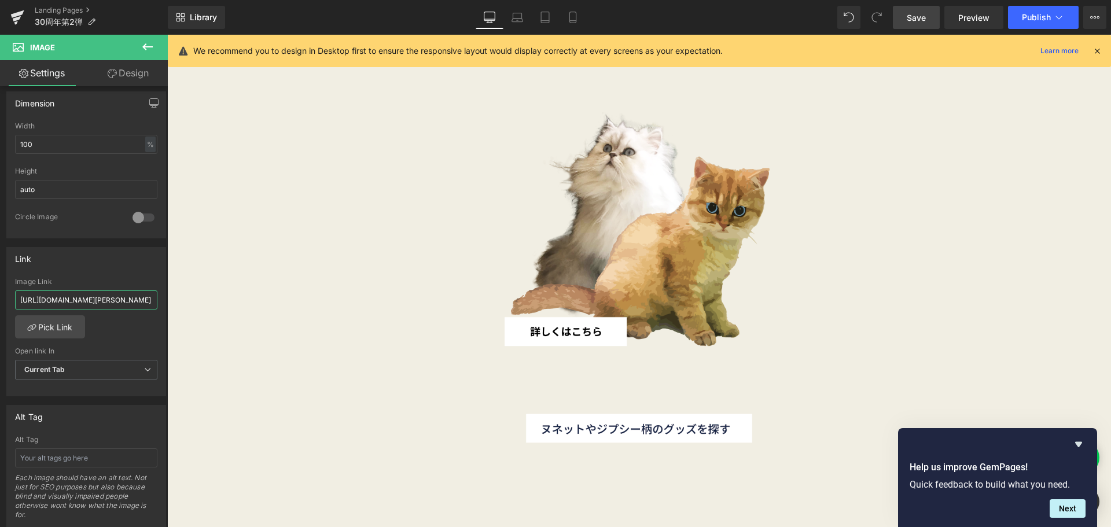
type input "[URL][DOMAIN_NAME][PERSON_NAME]"
drag, startPoint x: 126, startPoint y: 297, endPoint x: 161, endPoint y: 301, distance: 36.1
click at [161, 301] on div "Link [URL][DOMAIN_NAME][PERSON_NAME] Image Link [URL][DOMAIN_NAME][PERSON_NAME]…" at bounding box center [86, 317] width 173 height 159
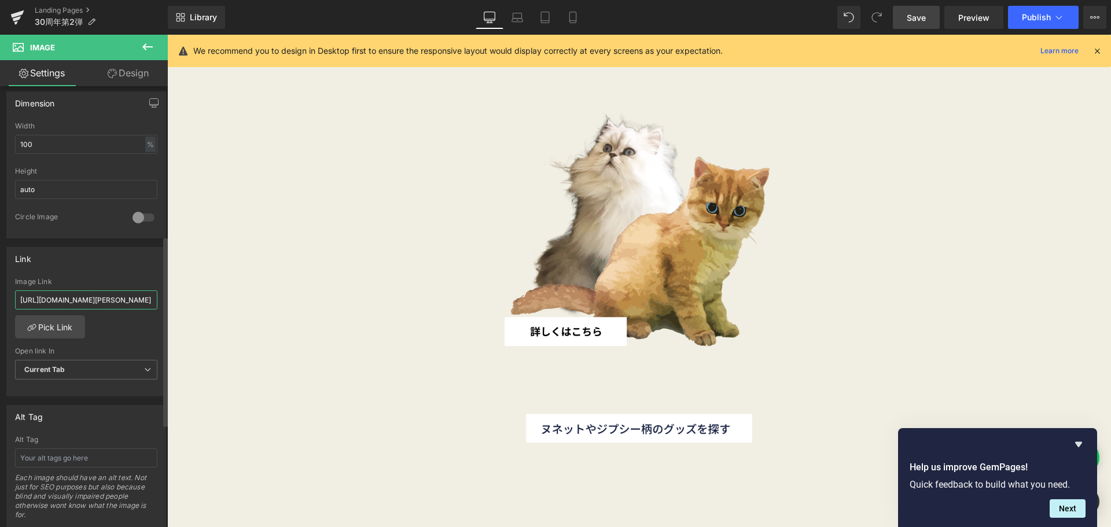
click at [122, 295] on input "[URL][DOMAIN_NAME][PERSON_NAME]" at bounding box center [86, 299] width 142 height 19
paste input "[URL][DOMAIN_NAME][PERSON_NAME]"
type input "[URL][DOMAIN_NAME][PERSON_NAME]"
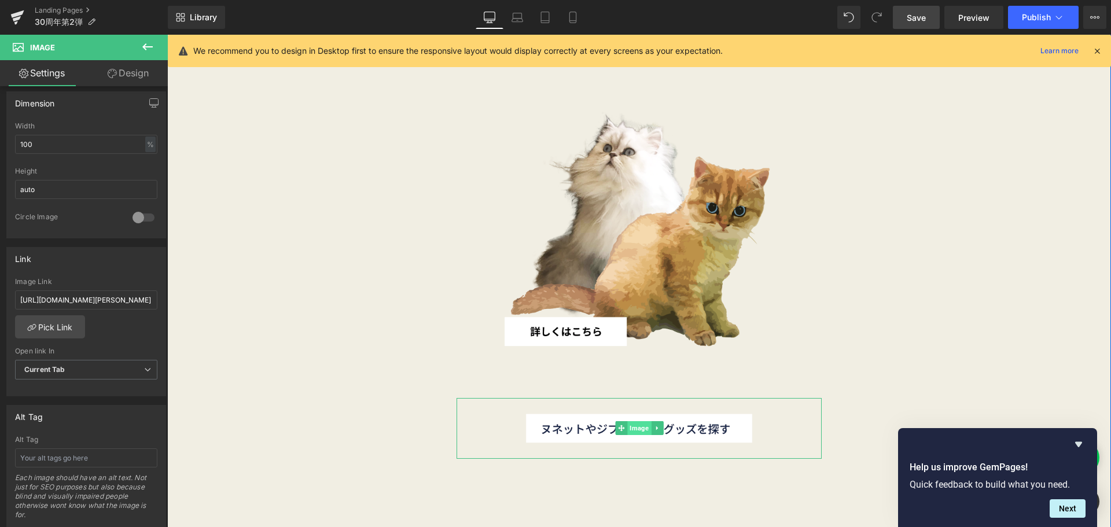
click at [636, 425] on span "Image" at bounding box center [639, 428] width 24 height 14
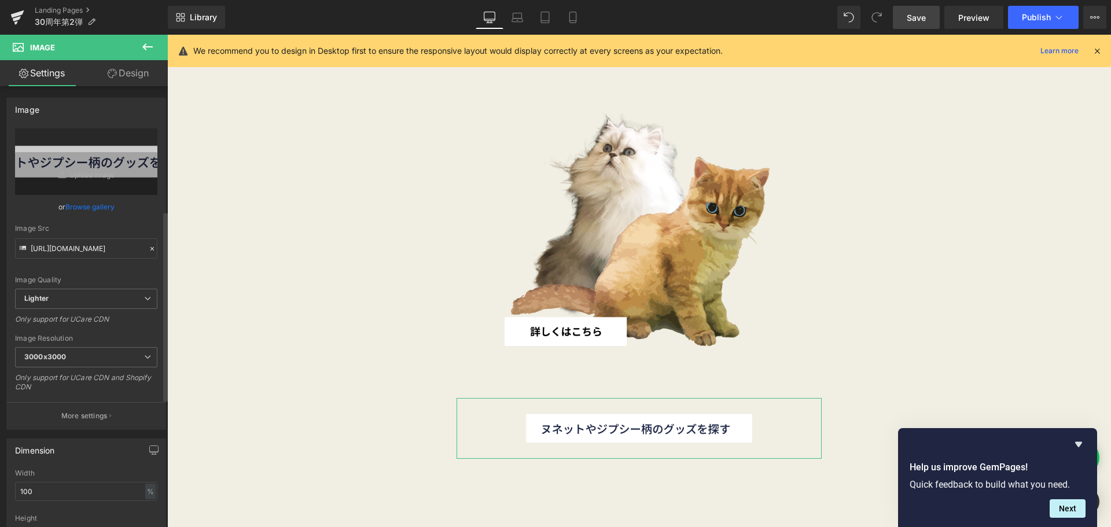
scroll to position [289, 0]
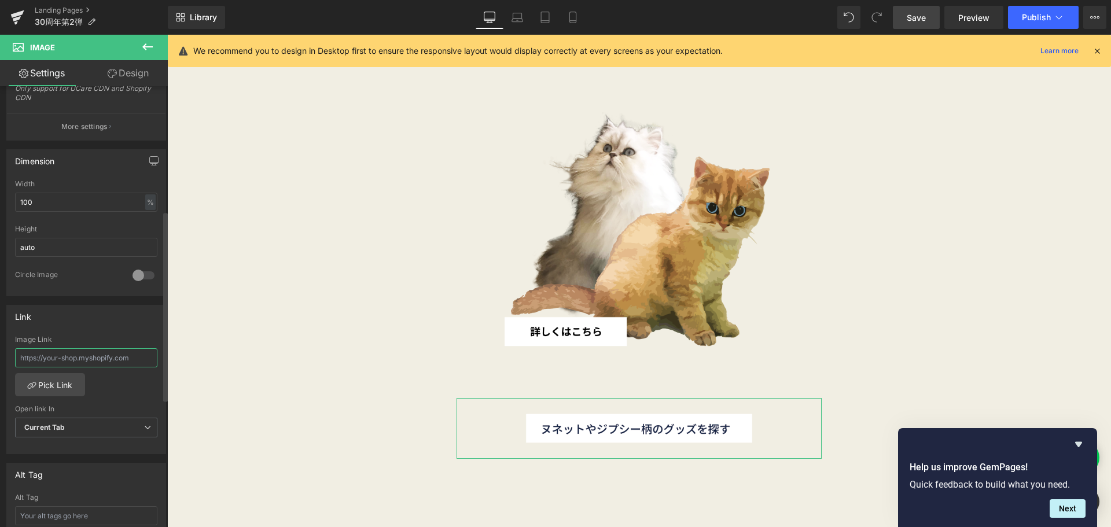
click at [100, 352] on input "text" at bounding box center [86, 357] width 142 height 19
paste input "[URL][DOMAIN_NAME][PERSON_NAME]"
type input "[URL][DOMAIN_NAME][PERSON_NAME]"
click at [916, 20] on span "Save" at bounding box center [916, 18] width 19 height 12
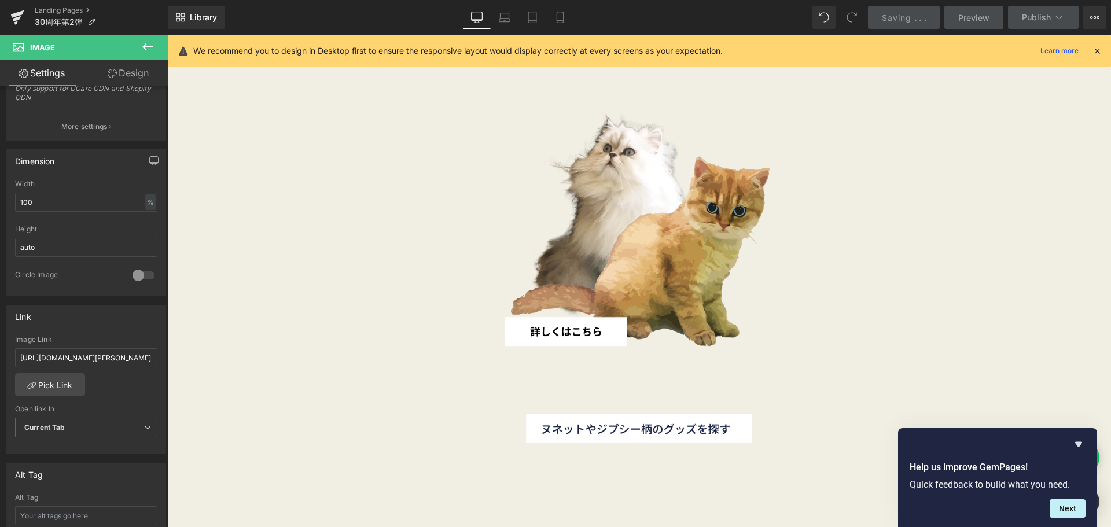
scroll to position [0, 0]
click at [914, 13] on span "Save" at bounding box center [916, 18] width 19 height 12
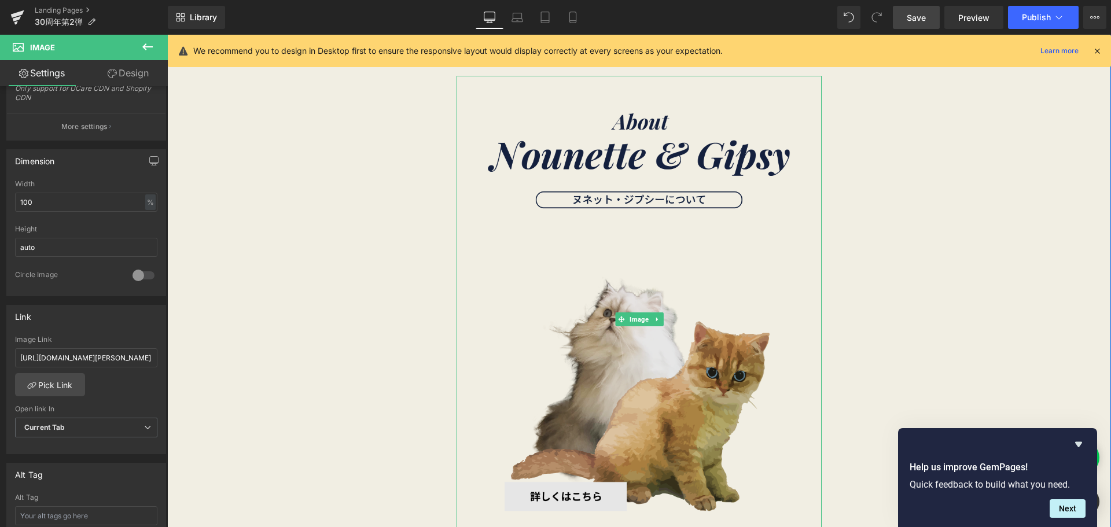
scroll to position [4401, 0]
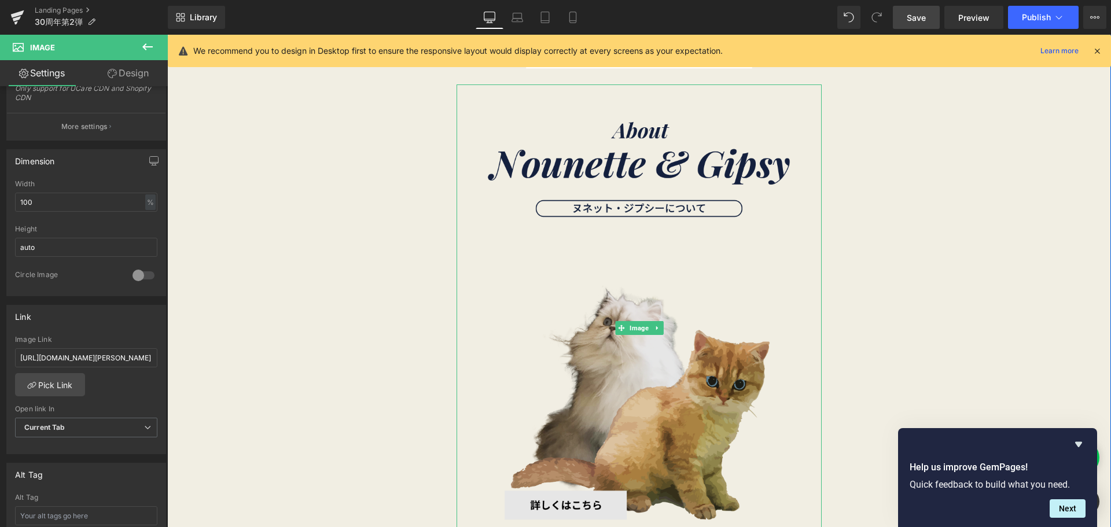
click at [634, 382] on img at bounding box center [639, 327] width 365 height 487
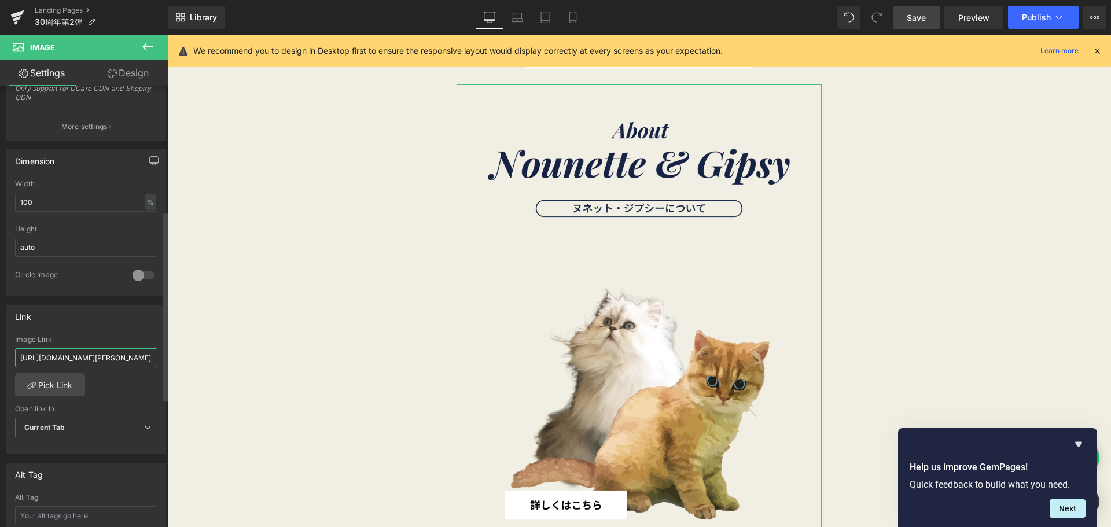
scroll to position [0, 54]
drag, startPoint x: 89, startPoint y: 354, endPoint x: 152, endPoint y: 359, distance: 62.8
click at [152, 359] on input "[URL][DOMAIN_NAME][PERSON_NAME]" at bounding box center [86, 357] width 142 height 19
type input "[URL][PERSON_NAME]"
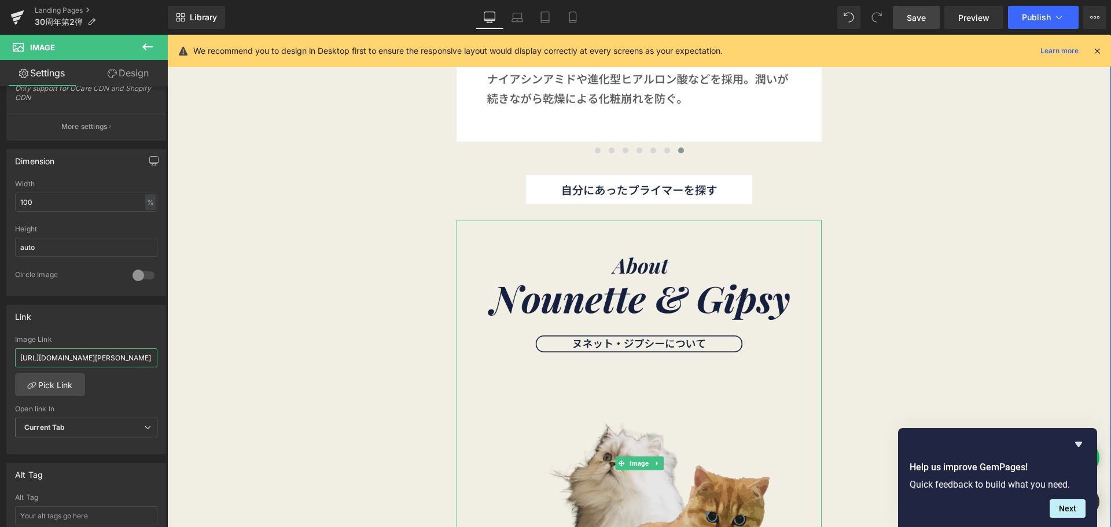
scroll to position [4227, 0]
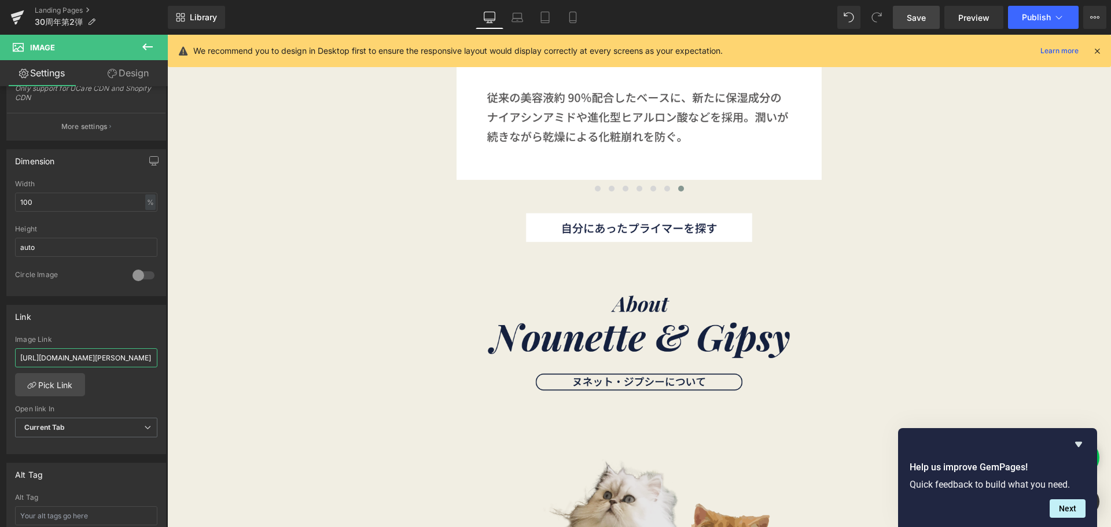
type input "[URL][DOMAIN_NAME][PERSON_NAME]"
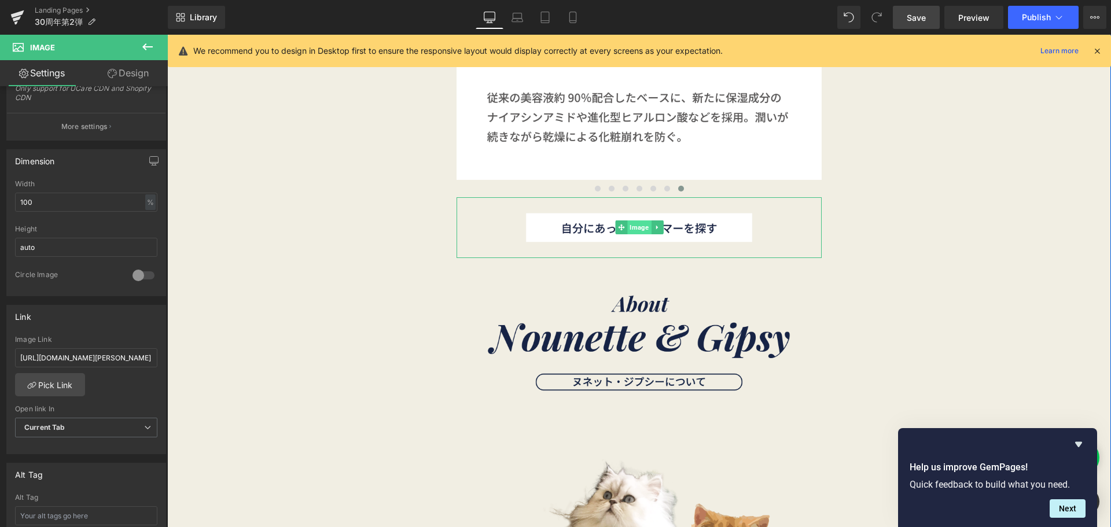
click at [636, 223] on span "Image" at bounding box center [639, 227] width 24 height 14
click at [64, 361] on input "[URL][DOMAIN_NAME][PERSON_NAME]" at bounding box center [86, 357] width 142 height 19
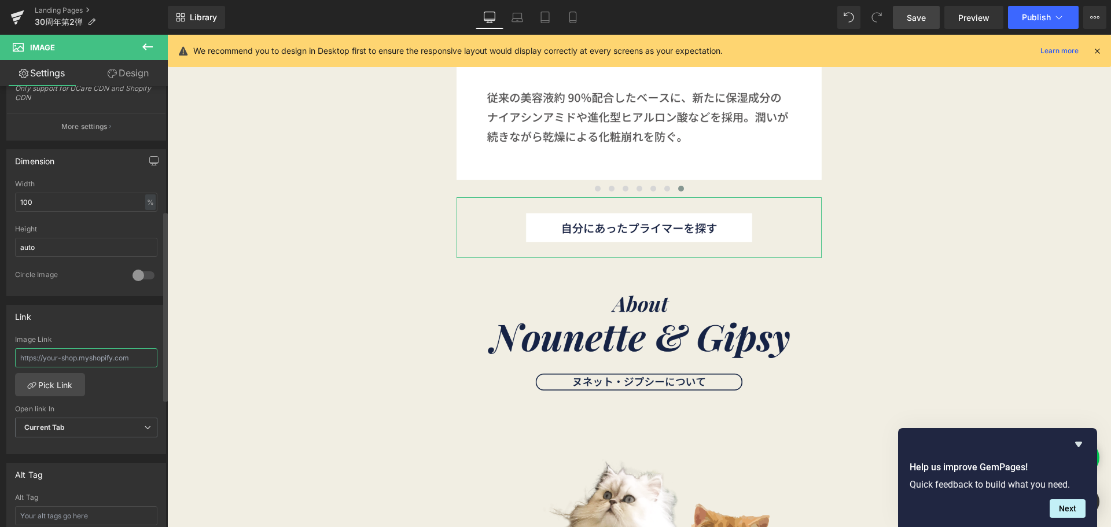
paste input "[URL][DOMAIN_NAME][PERSON_NAME]"
type input "[URL][DOMAIN_NAME][PERSON_NAME]"
click at [911, 24] on link "Save" at bounding box center [916, 17] width 47 height 23
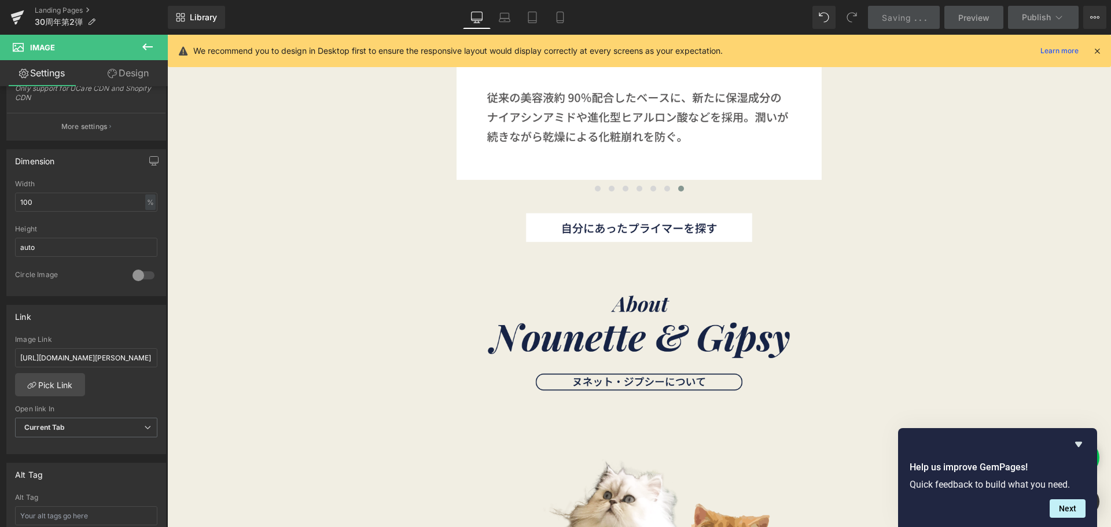
scroll to position [0, 0]
click at [978, 22] on span "Preview" at bounding box center [973, 18] width 31 height 12
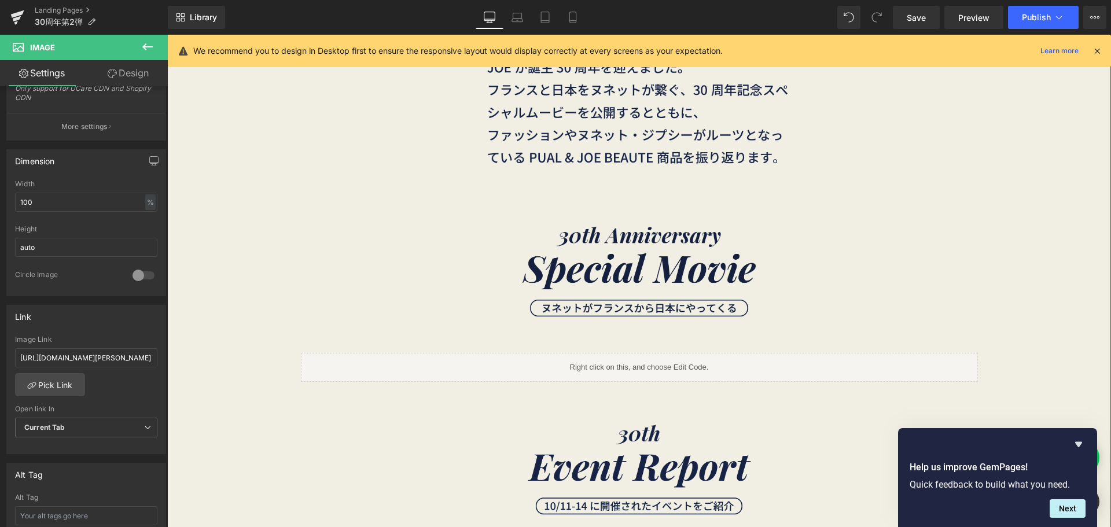
scroll to position [579, 0]
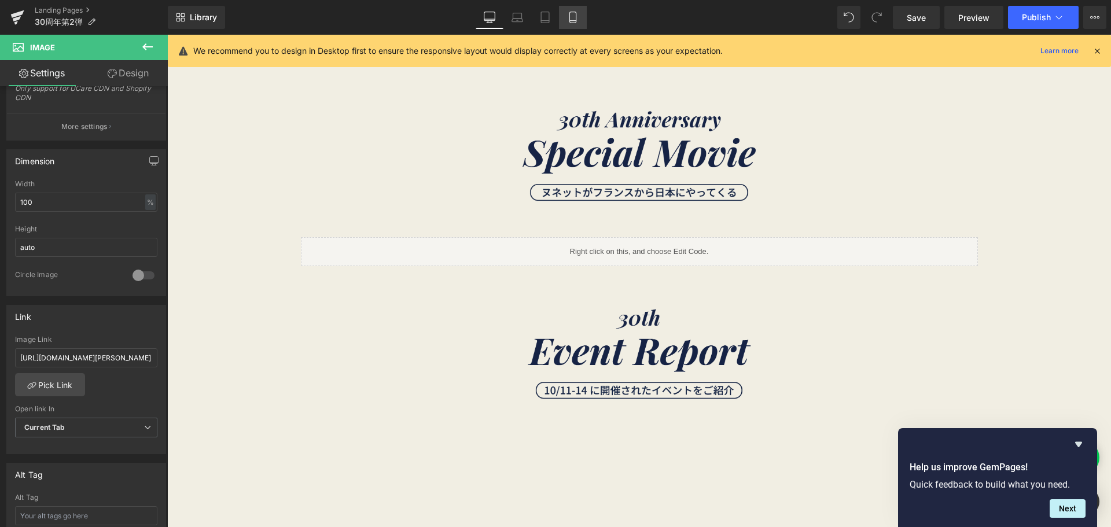
click at [573, 19] on icon at bounding box center [573, 18] width 12 height 12
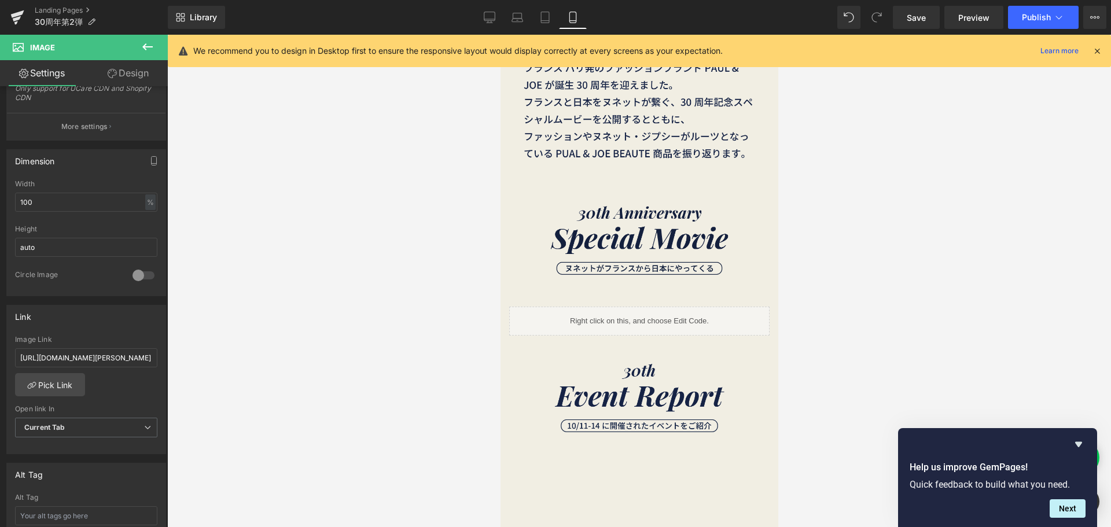
scroll to position [347, 0]
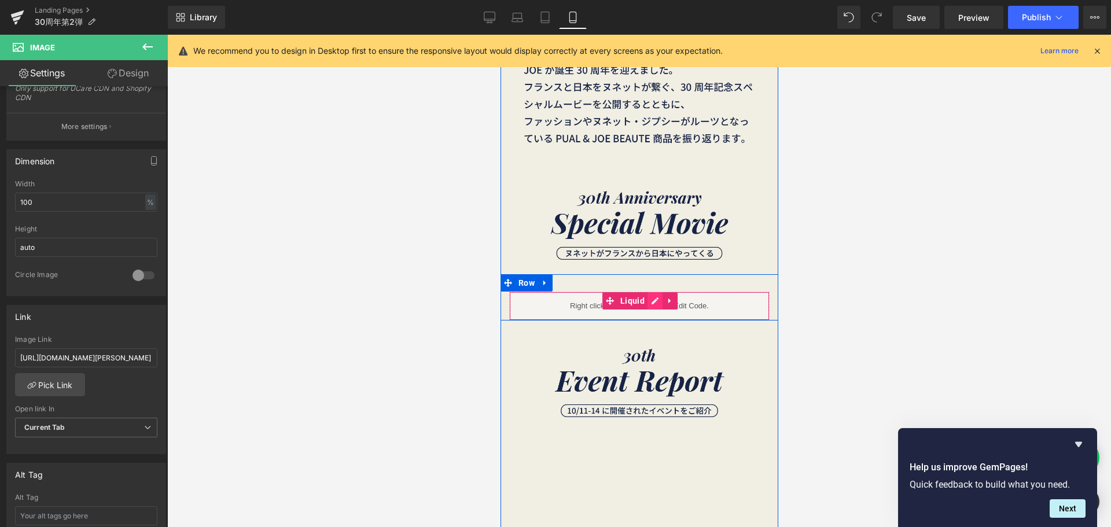
click at [647, 299] on div "Liquid" at bounding box center [639, 306] width 260 height 29
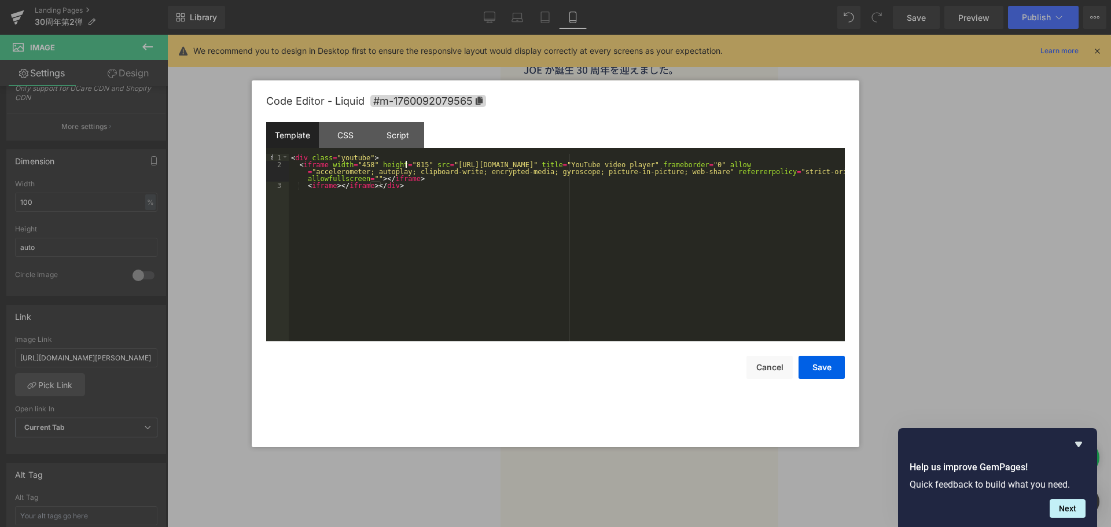
click at [404, 166] on div "< div class = "youtube" > < iframe width = "458" height = "815" src = "[URL][DO…" at bounding box center [567, 254] width 556 height 201
type textarea "458"
click at [818, 369] on button "Save" at bounding box center [821, 367] width 46 height 23
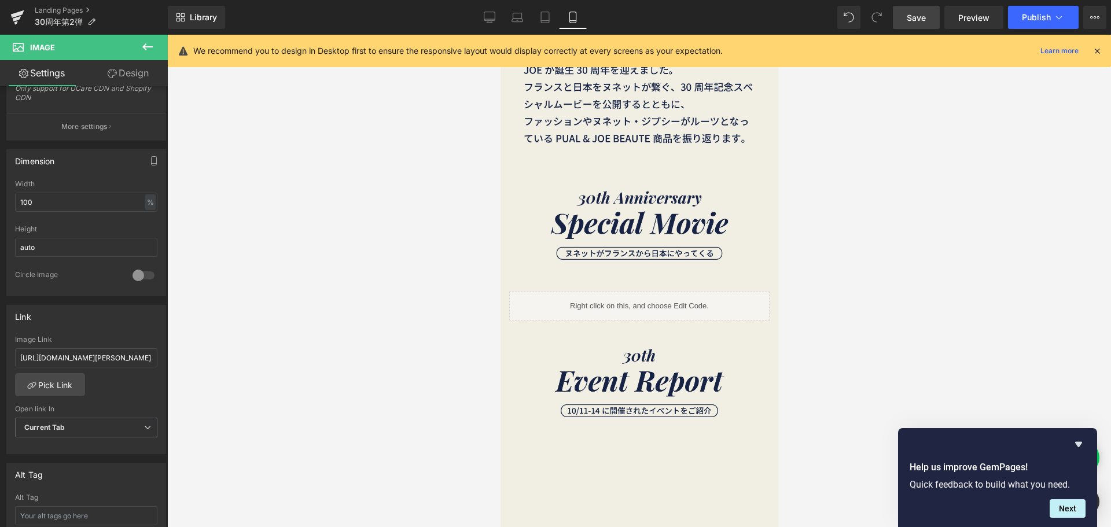
click at [908, 20] on span "Save" at bounding box center [916, 18] width 19 height 12
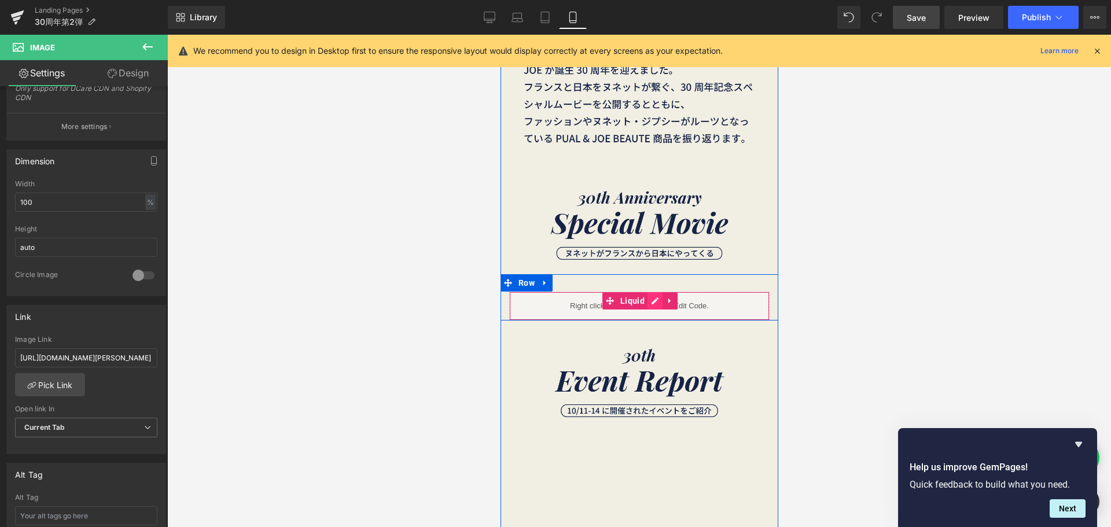
click at [642, 301] on div "Liquid" at bounding box center [639, 306] width 260 height 29
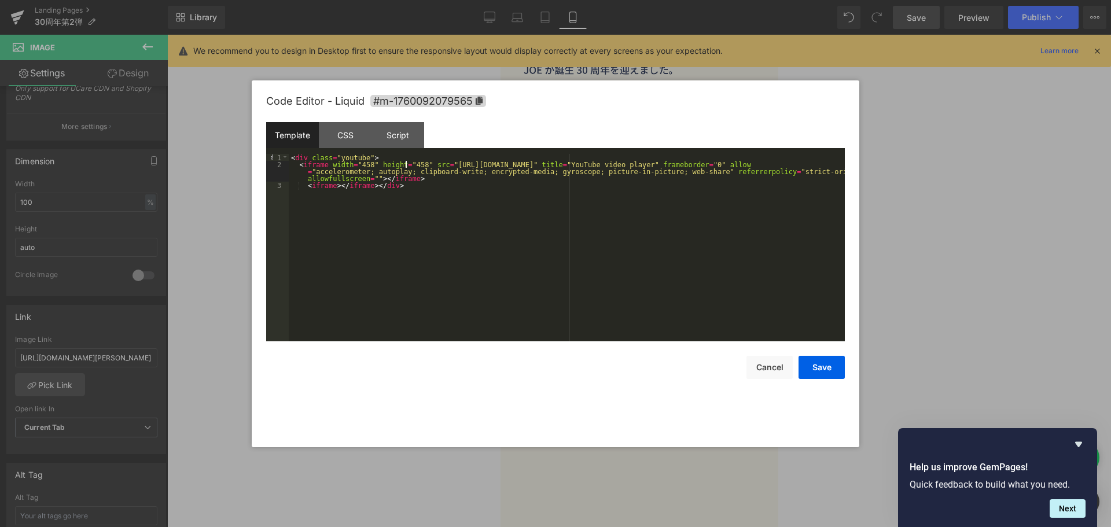
click at [404, 165] on div "< div class = "youtube" > < iframe width = "458" height = "458" src = "[URL][DO…" at bounding box center [567, 254] width 556 height 201
type textarea "815"
click at [347, 142] on div "CSS" at bounding box center [345, 135] width 53 height 26
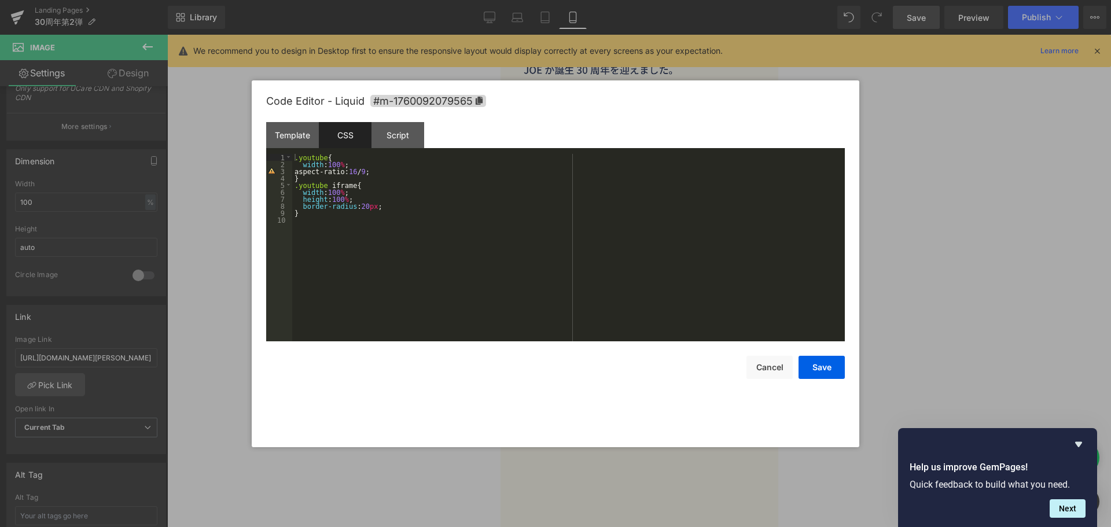
click at [358, 205] on div ".youtube { width : 100 % ; aspect-ratio: 16 / 9 ; } .youtube iframe { width : 1…" at bounding box center [568, 254] width 553 height 201
click at [819, 368] on button "Save" at bounding box center [821, 367] width 46 height 23
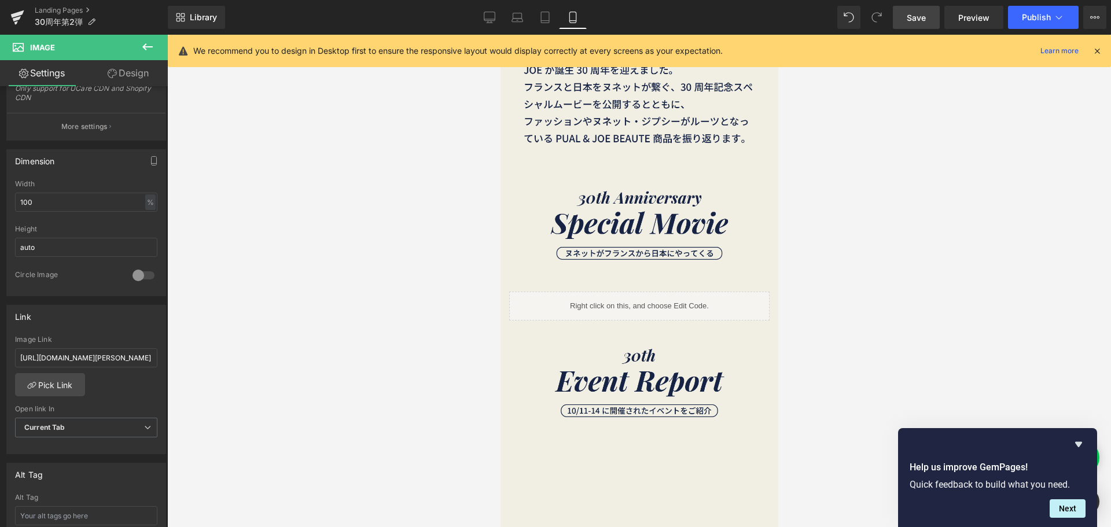
click at [918, 20] on span "Save" at bounding box center [916, 18] width 19 height 12
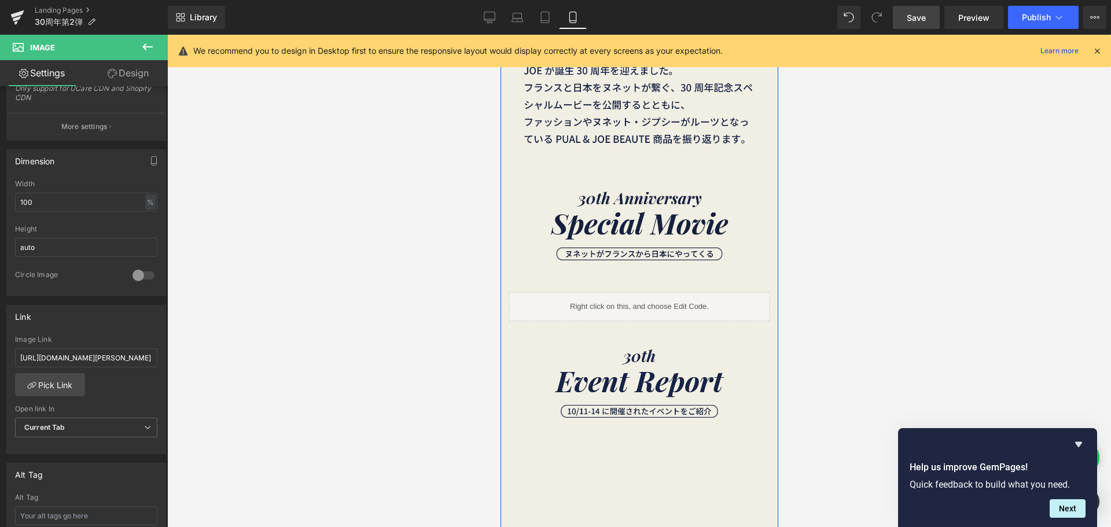
scroll to position [347, 0]
click at [665, 299] on icon at bounding box center [669, 300] width 8 height 9
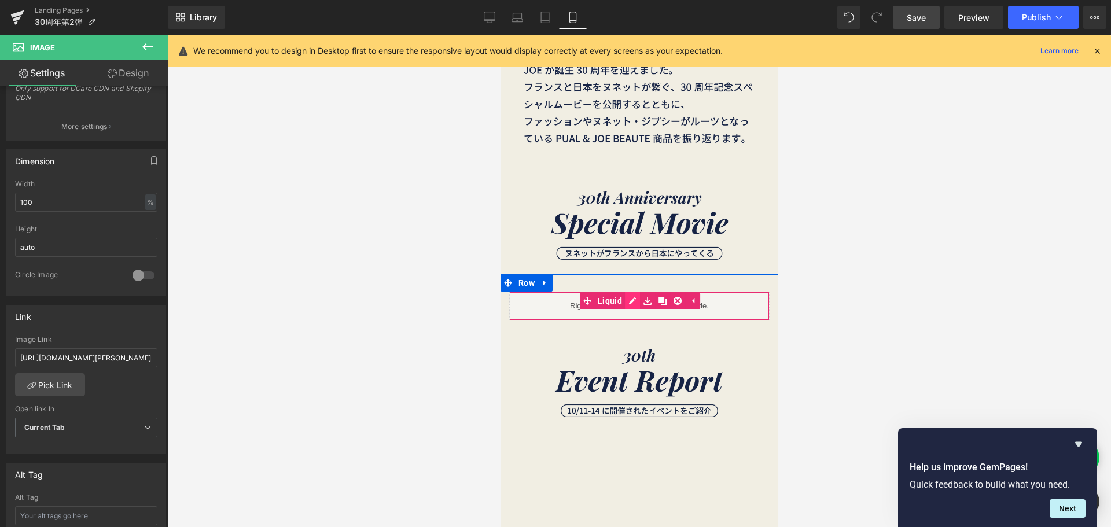
click at [628, 302] on div "Liquid" at bounding box center [639, 306] width 260 height 29
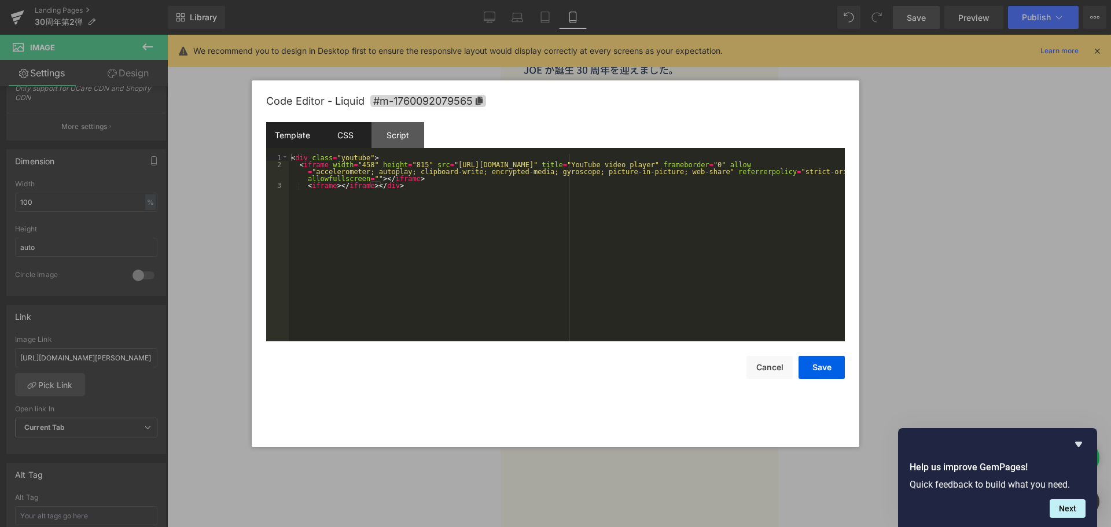
click at [353, 143] on div "CSS" at bounding box center [345, 135] width 53 height 26
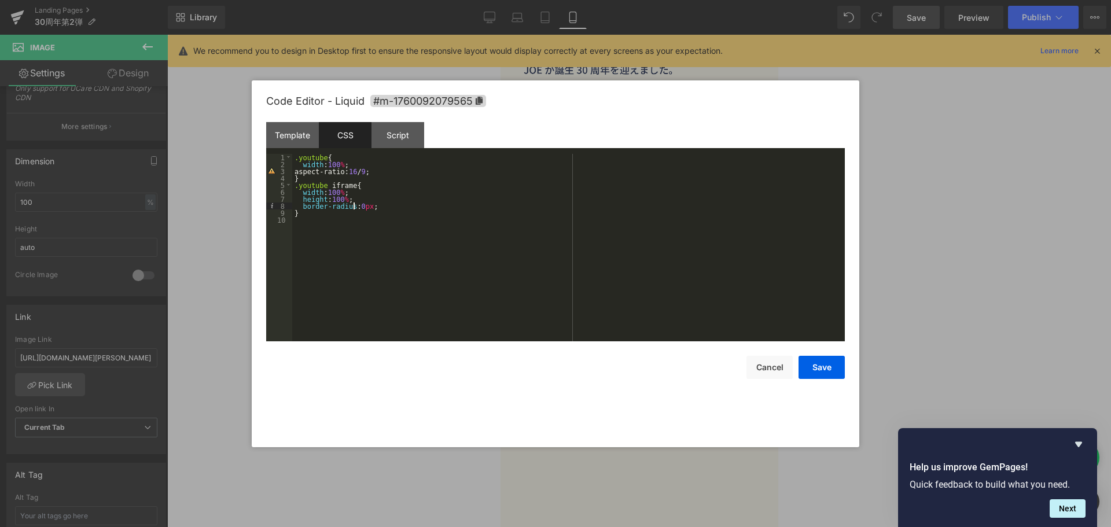
click at [354, 207] on div ".youtube { width : 100 % ; aspect-ratio: 16 / 9 ; } .youtube iframe { width : 1…" at bounding box center [568, 254] width 553 height 201
type textarea "2"
click at [387, 141] on div "Script" at bounding box center [397, 135] width 53 height 26
click at [346, 134] on div "CSS" at bounding box center [345, 135] width 53 height 26
click at [302, 138] on div "Template" at bounding box center [292, 135] width 53 height 26
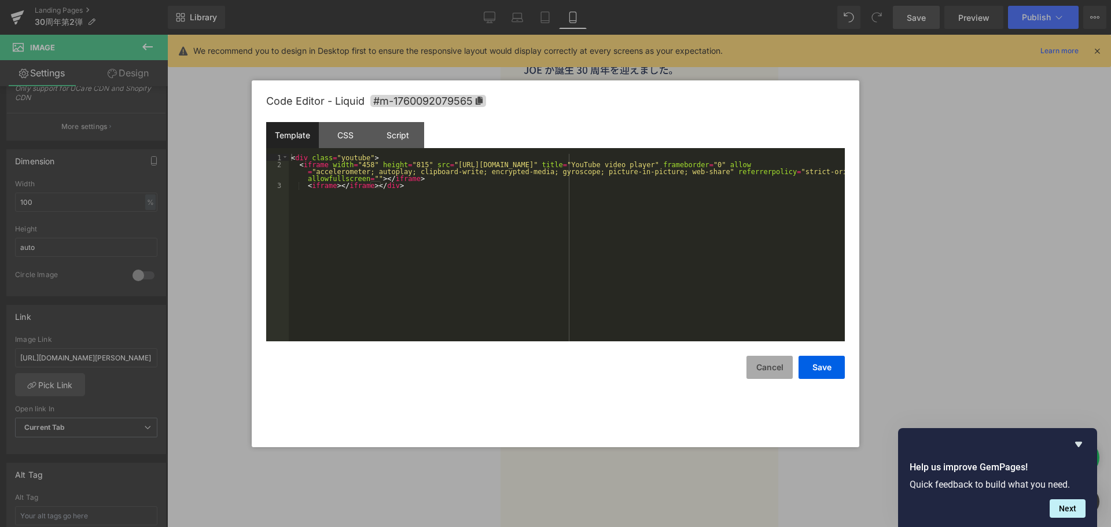
click at [760, 366] on button "Cancel" at bounding box center [769, 367] width 46 height 23
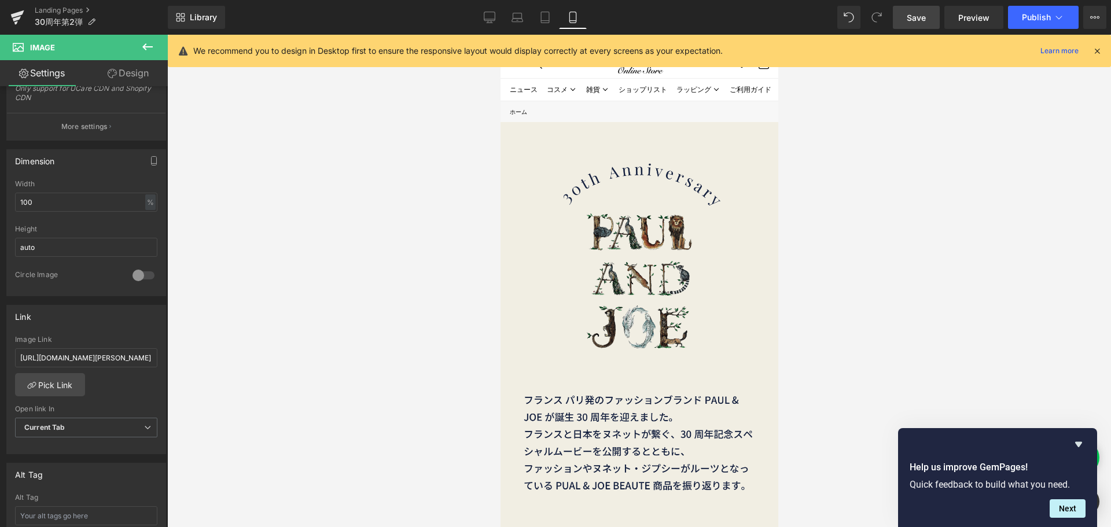
scroll to position [231, 0]
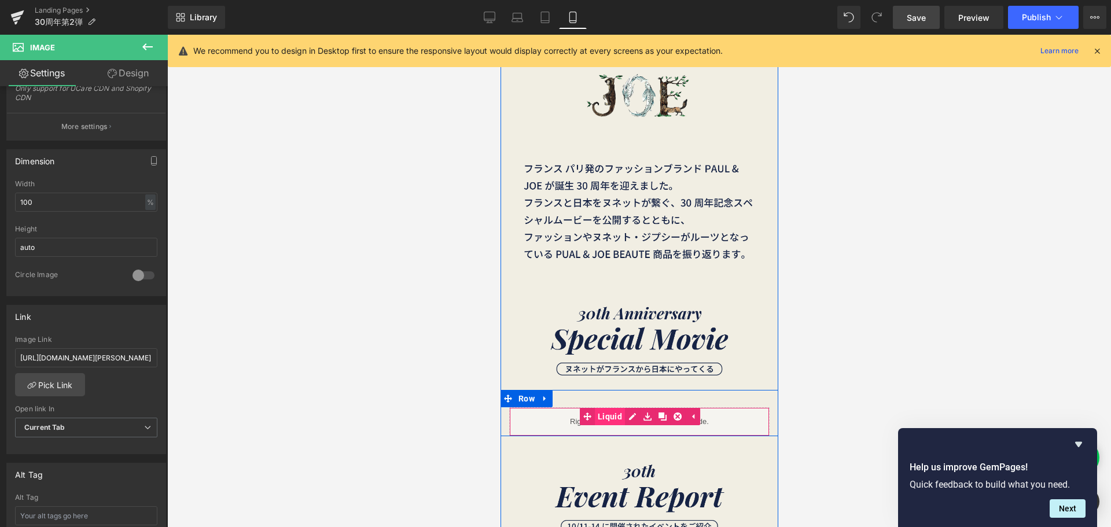
click at [601, 415] on link "Liquid" at bounding box center [601, 416] width 45 height 17
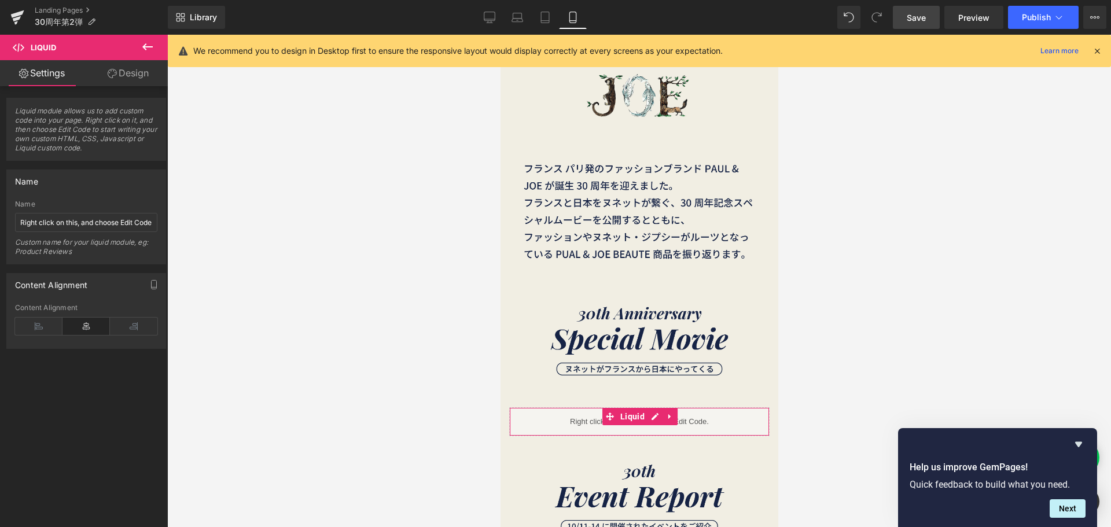
click at [124, 72] on link "Design" at bounding box center [128, 73] width 84 height 26
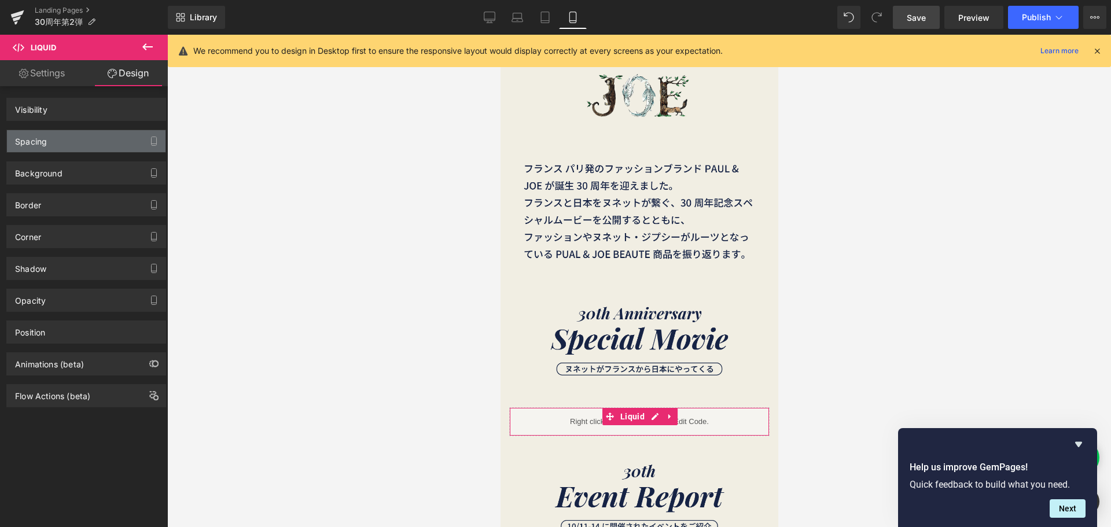
click at [102, 133] on div "Spacing" at bounding box center [86, 141] width 159 height 22
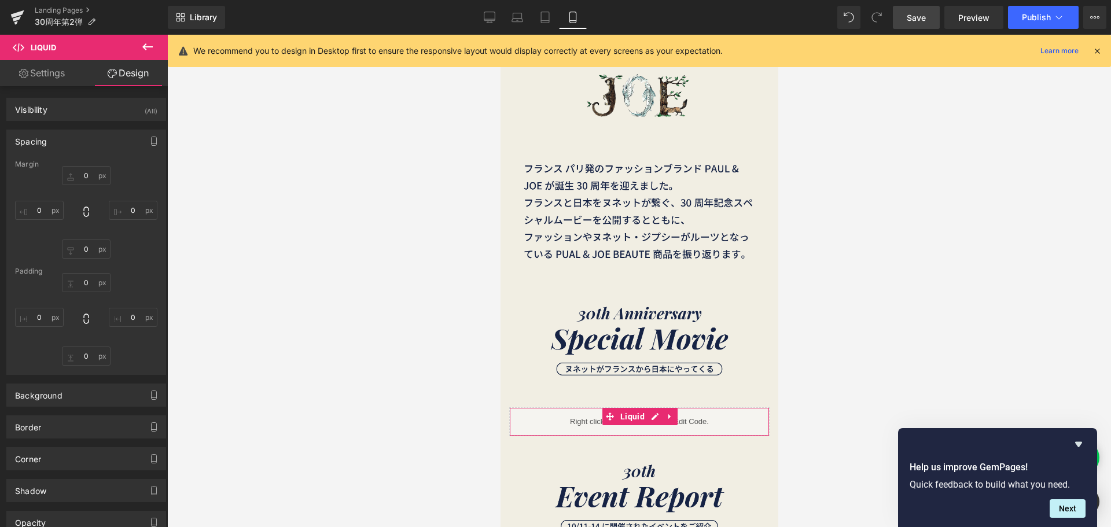
type input "0"
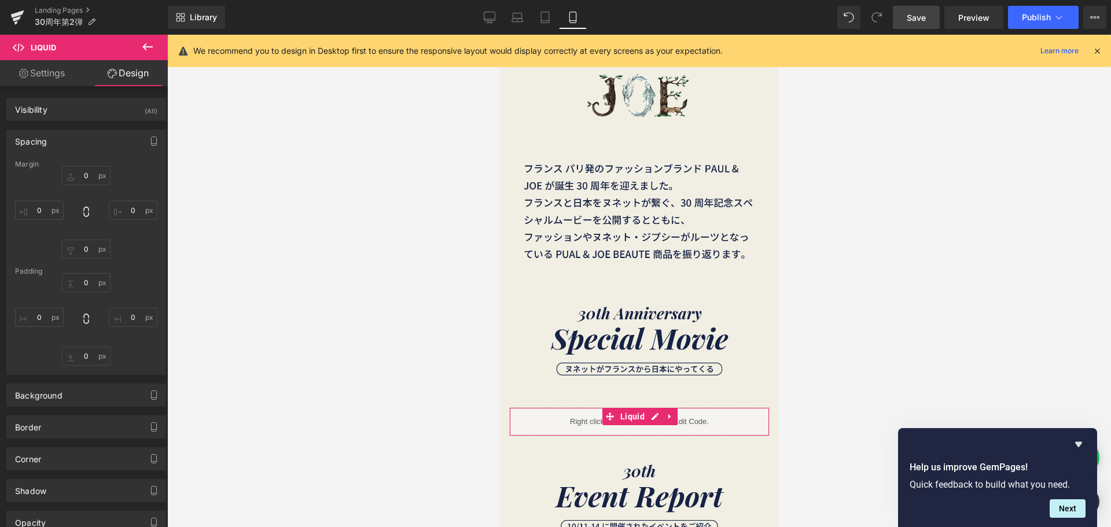
type input "0"
click at [102, 138] on div "Spacing" at bounding box center [86, 141] width 159 height 22
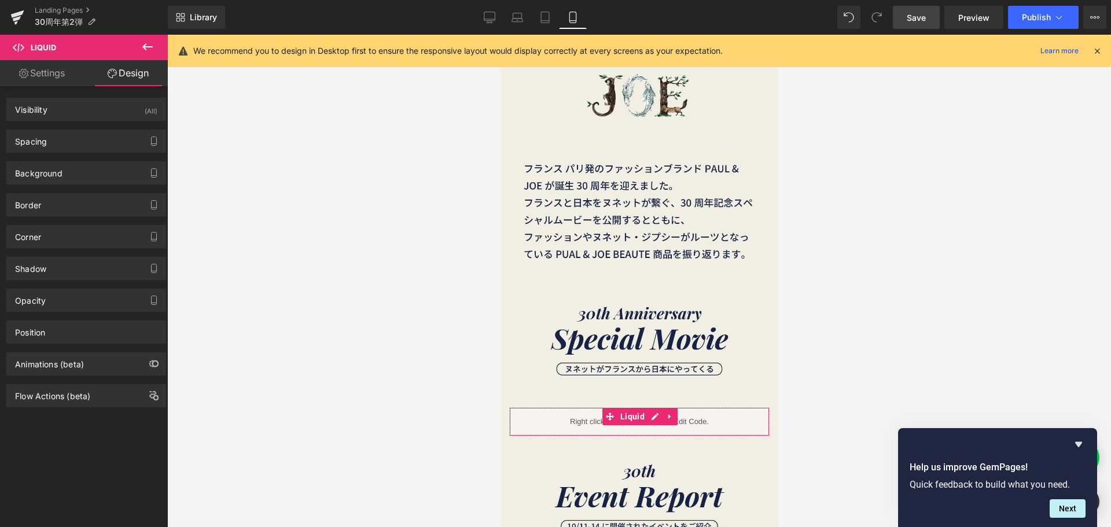
click at [47, 75] on link "Settings" at bounding box center [42, 73] width 84 height 26
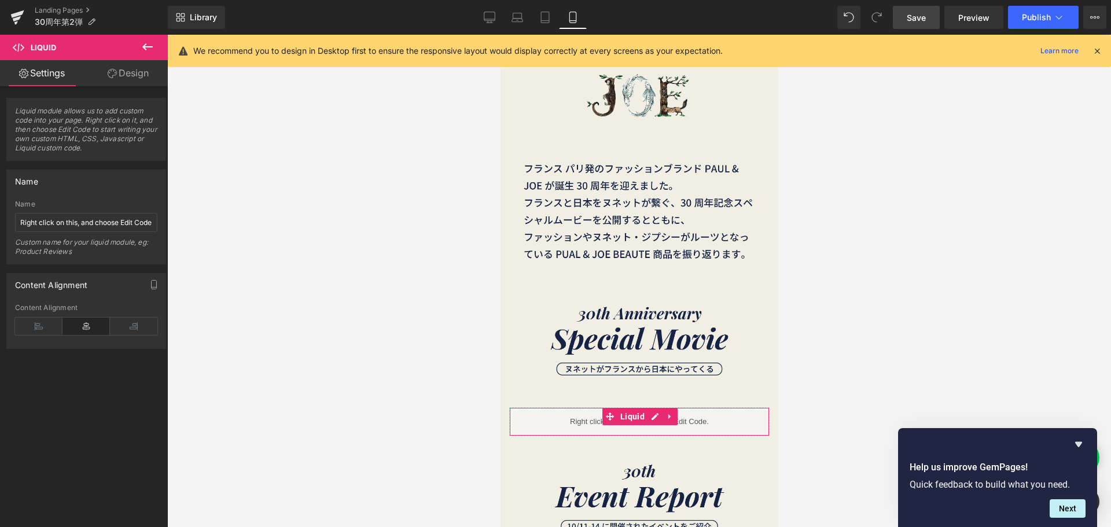
click at [123, 75] on link "Design" at bounding box center [128, 73] width 84 height 26
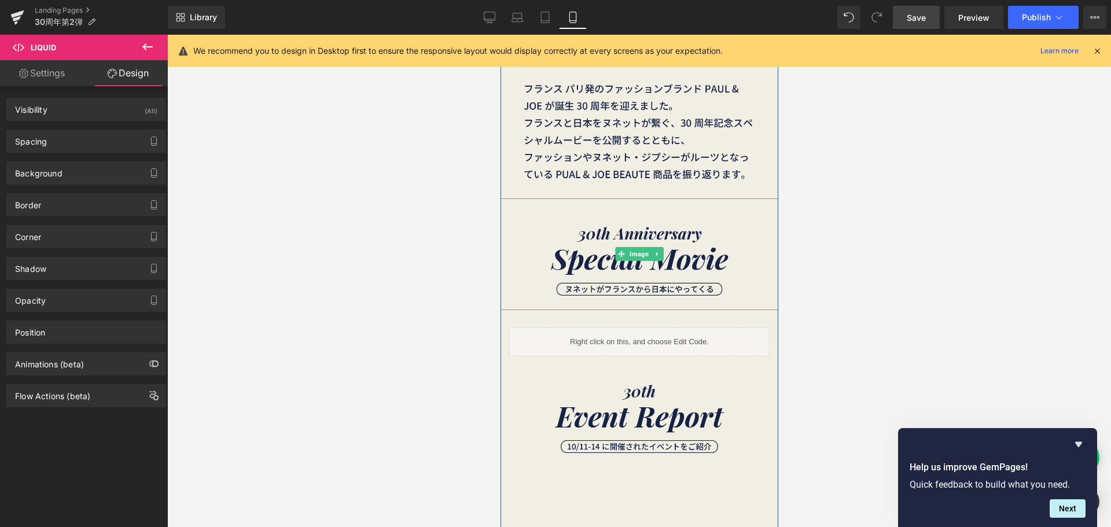
scroll to position [347, 0]
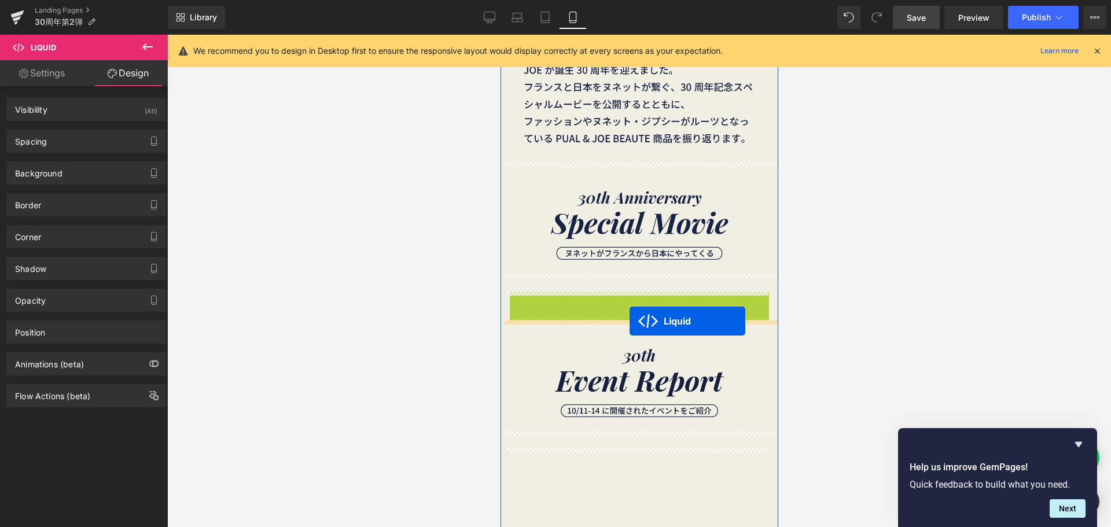
drag, startPoint x: 629, startPoint y: 296, endPoint x: 629, endPoint y: 321, distance: 25.5
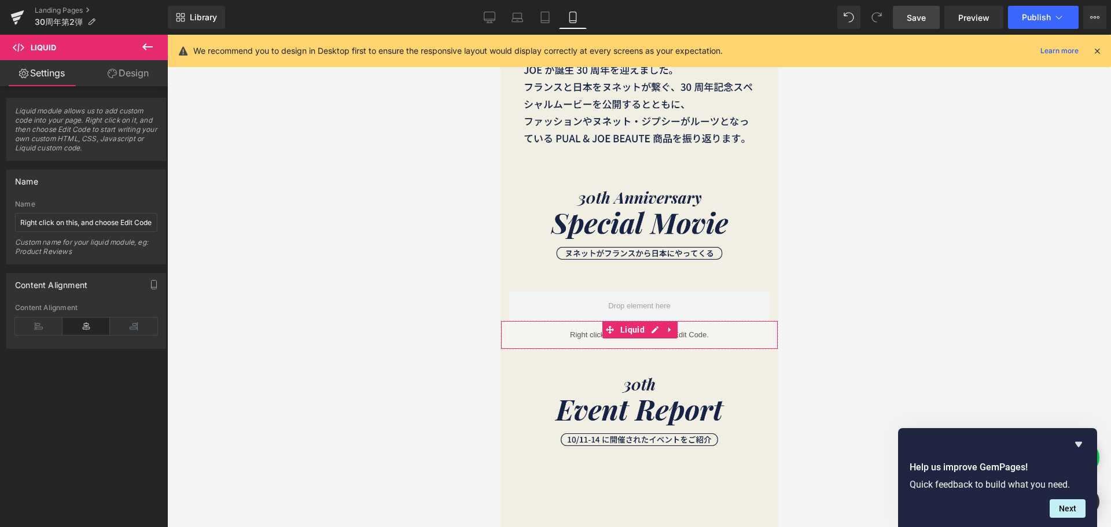
click at [137, 73] on link "Design" at bounding box center [128, 73] width 84 height 26
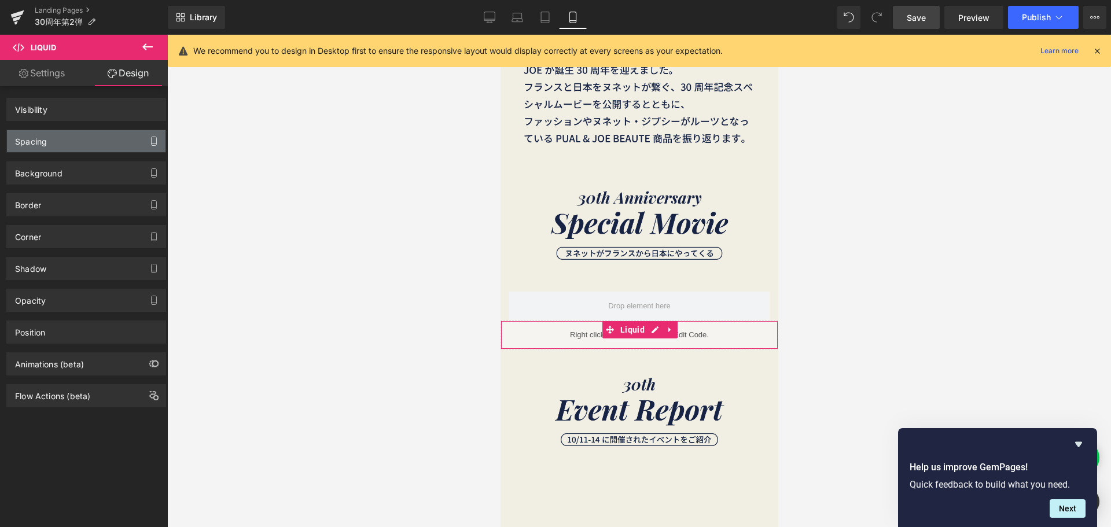
click at [99, 141] on div "Spacing" at bounding box center [86, 141] width 159 height 22
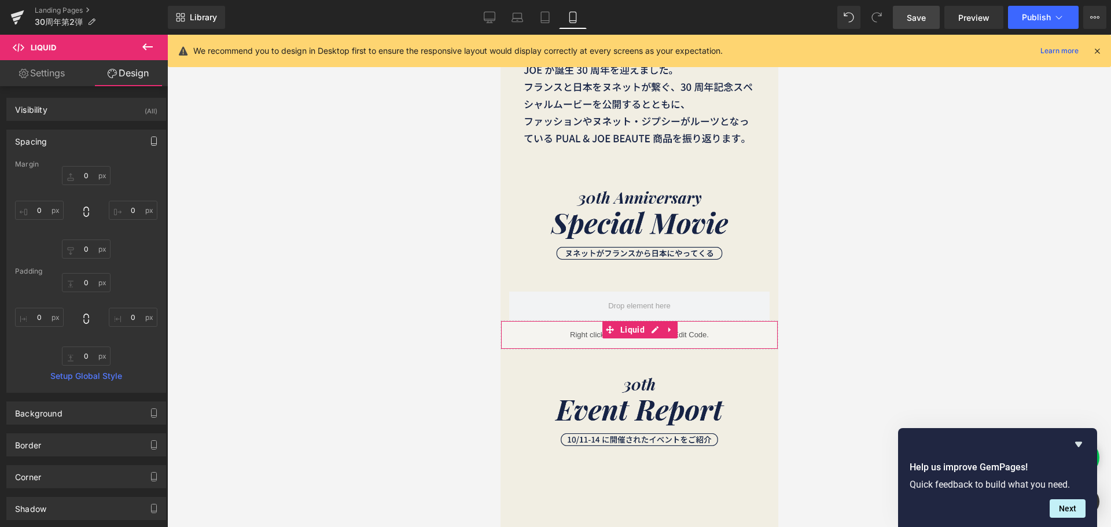
type input "0"
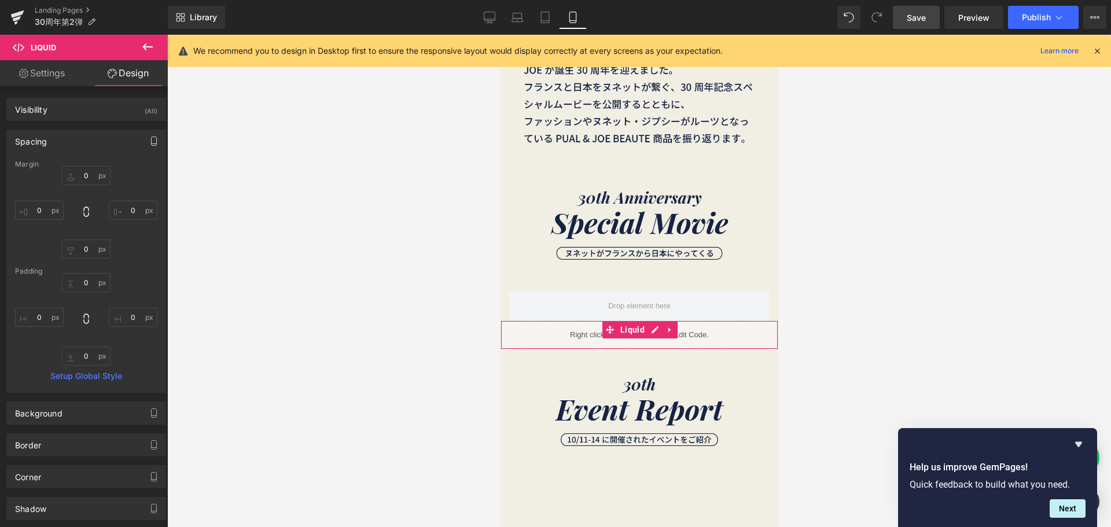
type input "0"
click at [48, 212] on input "0" at bounding box center [39, 210] width 49 height 19
type input "３"
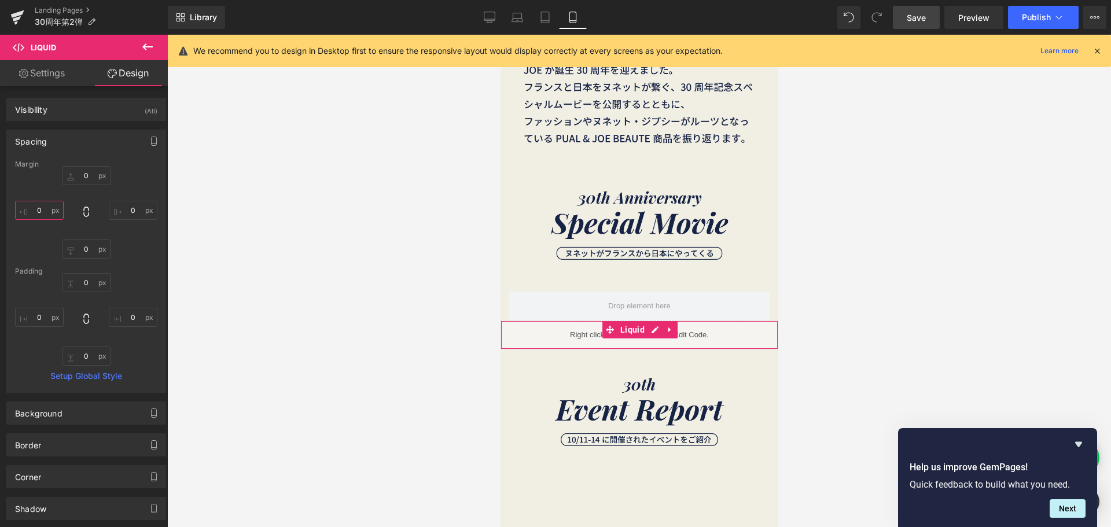
type input "３０"
type input "3"
type input "２"
type input "２０"
type input "20"
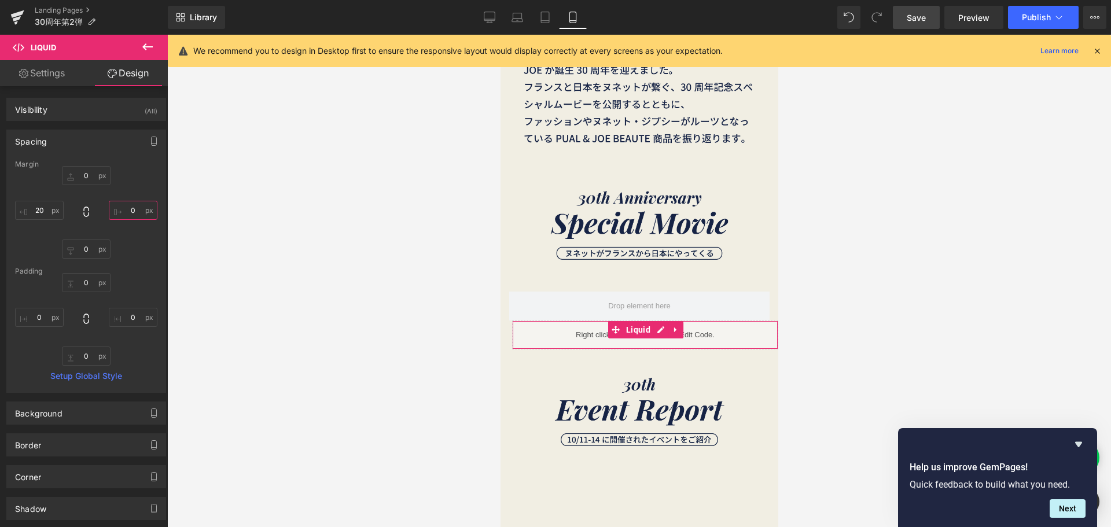
click at [141, 214] on input "0" at bounding box center [133, 210] width 49 height 19
type input "２"
type input "２０"
type input "20"
click at [489, 12] on icon at bounding box center [489, 16] width 11 height 9
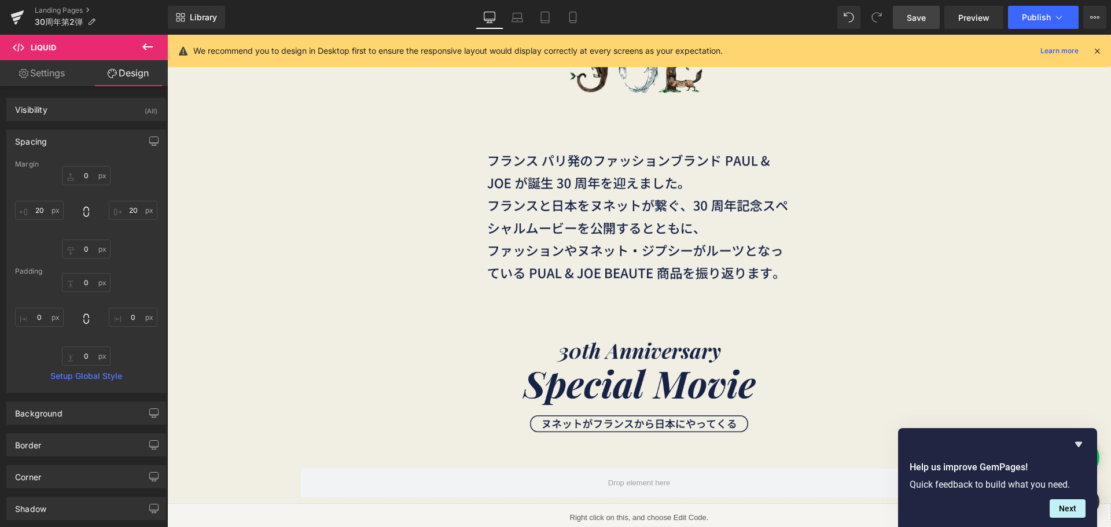
type input "0"
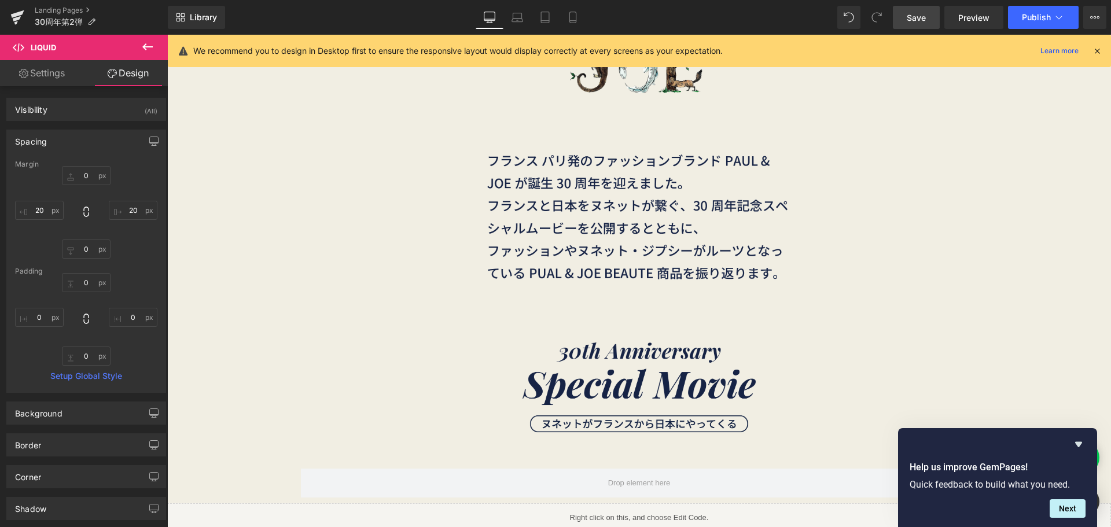
type input "0"
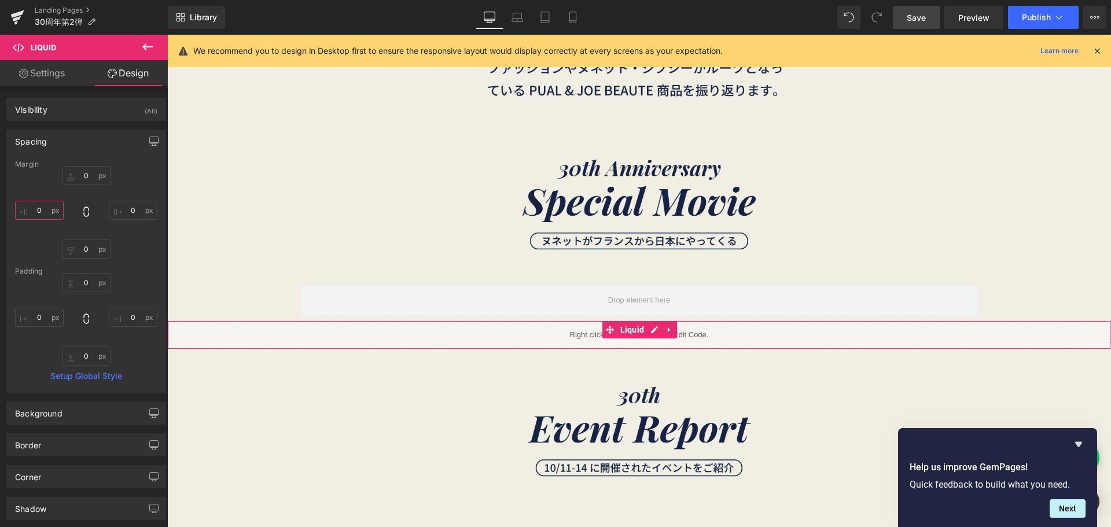
click at [46, 211] on input "0" at bounding box center [39, 210] width 49 height 19
type input "４"
type input "４０"
type input "４００"
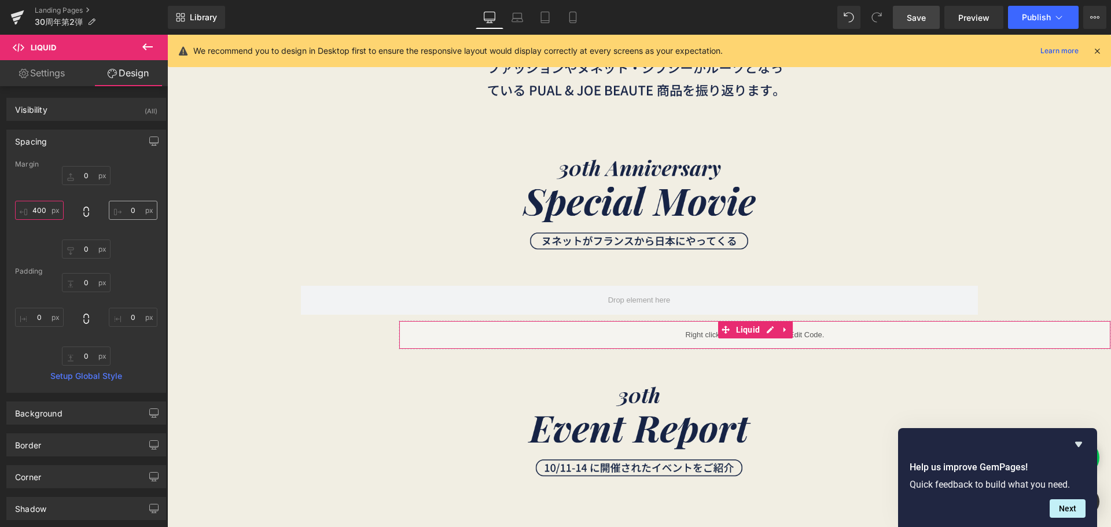
type input "4400"
click at [120, 215] on input "0" at bounding box center [133, 210] width 49 height 19
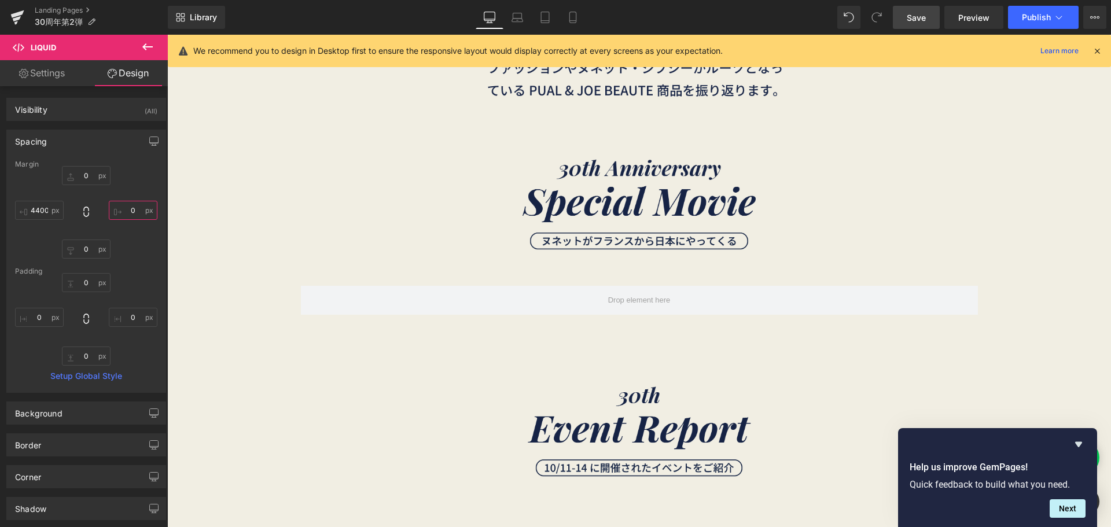
type input "３"
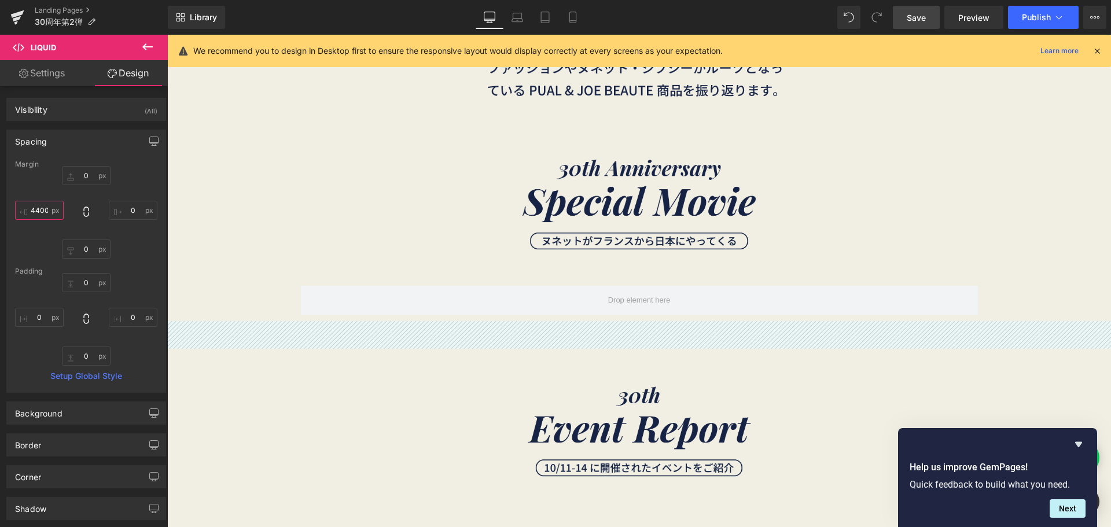
click at [41, 214] on input "4400" at bounding box center [39, 210] width 49 height 19
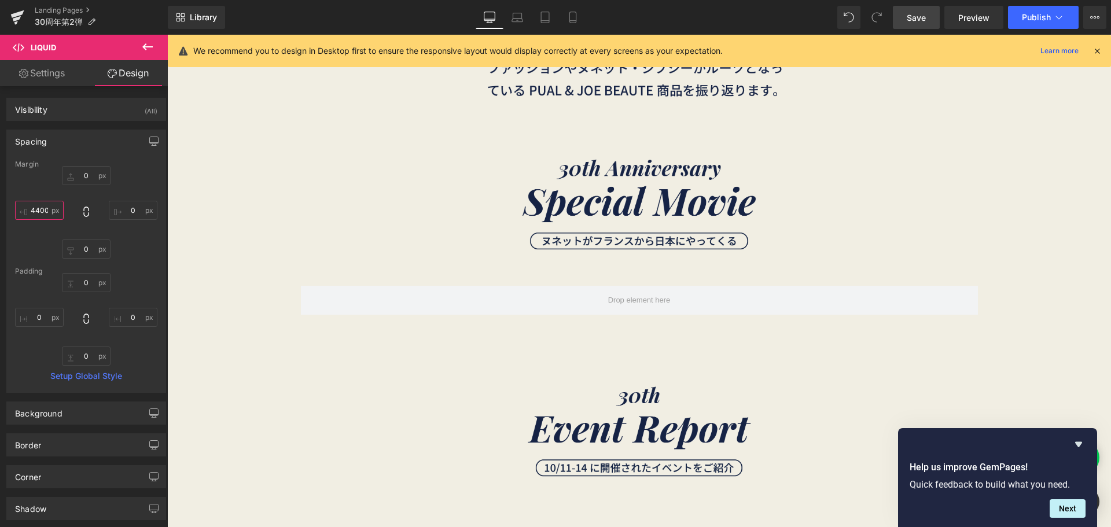
click at [41, 212] on input "4400" at bounding box center [39, 210] width 49 height 19
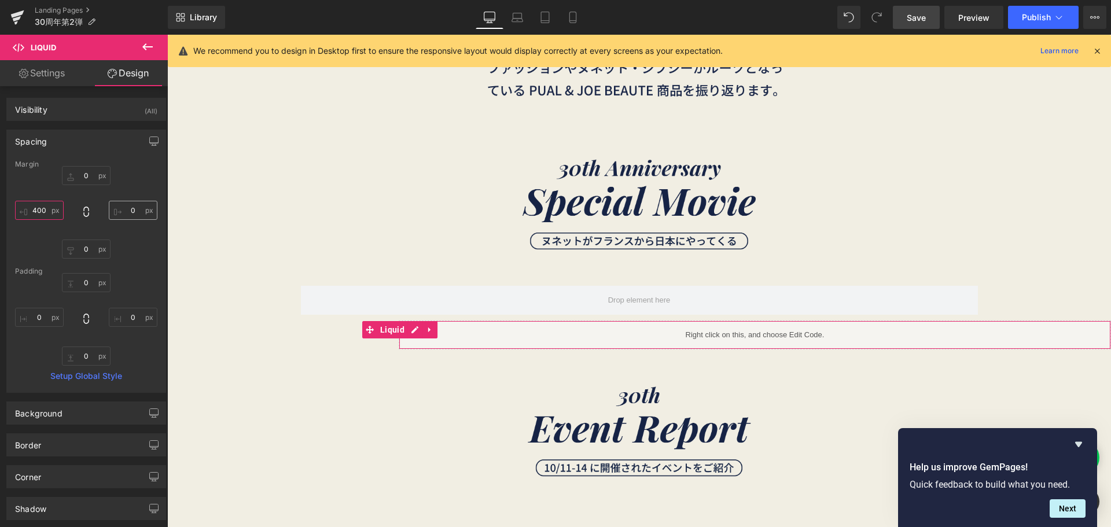
type input "400"
click at [139, 213] on input "text" at bounding box center [133, 210] width 49 height 19
type input "４"
type input "４０"
type input "４００"
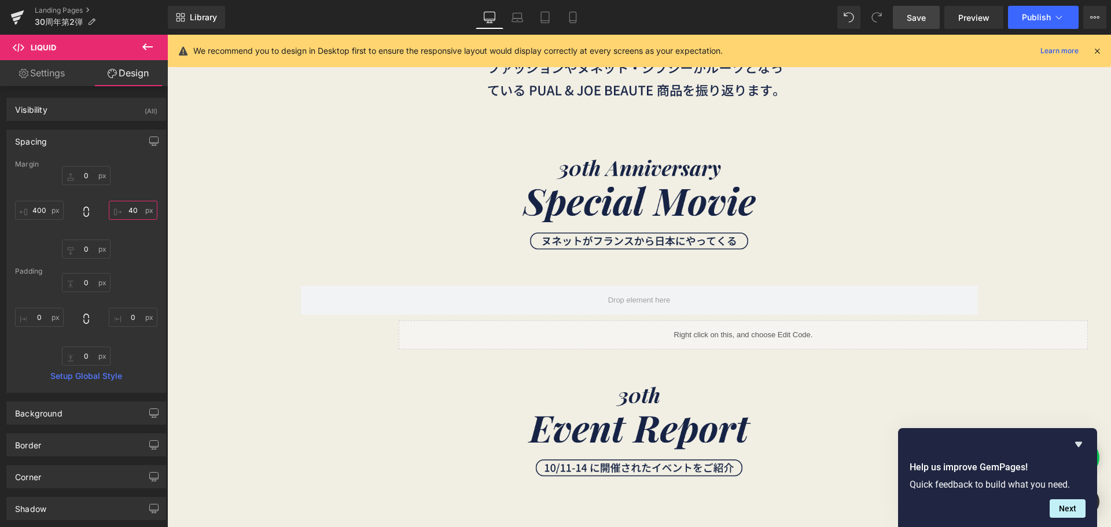
type input "4"
type input "３"
type input "３０"
type input "３００"
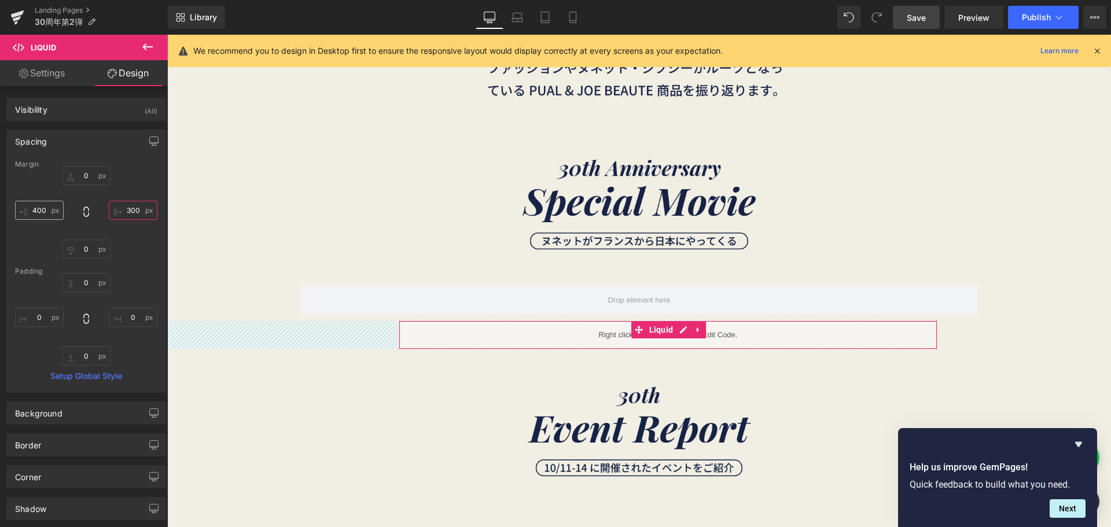
type input "300"
click at [36, 212] on input "400" at bounding box center [39, 210] width 49 height 19
click at [38, 212] on input "400" at bounding box center [39, 210] width 49 height 19
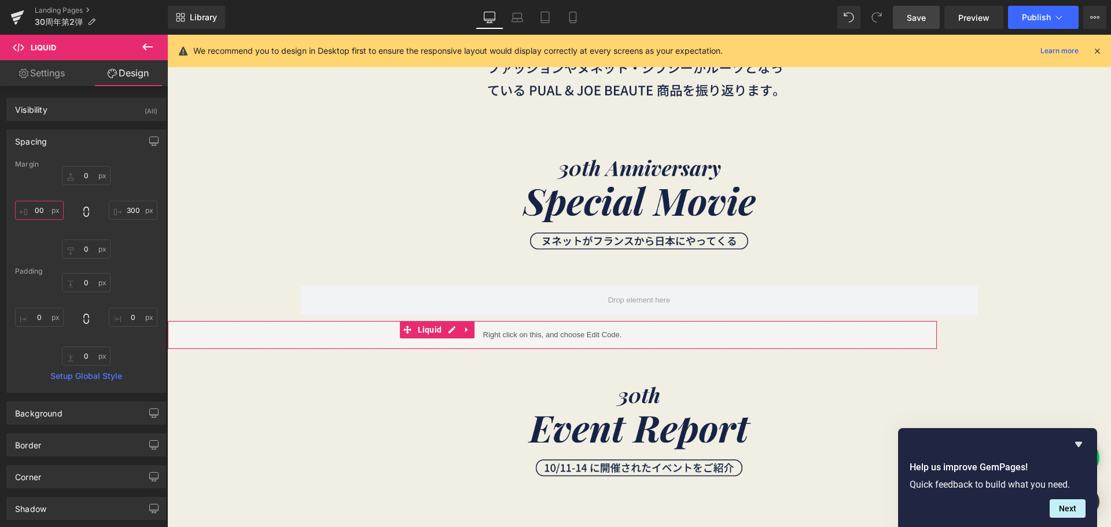
type input "３00"
type input "3"
type input "３"
type input "３０"
type input "３００"
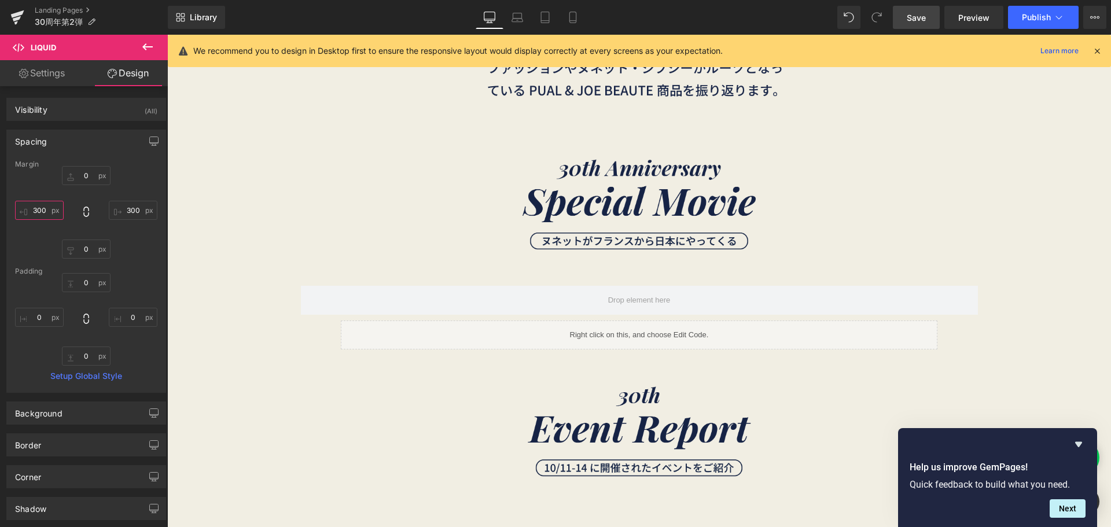
type input "300"
click at [911, 23] on span "Save" at bounding box center [916, 18] width 19 height 12
click at [578, 17] on icon at bounding box center [573, 18] width 12 height 12
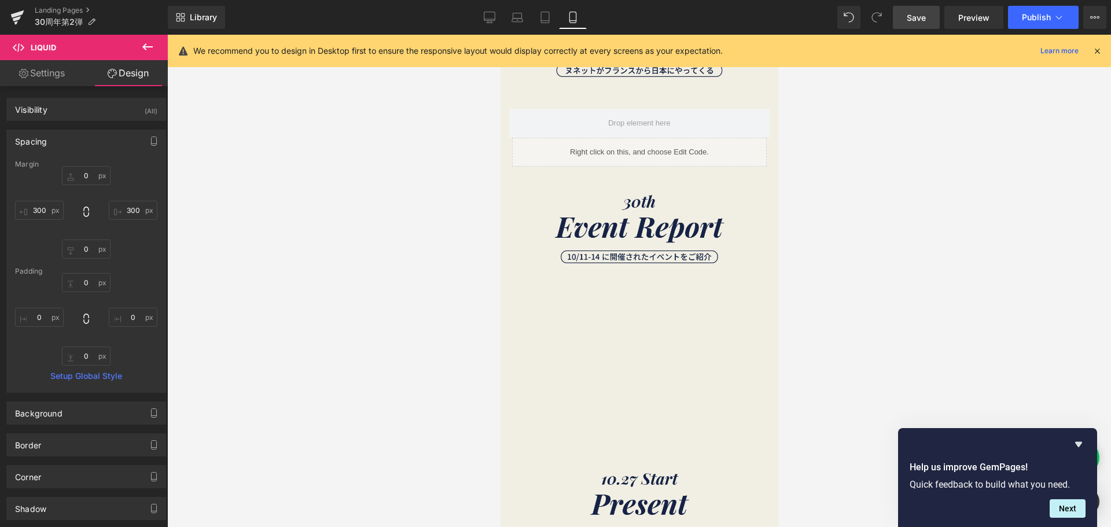
type input "0"
type input "20"
type input "0"
type input "20"
type input "0"
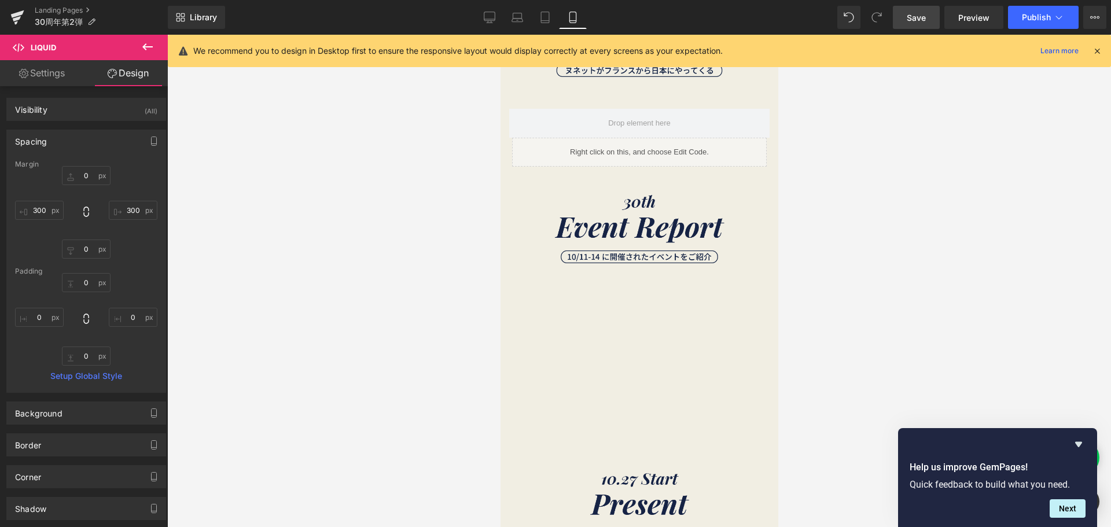
type input "0"
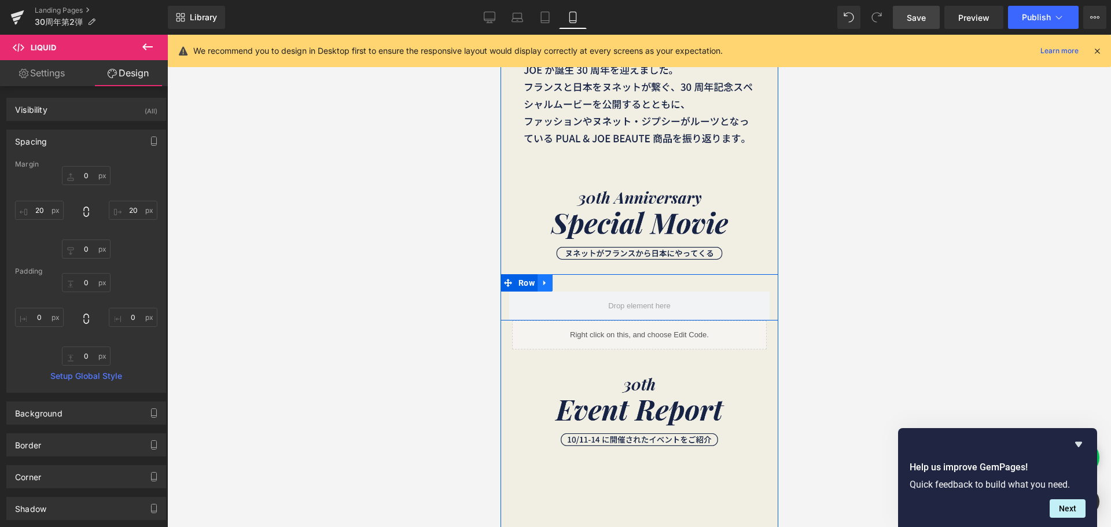
click at [543, 283] on icon at bounding box center [544, 282] width 2 height 5
click at [575, 283] on link at bounding box center [574, 282] width 15 height 17
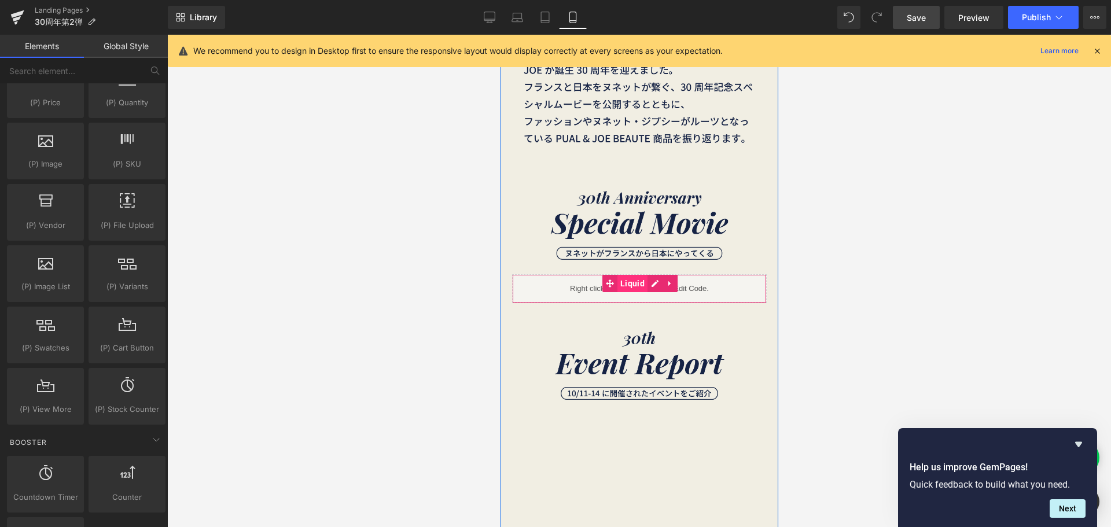
click at [625, 281] on span "Liquid" at bounding box center [632, 283] width 30 height 17
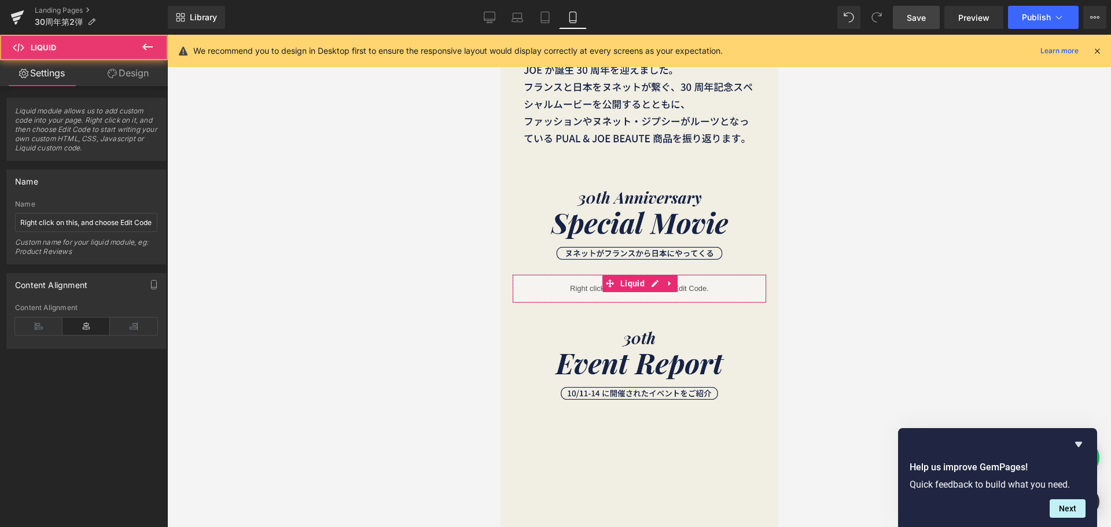
click at [146, 76] on link "Design" at bounding box center [128, 73] width 84 height 26
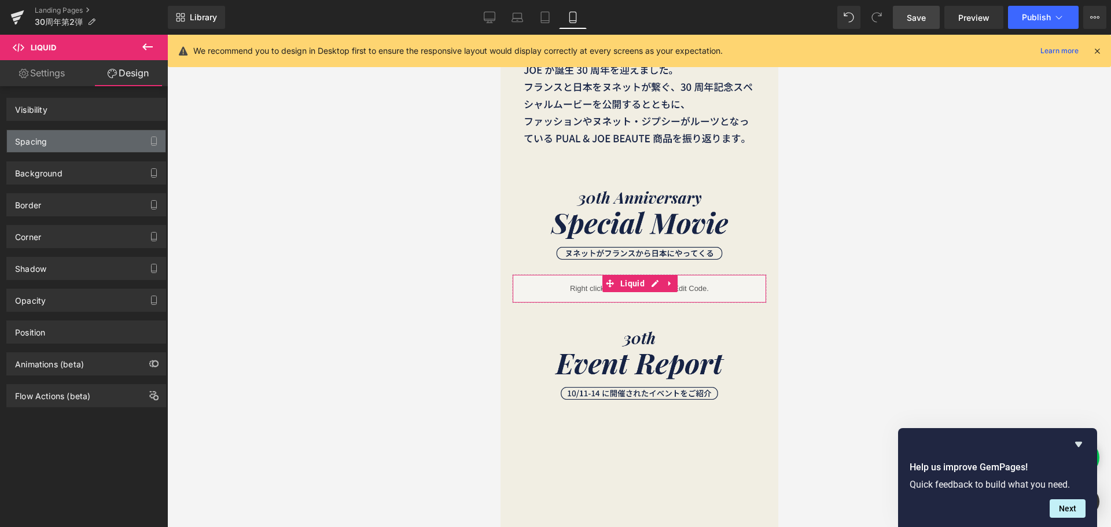
click at [92, 138] on div "Spacing" at bounding box center [86, 141] width 159 height 22
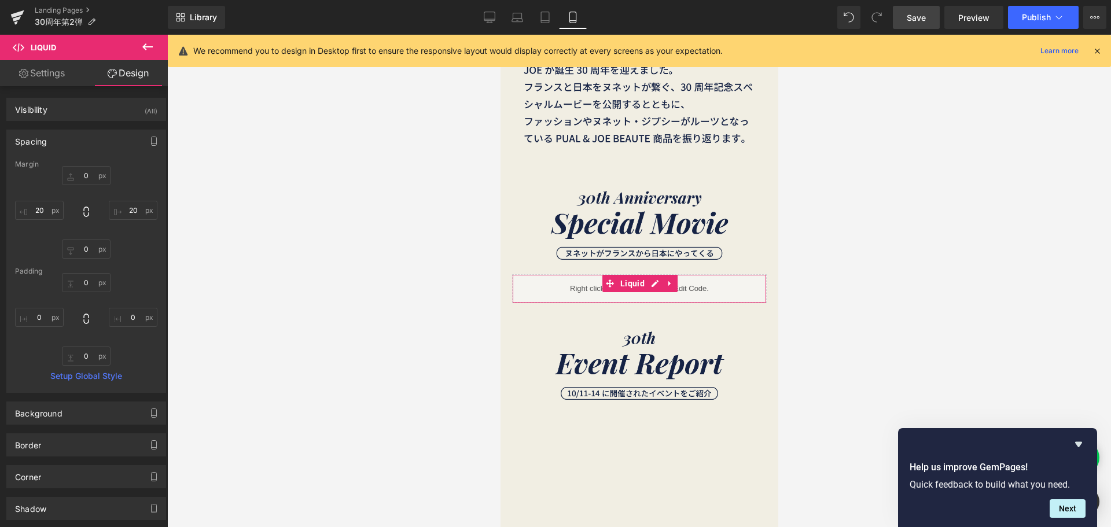
type input "0"
type input "20"
type input "0"
type input "20"
type input "0"
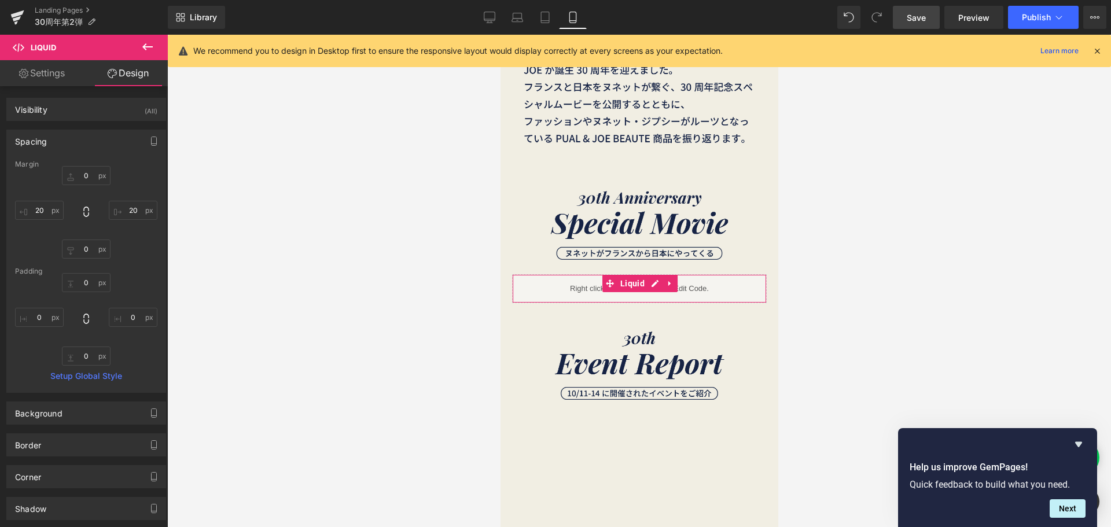
type input "0"
click at [43, 217] on input "20" at bounding box center [39, 210] width 49 height 19
type input "１"
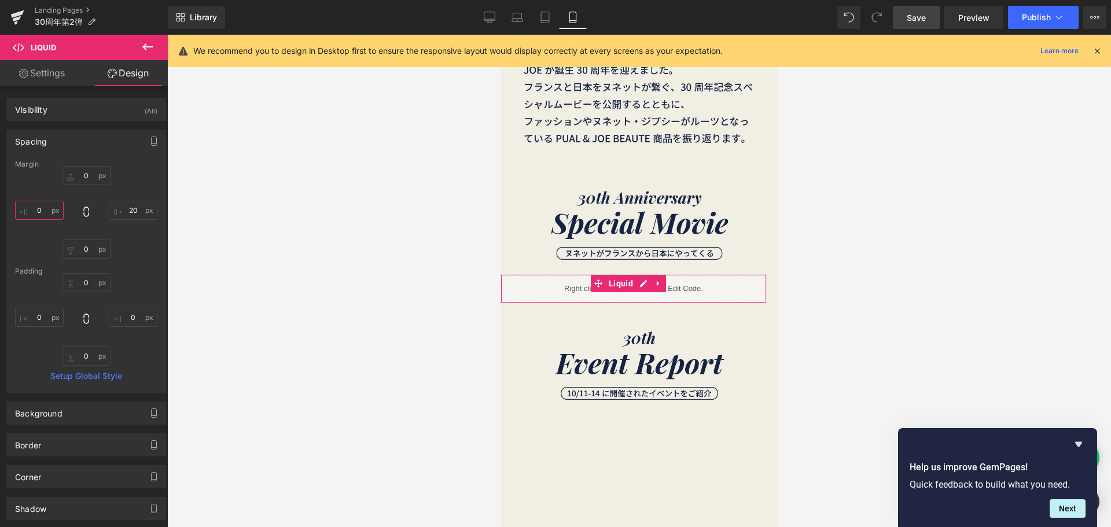
type input "１０"
type input "10"
click at [126, 208] on input "20" at bounding box center [133, 210] width 49 height 19
type input "１"
type input "１０"
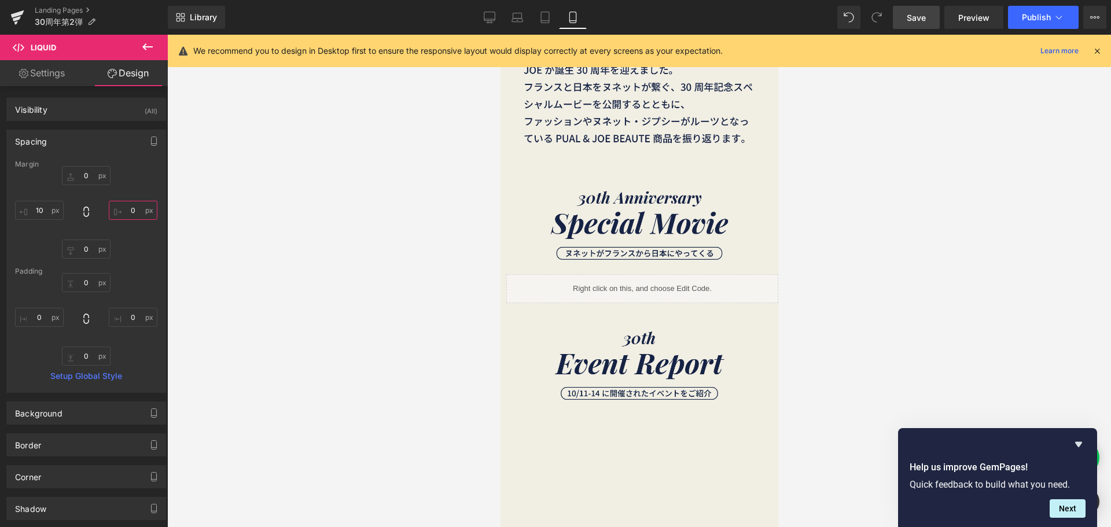
type input "10"
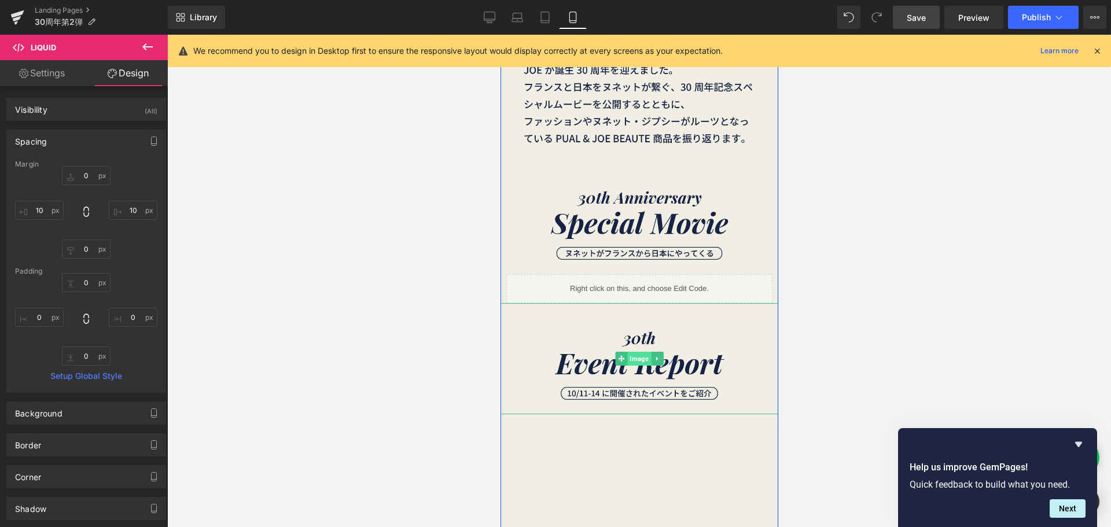
click at [634, 359] on span "Image" at bounding box center [639, 359] width 24 height 14
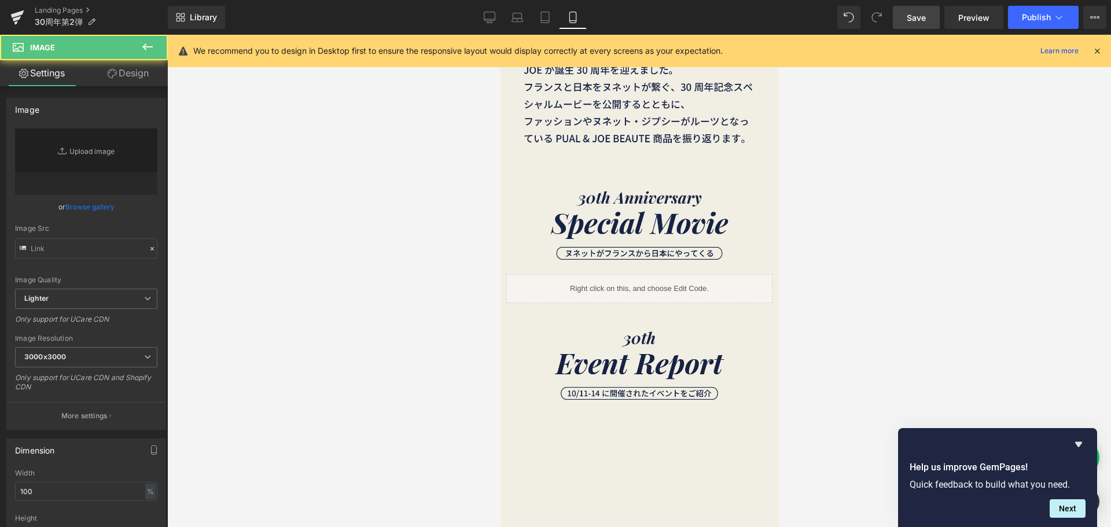
click at [144, 72] on link "Design" at bounding box center [128, 73] width 84 height 26
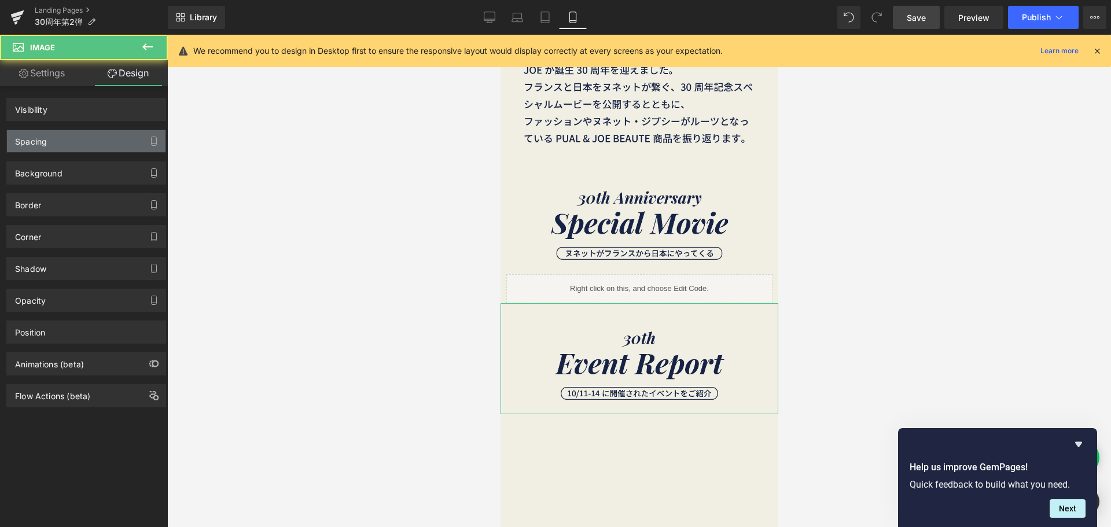
click at [101, 143] on div "Spacing" at bounding box center [86, 141] width 159 height 22
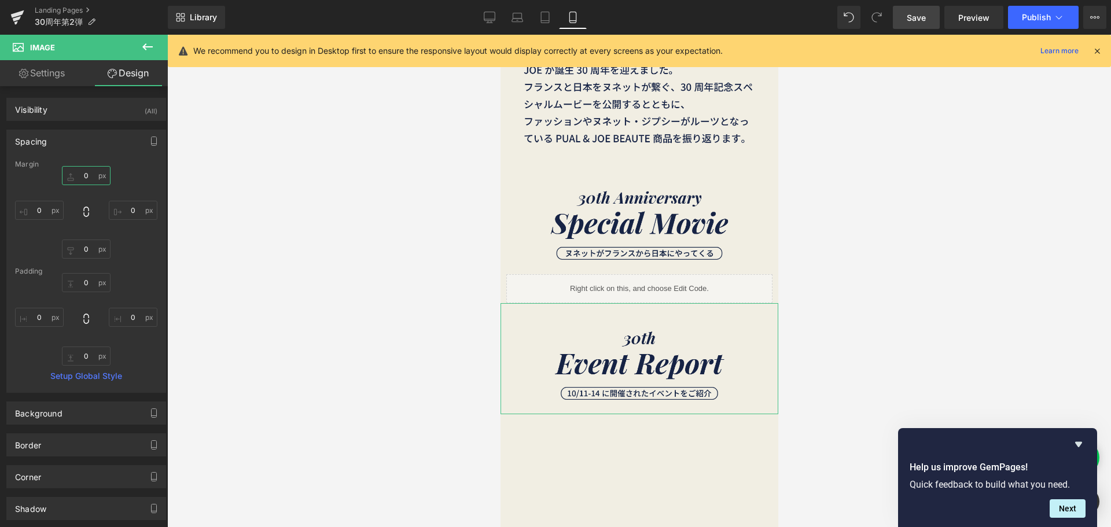
click at [86, 179] on input "0" at bounding box center [86, 175] width 49 height 19
type input "ー"
type input "ー４"
type input "ー４０"
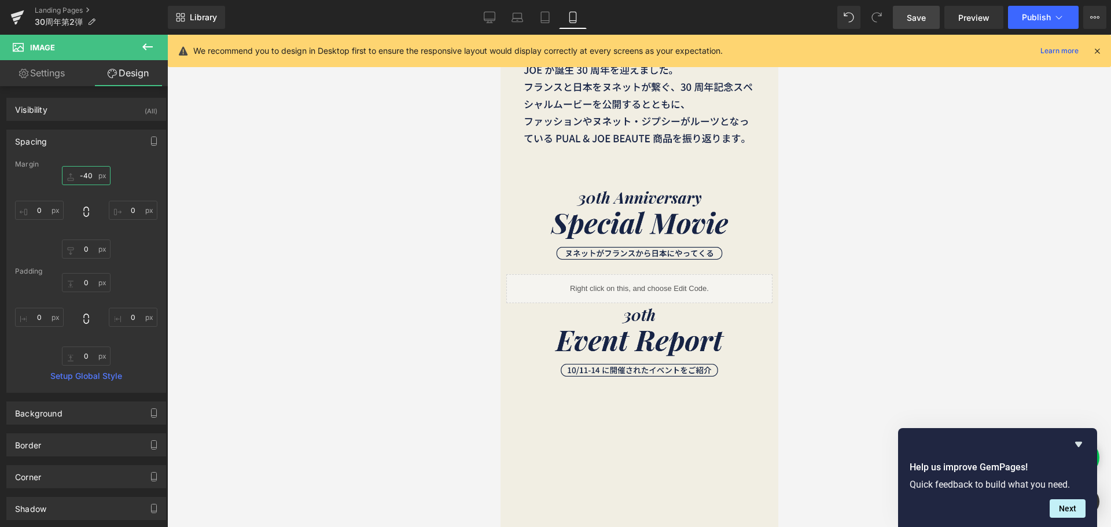
type input "-40"
click at [911, 22] on span "Save" at bounding box center [916, 18] width 19 height 12
click at [99, 180] on input "-40" at bounding box center [86, 175] width 49 height 19
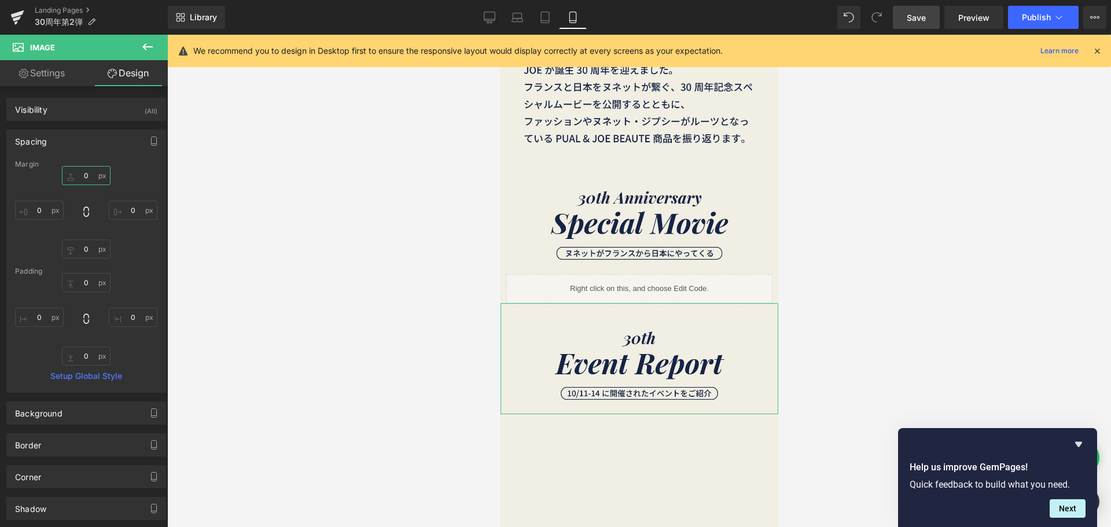
type input "ー"
type input "ー８"
type input "ー８０"
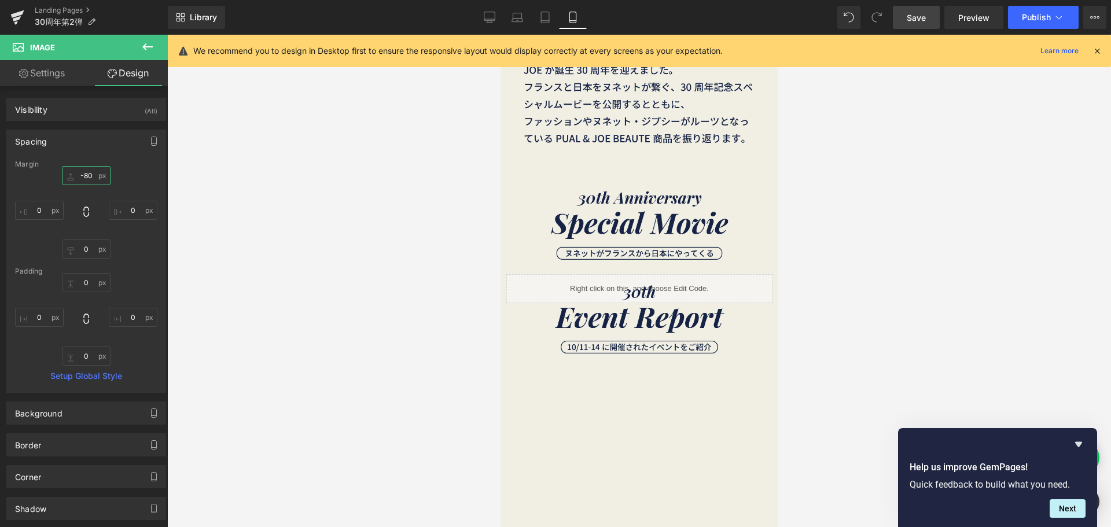
type input "-80"
click at [922, 25] on link "Save" at bounding box center [916, 17] width 47 height 23
click at [91, 176] on input "-80" at bounding box center [86, 175] width 49 height 19
type input "ー"
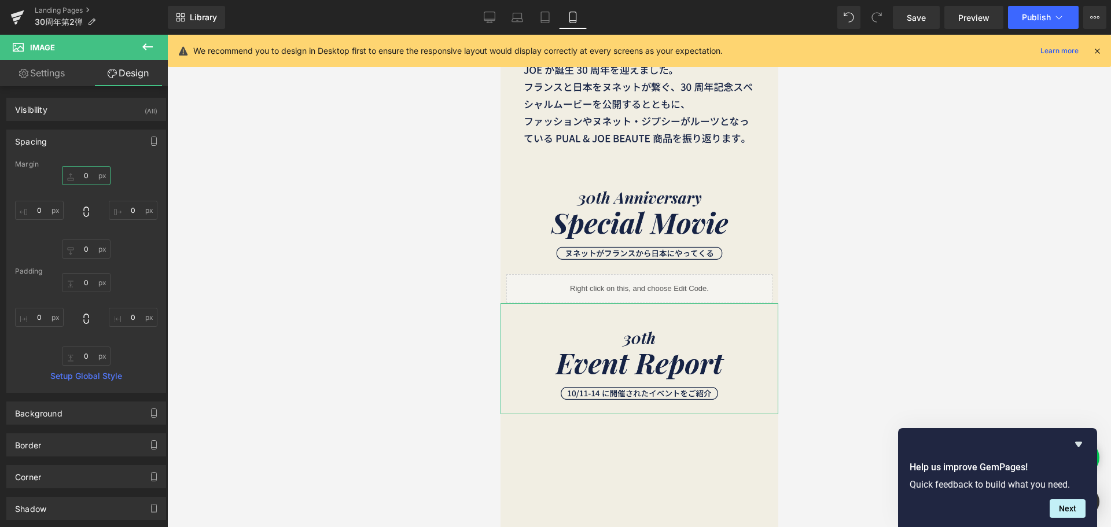
type input "ー５"
type input "-４"
type input "-４０"
type input "-40"
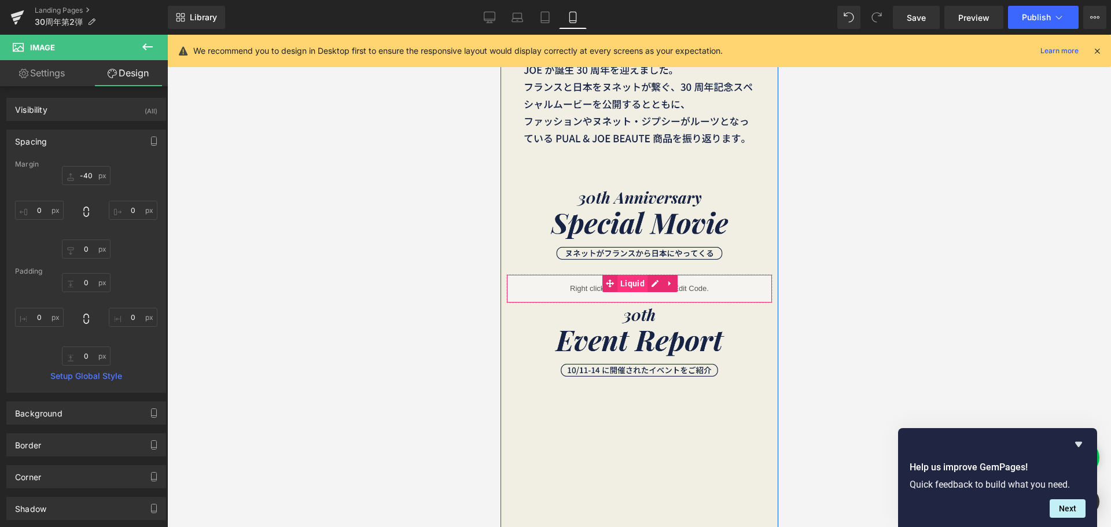
click at [620, 277] on span "Liquid" at bounding box center [632, 283] width 30 height 17
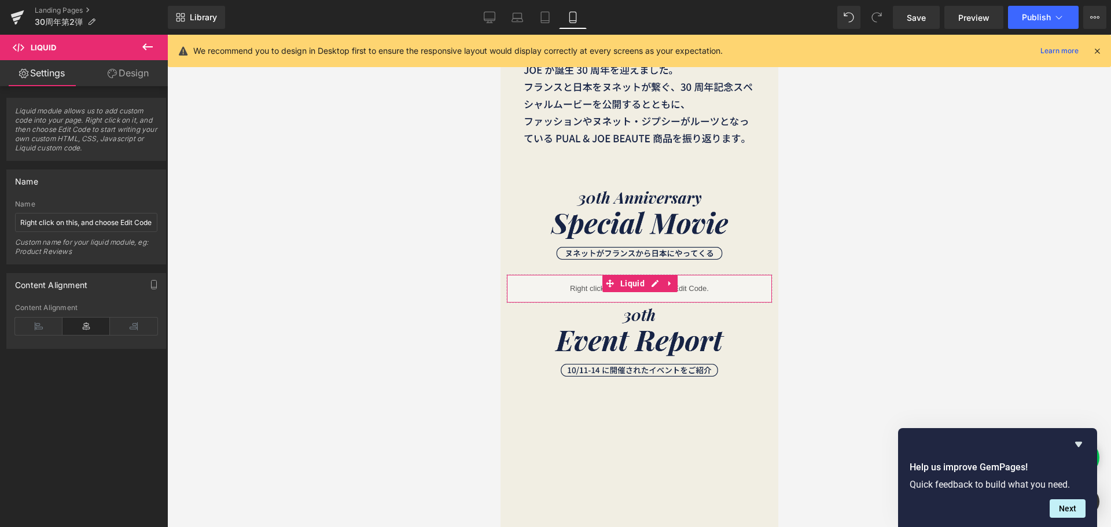
click at [137, 74] on link "Design" at bounding box center [128, 73] width 84 height 26
click at [0, 0] on div "Spacing" at bounding box center [0, 0] width 0 height 0
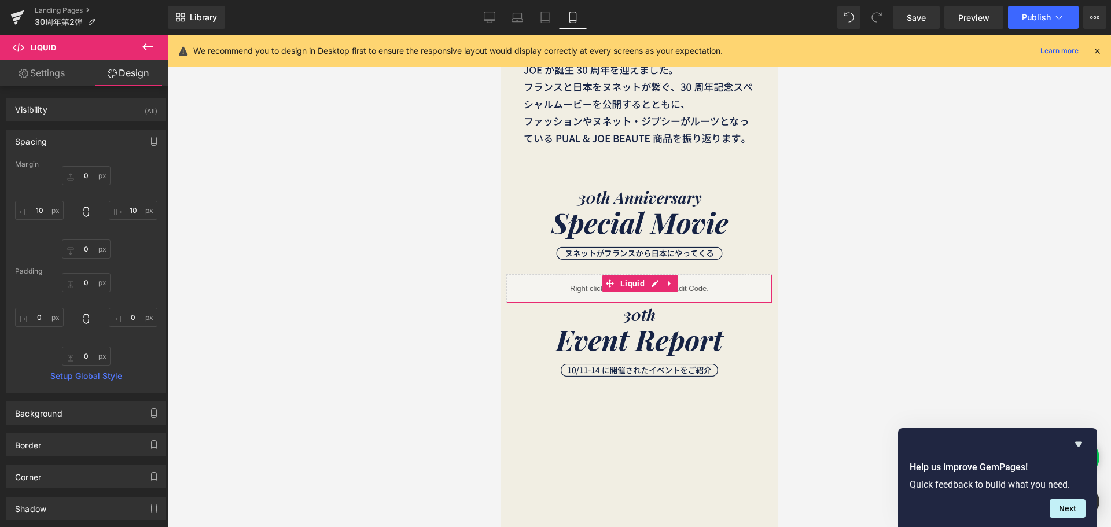
type input "0"
type input "10"
type input "0"
type input "10"
type input "0"
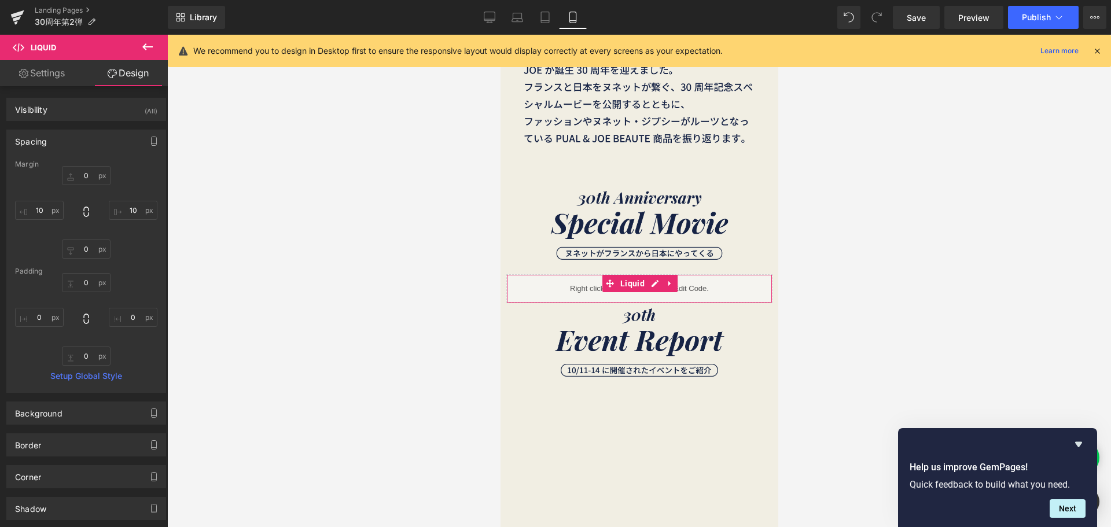
type input "0"
click at [90, 362] on input "0" at bounding box center [86, 356] width 49 height 19
type input "２"
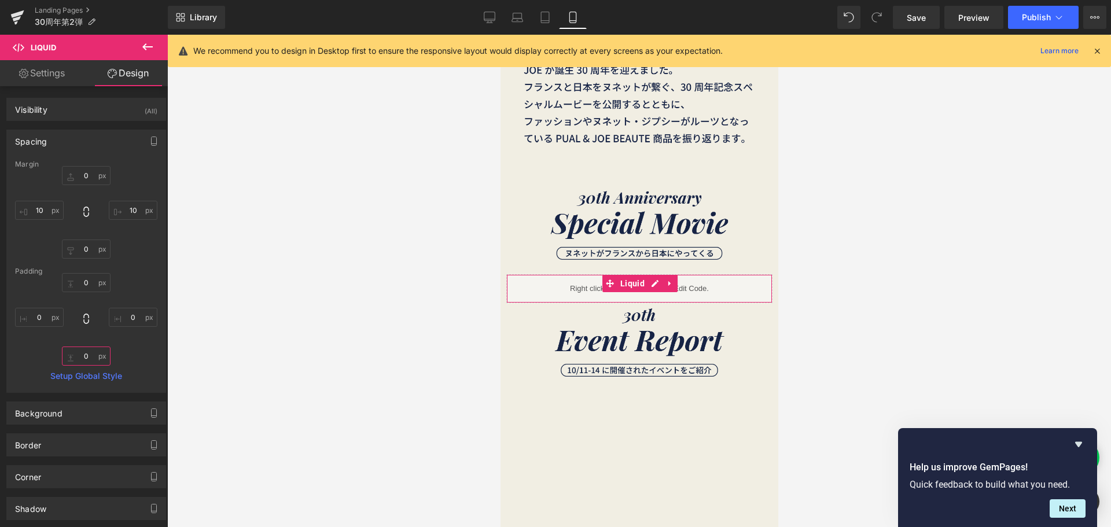
type input "２０"
type input "2"
click at [87, 246] on input "0" at bounding box center [86, 249] width 49 height 19
type input "２"
type input "2"
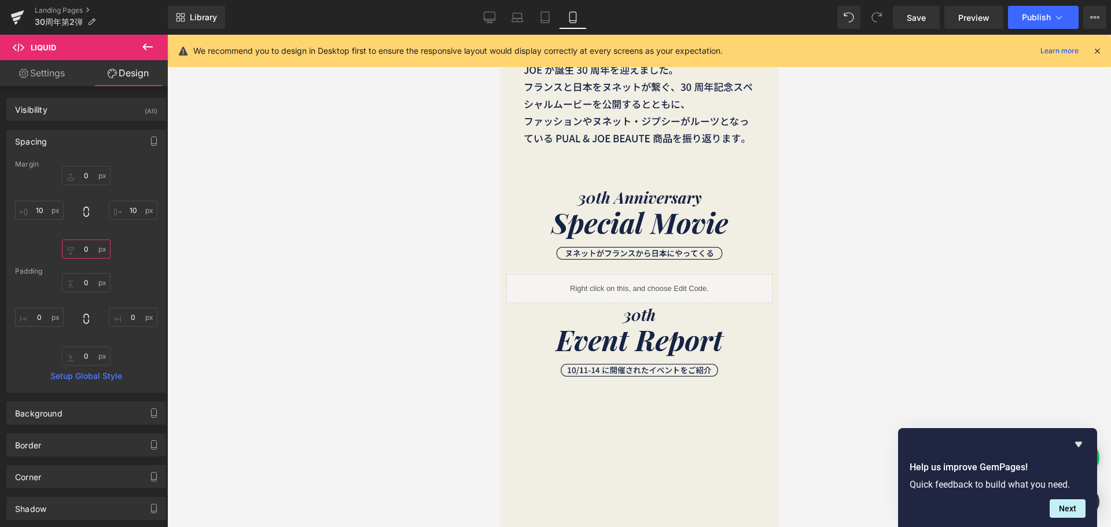
type input "ー"
type input "ー２０"
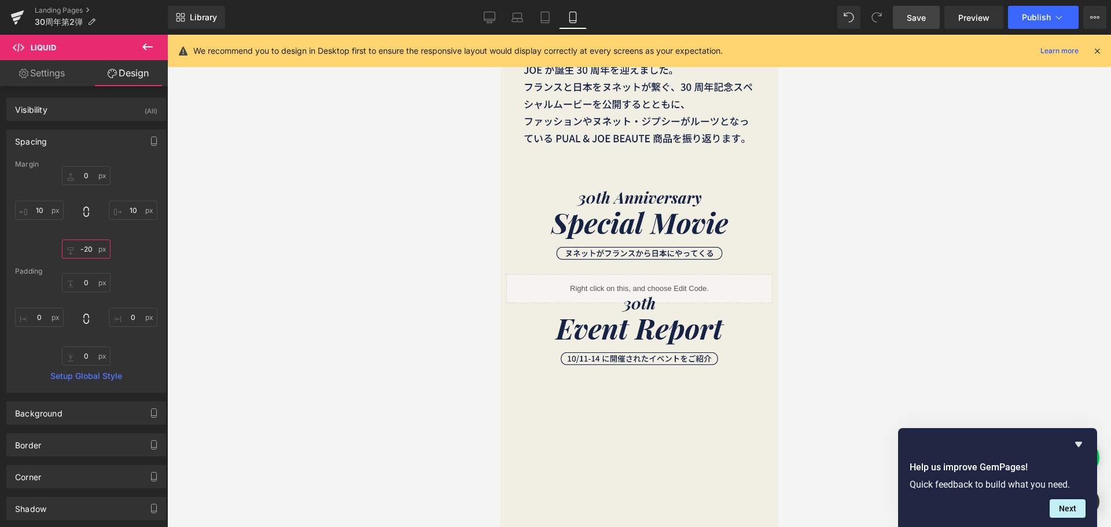
type input "-20"
click at [916, 20] on span "Save" at bounding box center [916, 18] width 19 height 12
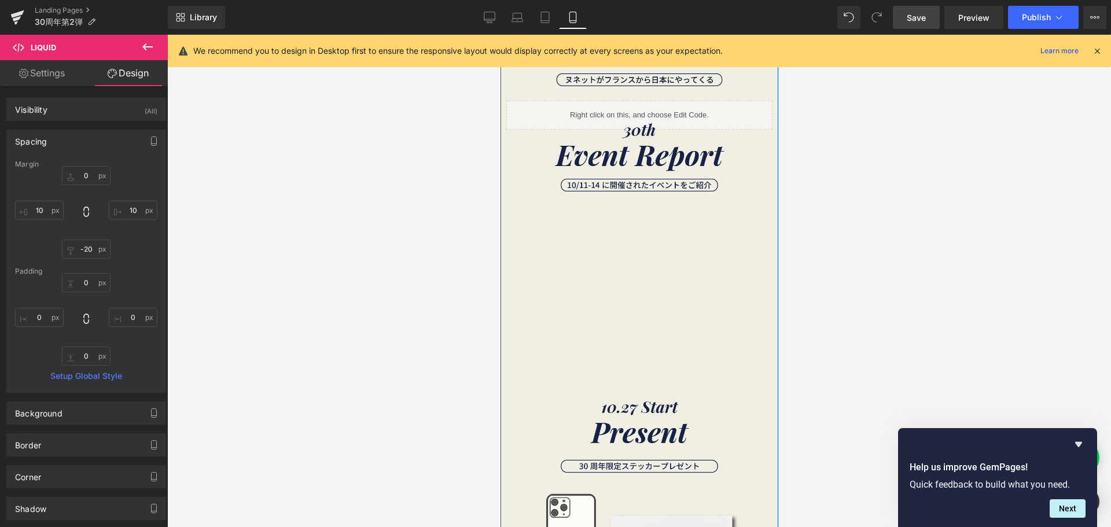
scroll to position [463, 0]
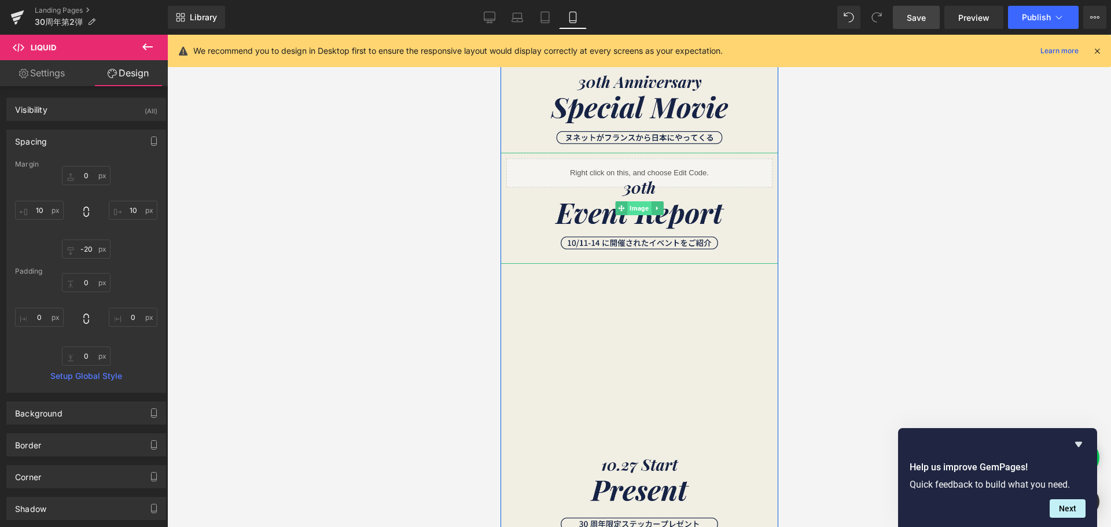
click at [639, 207] on span "Image" at bounding box center [639, 208] width 24 height 14
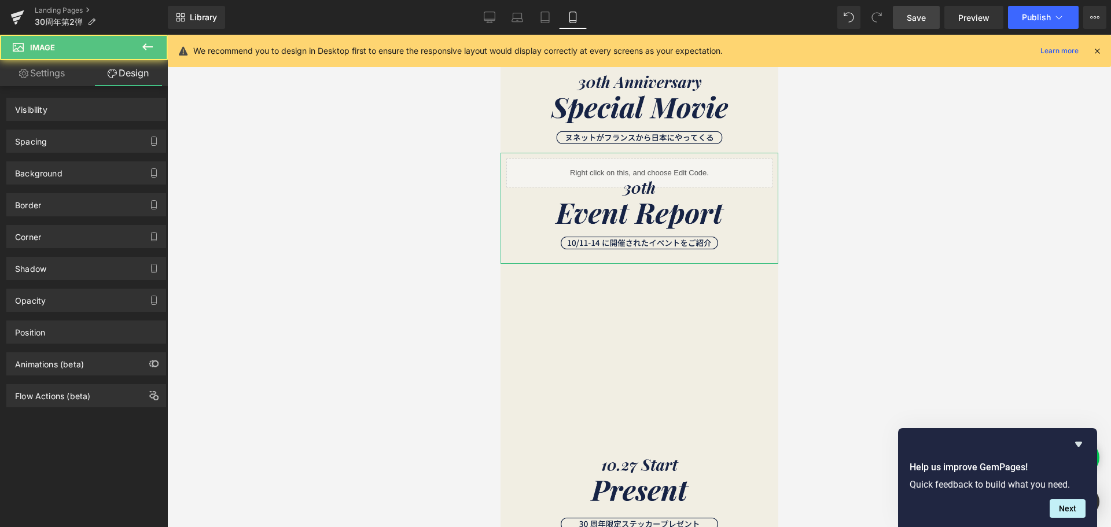
click at [82, 132] on div "Spacing" at bounding box center [86, 141] width 159 height 22
click at [84, 143] on div "Spacing" at bounding box center [86, 141] width 159 height 22
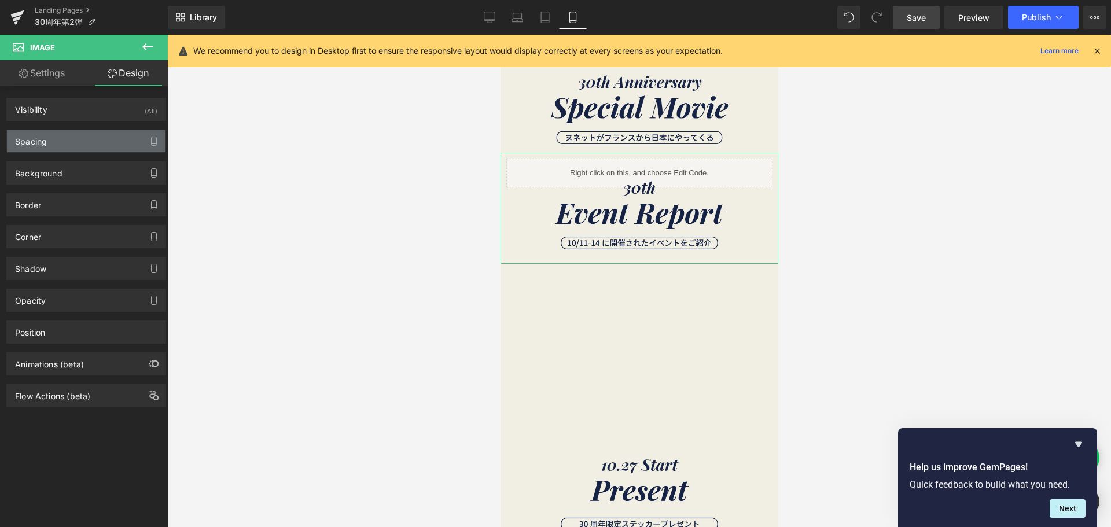
click at [126, 145] on div "Spacing" at bounding box center [86, 141] width 159 height 22
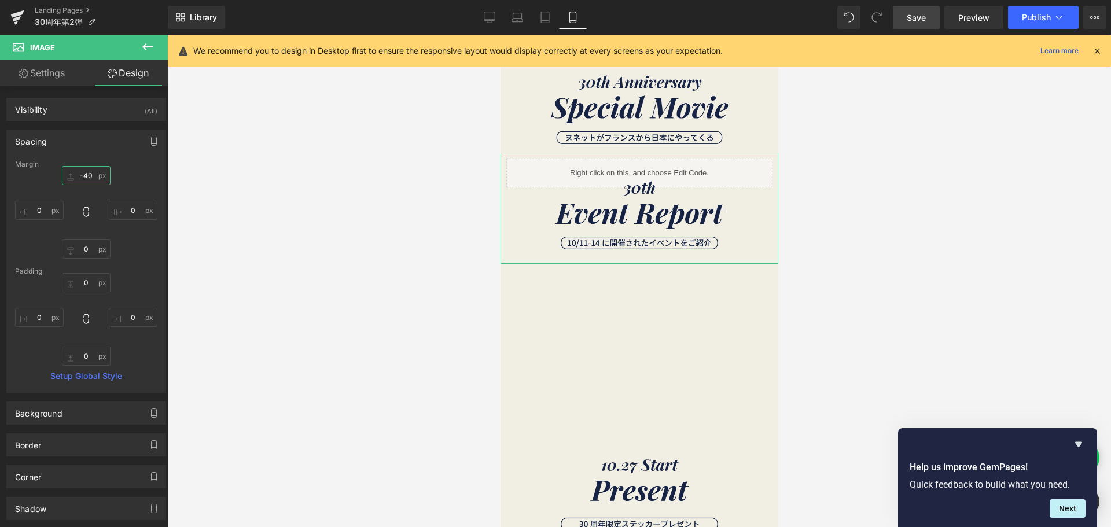
click at [93, 178] on input "-40" at bounding box center [86, 175] width 49 height 19
type input "０"
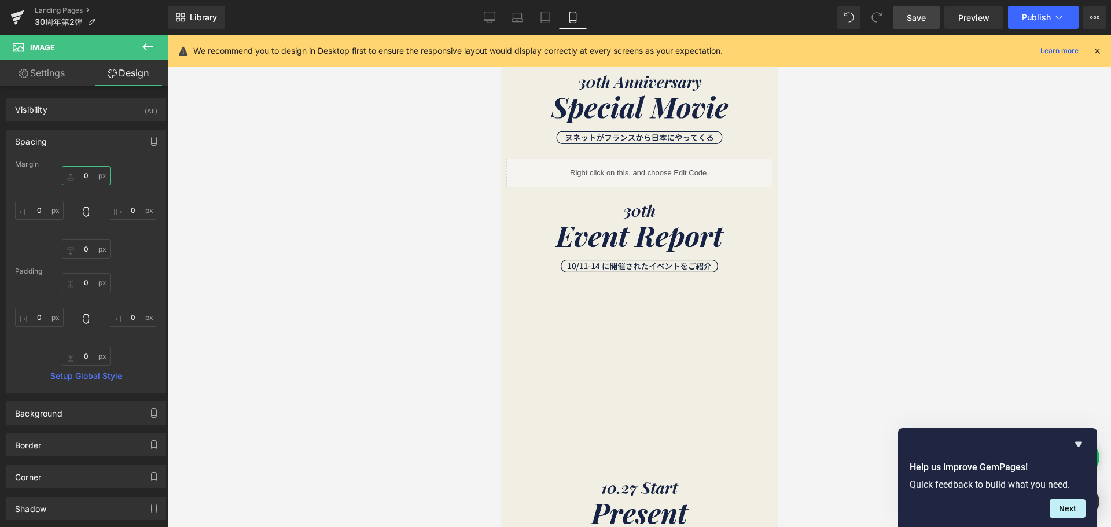
type input "0"
click at [921, 16] on span "Save" at bounding box center [916, 18] width 19 height 12
